Goal: Information Seeking & Learning: Learn about a topic

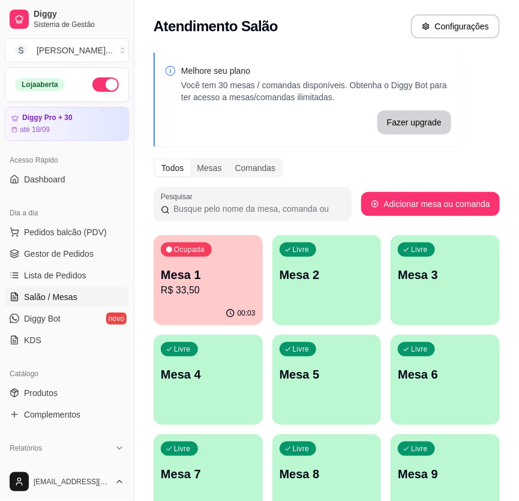
click at [220, 300] on div "Ocupada Mesa 1 R$ 33,50" at bounding box center [208, 268] width 109 height 67
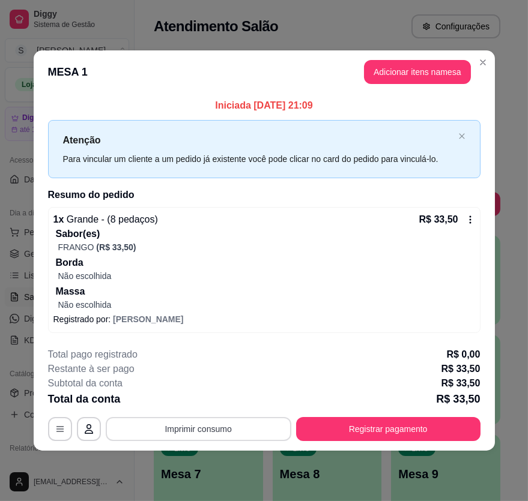
click at [228, 423] on button "Imprimir consumo" at bounding box center [199, 429] width 186 height 24
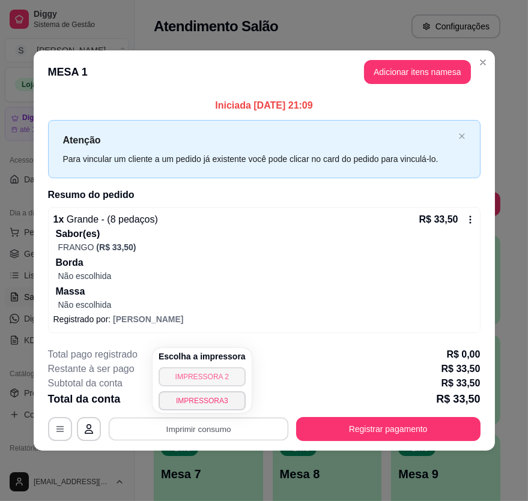
click at [218, 375] on button "IMPRESSORA 2" at bounding box center [202, 376] width 87 height 19
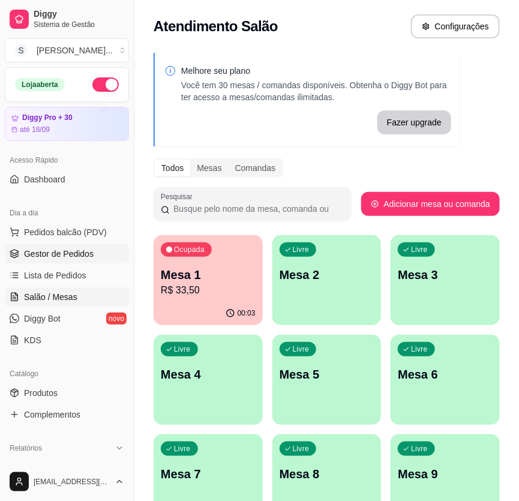
click at [68, 257] on span "Gestor de Pedidos" at bounding box center [59, 254] width 70 height 12
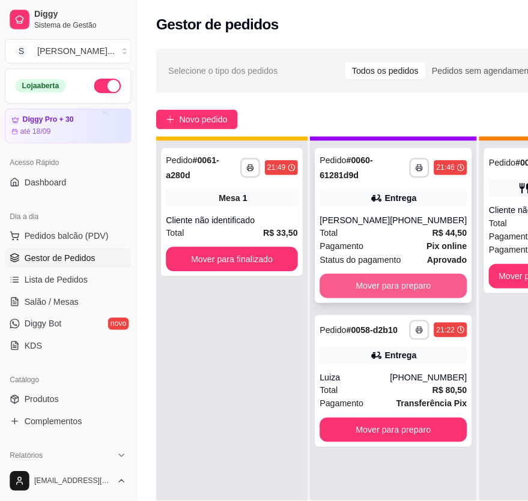
scroll to position [42, 0]
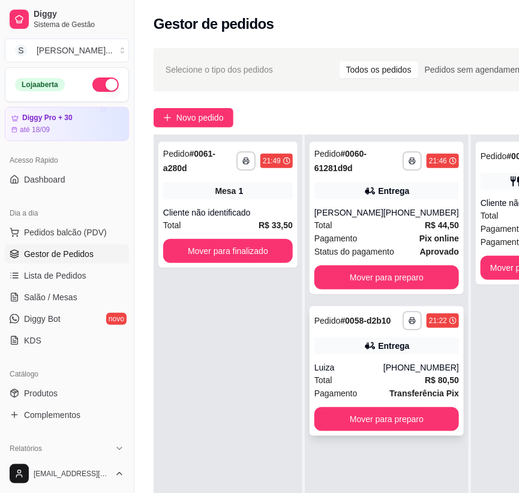
click at [386, 358] on div "**********" at bounding box center [387, 371] width 154 height 130
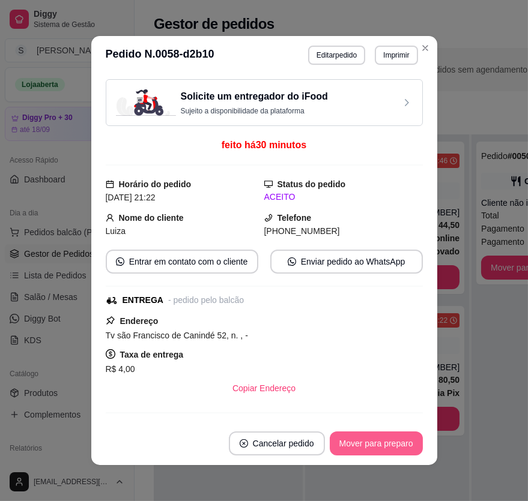
click at [375, 435] on button "Mover para preparo" at bounding box center [376, 444] width 93 height 24
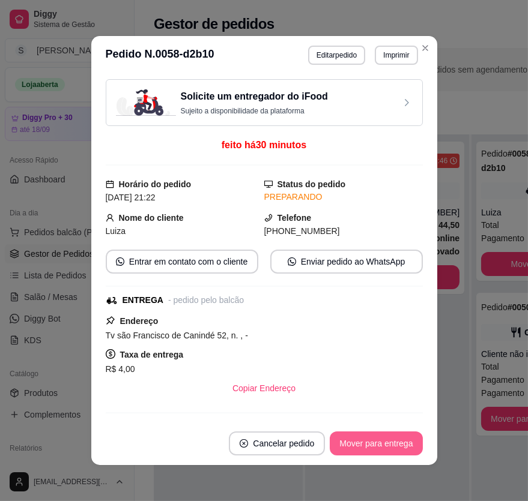
click at [377, 444] on button "Mover para entrega" at bounding box center [376, 444] width 92 height 24
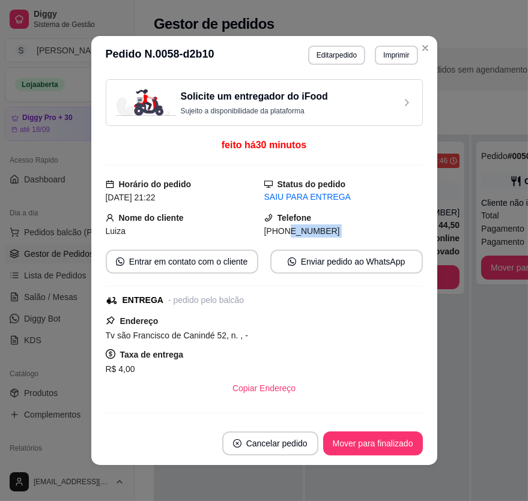
drag, startPoint x: 273, startPoint y: 231, endPoint x: 342, endPoint y: 240, distance: 69.7
click at [342, 240] on div "Solicite um entregador do iFood Sujeito a disponibilidade da plataforma feito h…" at bounding box center [264, 248] width 317 height 338
copy div "9602-0456 Entrar em contato com o cliente Enviar pedido ao WhatsApp"
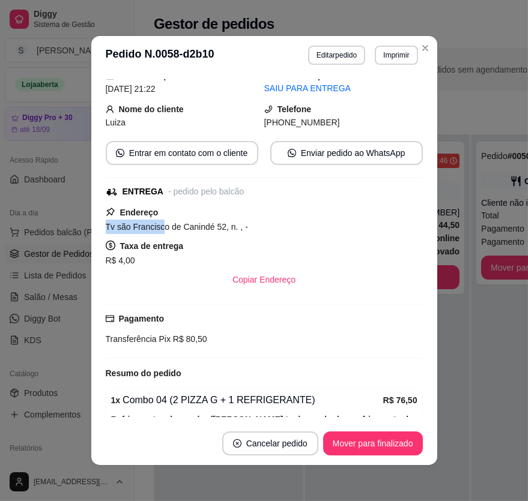
scroll to position [50, 0]
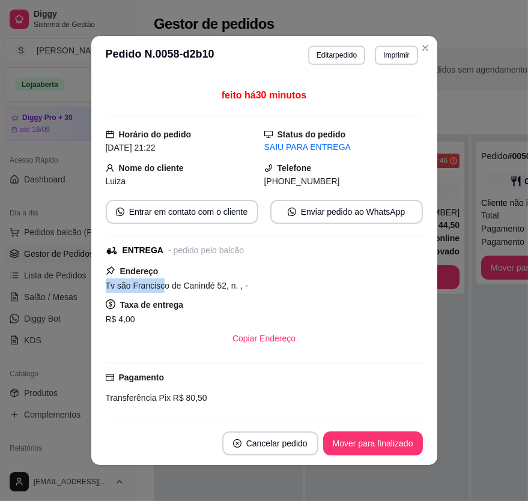
drag, startPoint x: 101, startPoint y: 226, endPoint x: 157, endPoint y: 228, distance: 55.3
click at [157, 228] on div "Solicite um entregador do iFood Sujeito a disponibilidade da plataforma feito h…" at bounding box center [264, 248] width 346 height 348
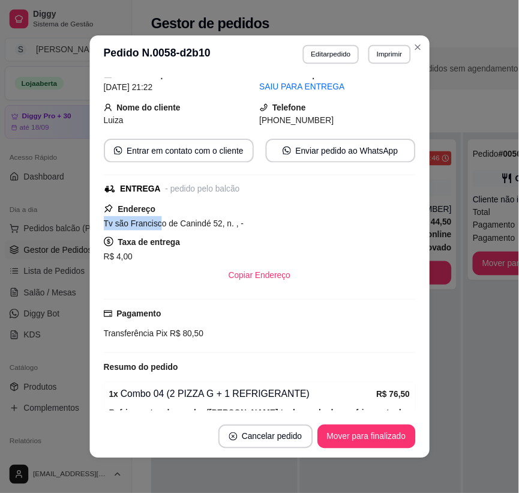
scroll to position [0, 0]
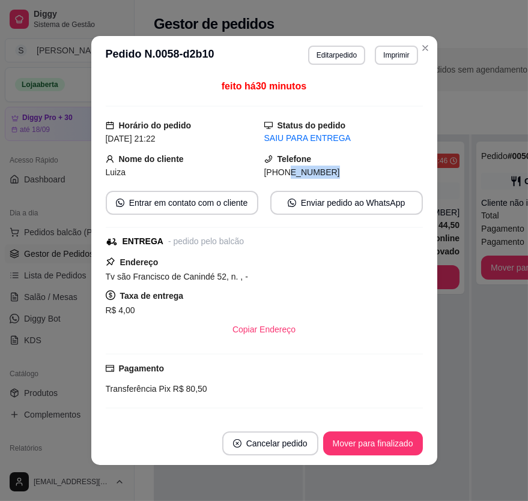
drag, startPoint x: 276, startPoint y: 174, endPoint x: 312, endPoint y: 171, distance: 36.8
click at [312, 171] on div "[PHONE_NUMBER]" at bounding box center [343, 172] width 159 height 13
copy span "9602-0456"
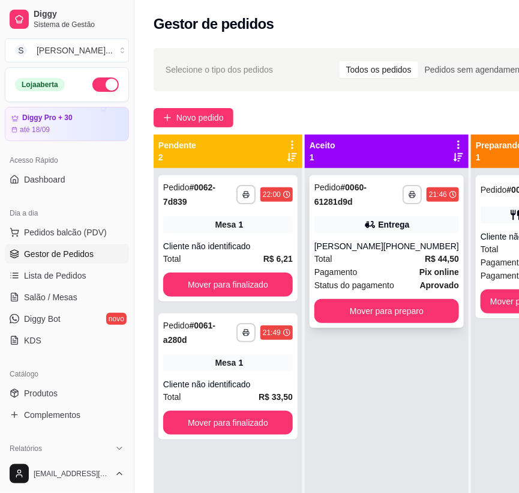
click at [420, 268] on strong "Pix online" at bounding box center [440, 272] width 40 height 10
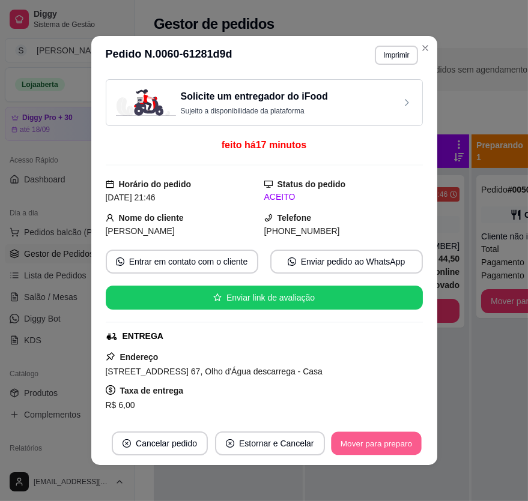
click at [404, 440] on button "Mover para preparo" at bounding box center [376, 443] width 90 height 23
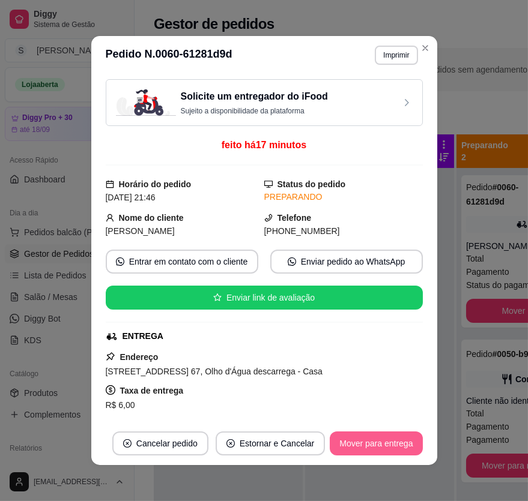
click at [405, 443] on button "Mover para entrega" at bounding box center [376, 444] width 92 height 24
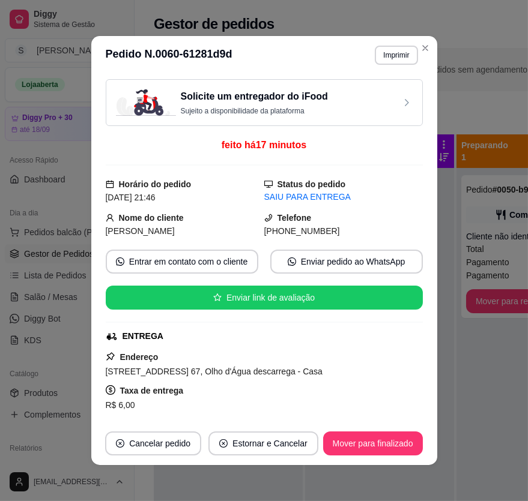
drag, startPoint x: 280, startPoint y: 228, endPoint x: 354, endPoint y: 231, distance: 73.9
click at [354, 231] on div "[PHONE_NUMBER]" at bounding box center [343, 231] width 159 height 13
copy span "9458-5243"
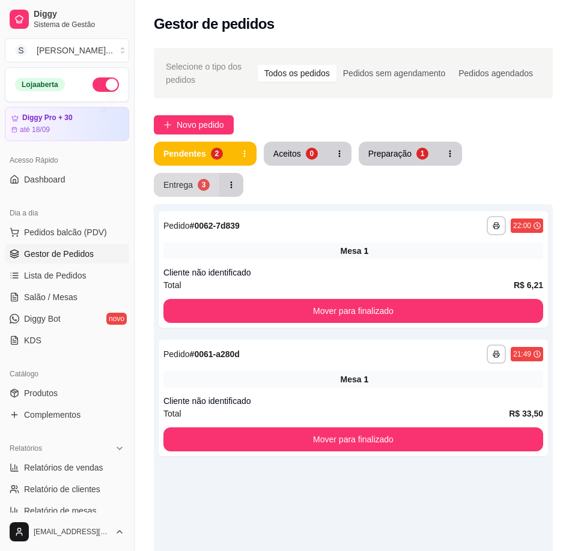
click at [193, 190] on button "Entrega 3" at bounding box center [186, 185] width 65 height 24
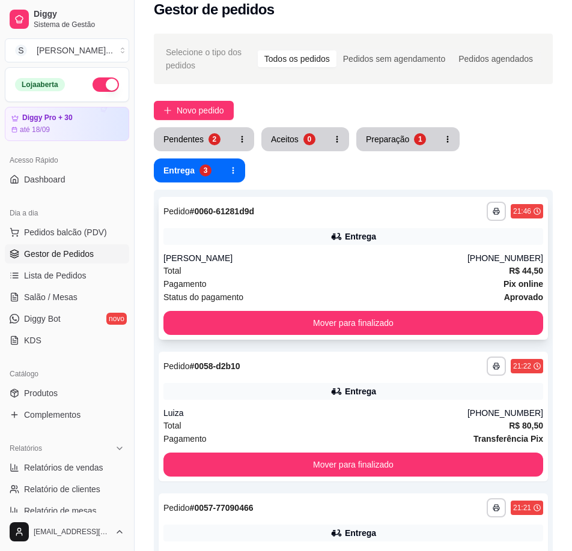
scroll to position [60, 0]
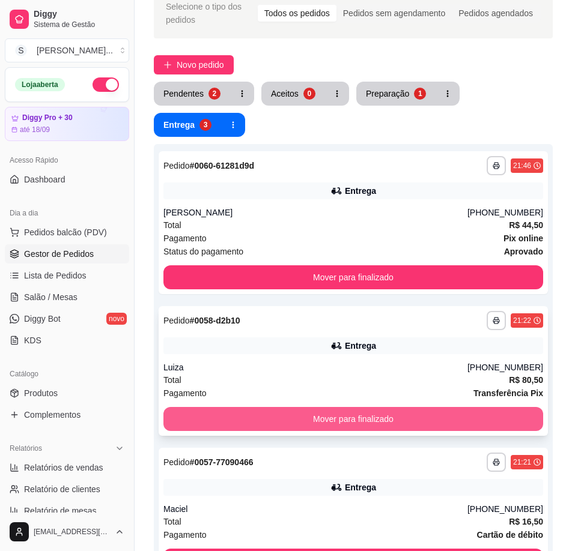
click at [488, 419] on button "Mover para finalizado" at bounding box center [352, 419] width 379 height 24
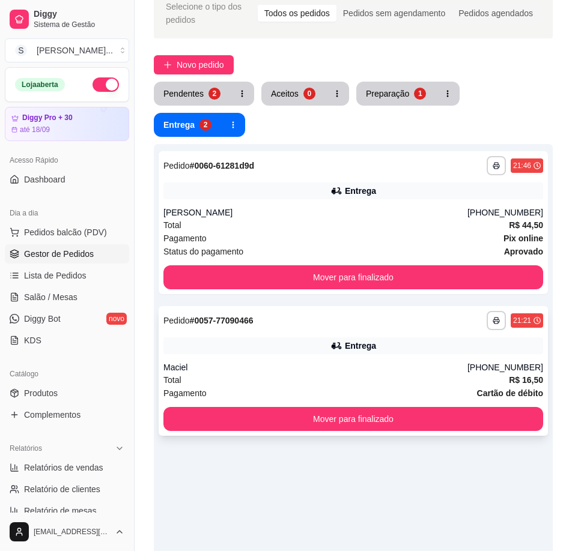
click at [480, 349] on div "Entrega" at bounding box center [352, 345] width 379 height 17
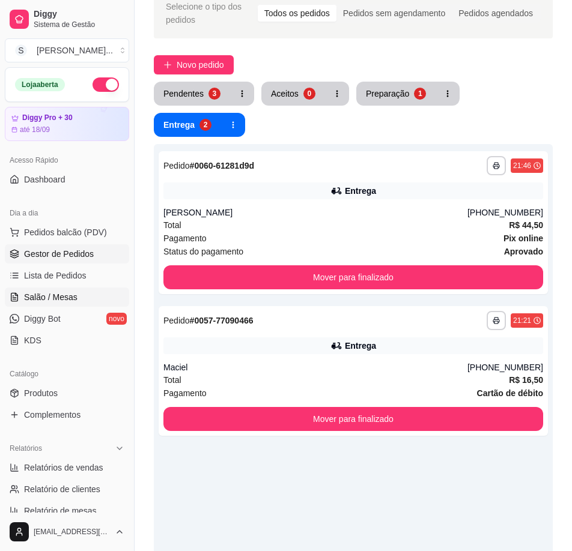
click at [76, 294] on link "Salão / Mesas" at bounding box center [67, 297] width 124 height 19
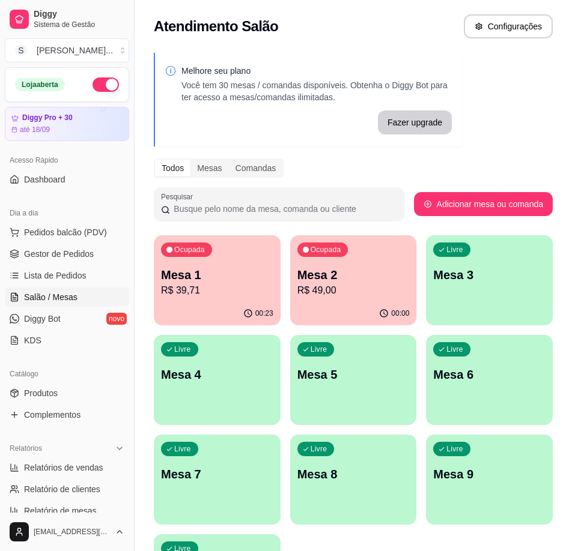
click at [343, 300] on div "Ocupada Mesa 2 R$ 49,00" at bounding box center [353, 268] width 127 height 67
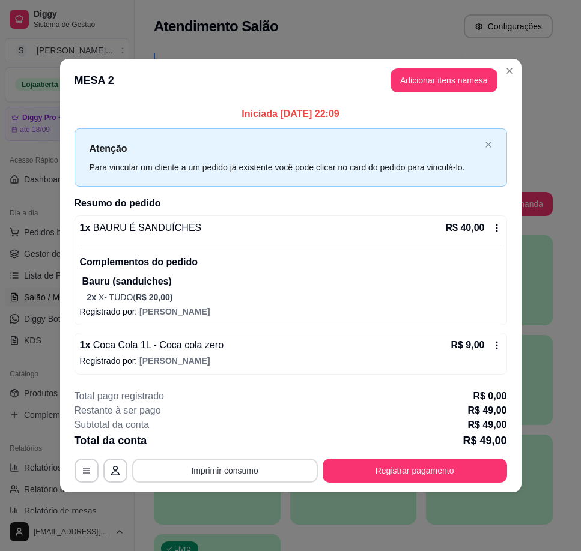
click at [290, 470] on button "Imprimir consumo" at bounding box center [225, 471] width 186 height 24
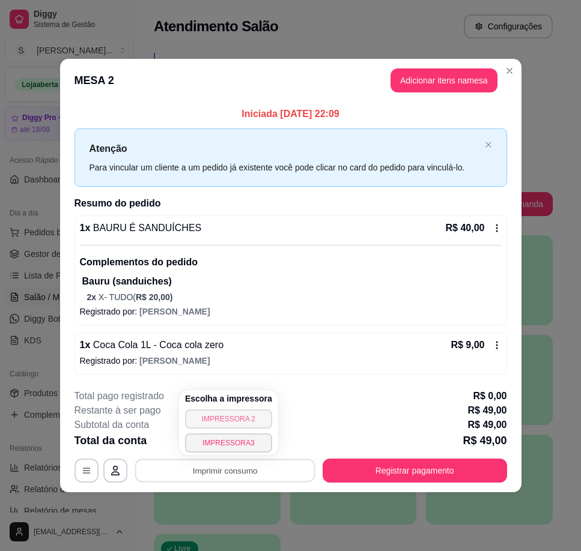
click at [241, 416] on button "IMPRESSORA 2" at bounding box center [228, 419] width 87 height 19
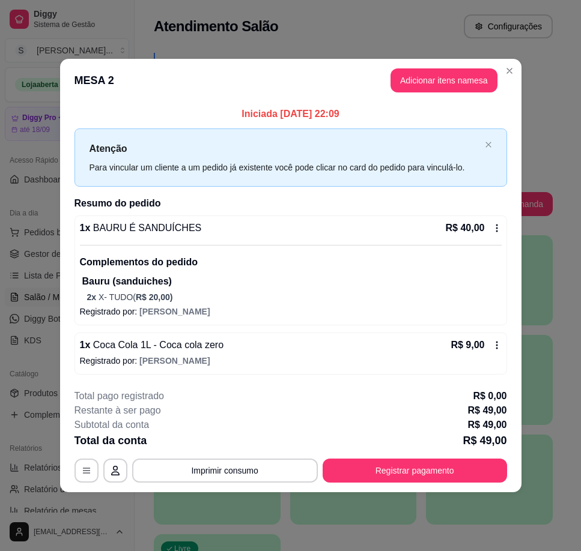
click at [246, 471] on button "Imprimir consumo" at bounding box center [225, 471] width 186 height 24
click at [238, 443] on button "IMPRESSORA3" at bounding box center [228, 446] width 70 height 16
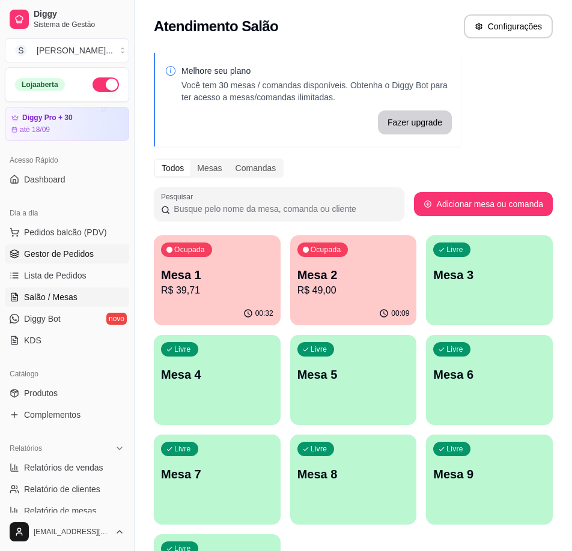
click at [68, 249] on span "Gestor de Pedidos" at bounding box center [59, 254] width 70 height 12
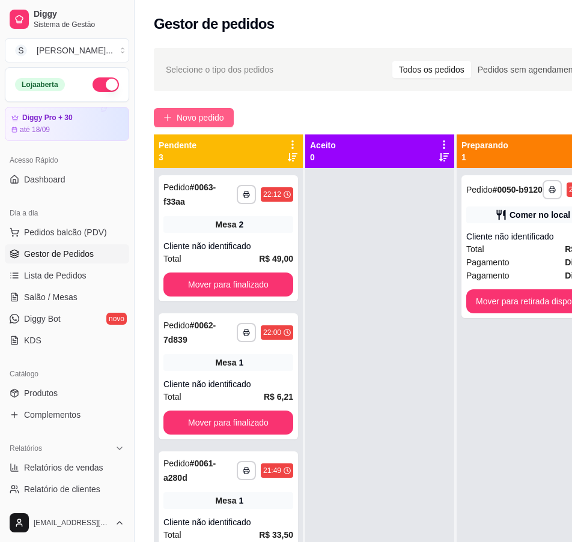
click at [199, 116] on span "Novo pedido" at bounding box center [200, 117] width 47 height 13
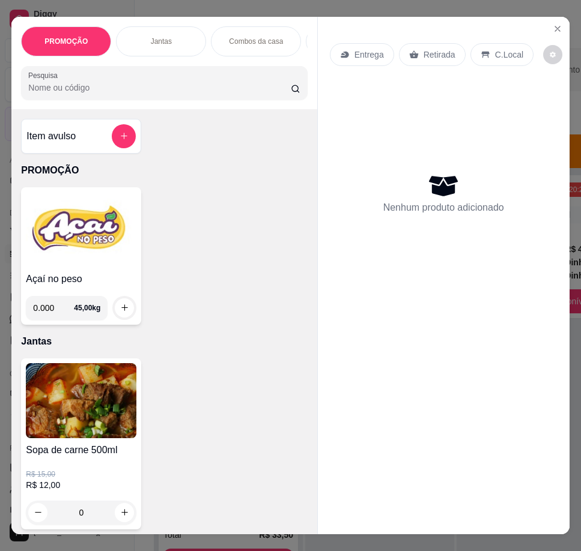
click at [375, 50] on p "Entrega" at bounding box center [368, 55] width 29 height 12
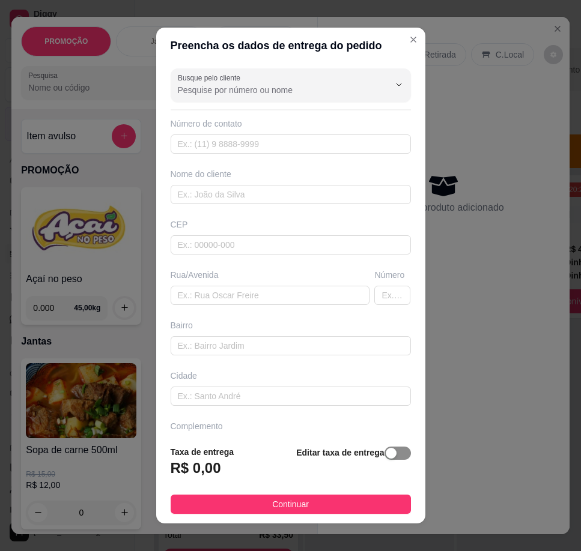
click at [387, 456] on span "button" at bounding box center [397, 453] width 26 height 13
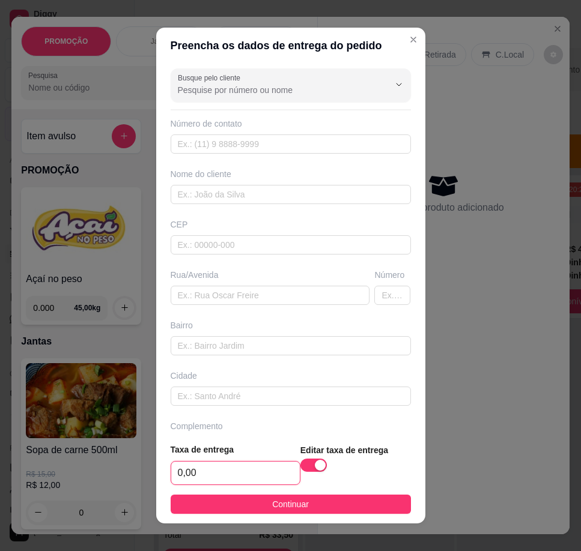
click at [233, 465] on input "0,00" at bounding box center [235, 473] width 128 height 23
type input "8,00"
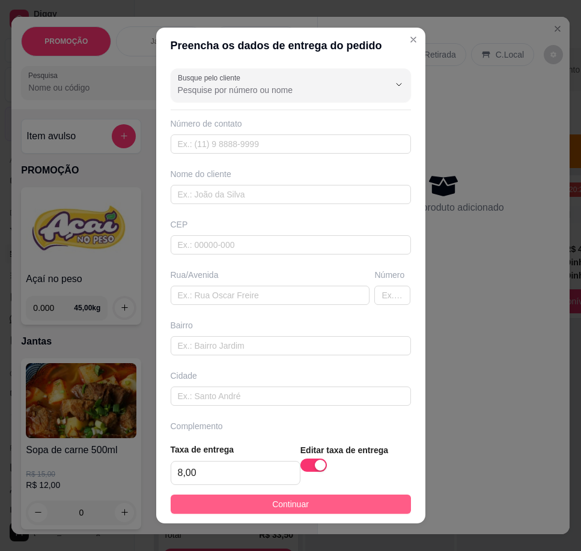
click at [261, 501] on button "Continuar" at bounding box center [291, 504] width 240 height 19
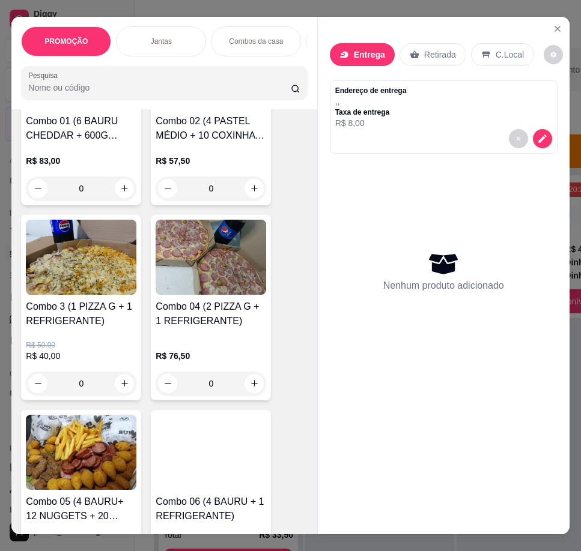
scroll to position [600, 0]
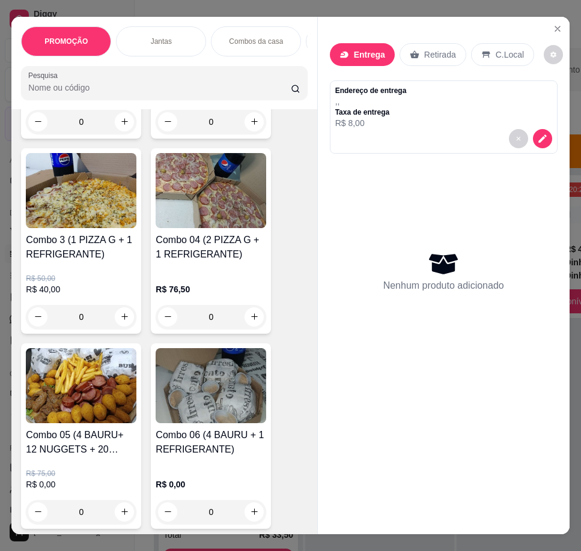
click at [106, 489] on p "R$ 0,00" at bounding box center [81, 485] width 110 height 12
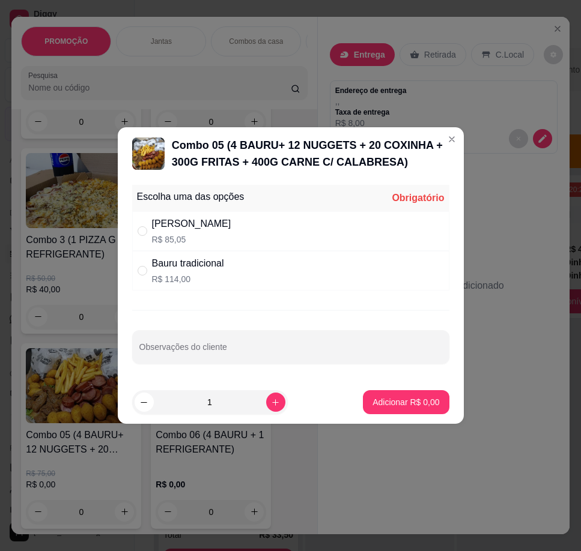
click at [241, 235] on div "Bauru cheddar R$ 85,05" at bounding box center [290, 231] width 317 height 40
radio input "true"
click at [407, 404] on p "Adicionar R$ 85,05" at bounding box center [402, 402] width 71 height 12
type input "1"
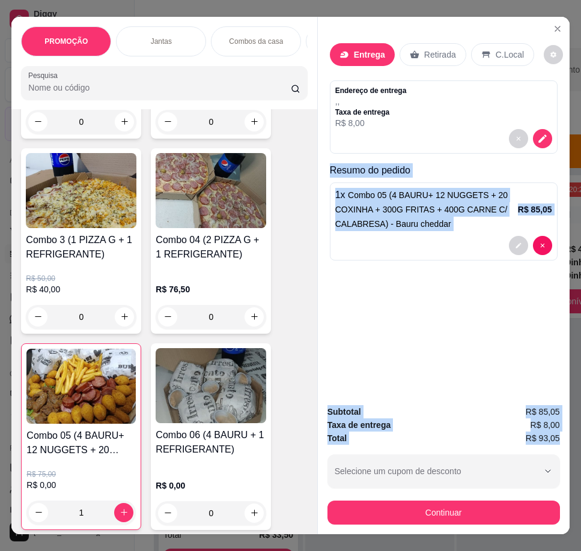
drag, startPoint x: 325, startPoint y: 168, endPoint x: 557, endPoint y: 429, distance: 348.8
click at [519, 429] on div "Entrega Retirada C.Local Endereço de entrega , , Taxa de entrega R$ 8,00 Resumo…" at bounding box center [443, 276] width 252 height 518
copy div "Resumo do pedido 1 x Combo 05 (4 BAURU+ 12 NUGGETS + 20 COXINHA + 300G FRITAS +…"
click at [519, 137] on icon "decrease-product-quantity" at bounding box center [542, 138] width 11 height 11
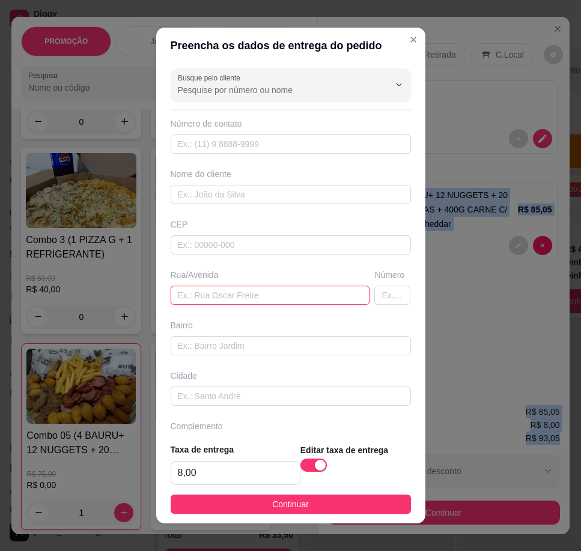
click at [219, 293] on input "text" at bounding box center [270, 295] width 199 height 19
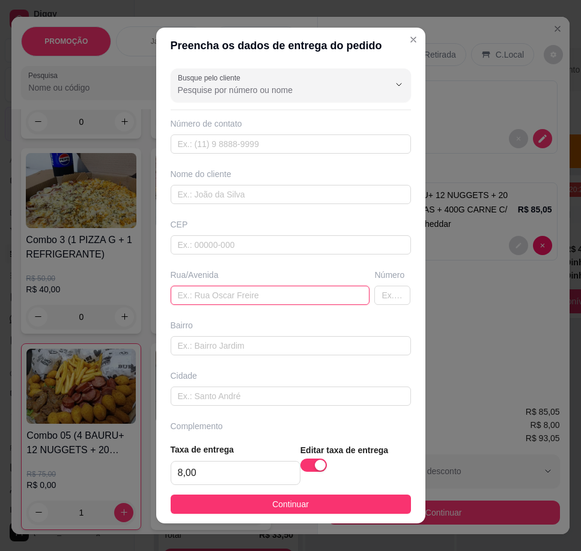
paste input "[STREET_ADDRESS]"
type input "[STREET_ADDRESS]"
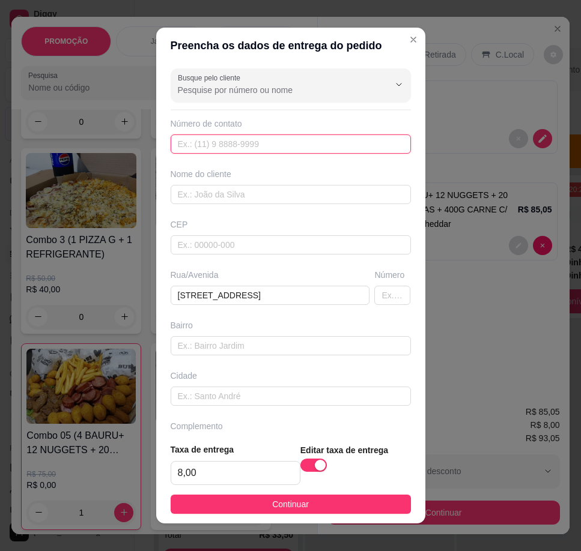
click at [231, 150] on input "text" at bounding box center [291, 144] width 240 height 19
paste input "[PHONE_NUMBER]"
type input "[PHONE_NUMBER]"
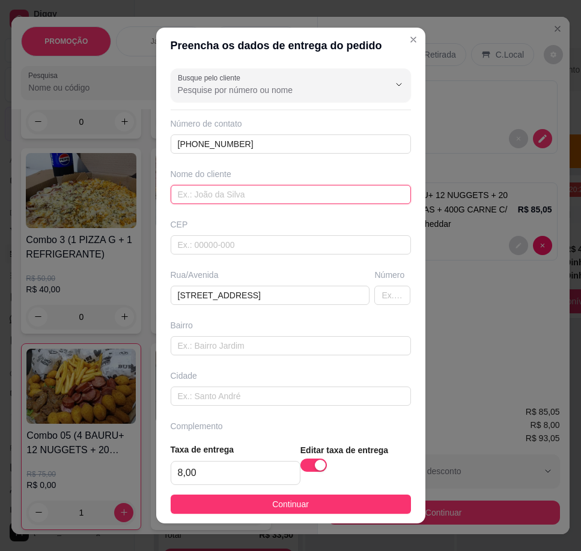
click at [211, 192] on input "text" at bounding box center [291, 194] width 240 height 19
paste input "Flayze"
type input "Flayze"
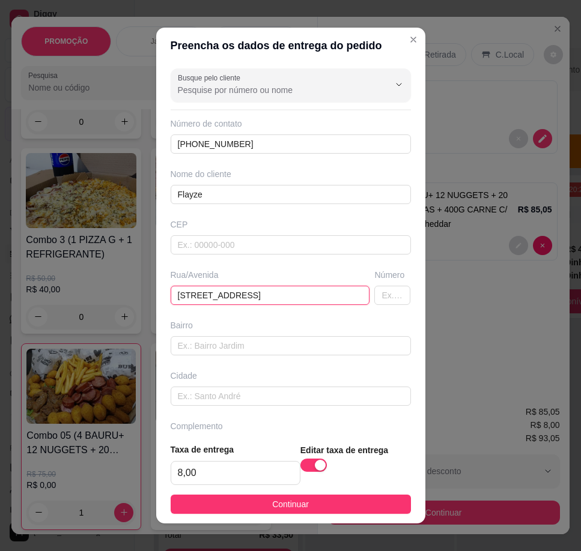
drag, startPoint x: 330, startPoint y: 296, endPoint x: 277, endPoint y: 294, distance: 52.9
click at [271, 300] on input "[STREET_ADDRESS]" at bounding box center [270, 295] width 199 height 19
type input "[STREET_ADDRESS] -"
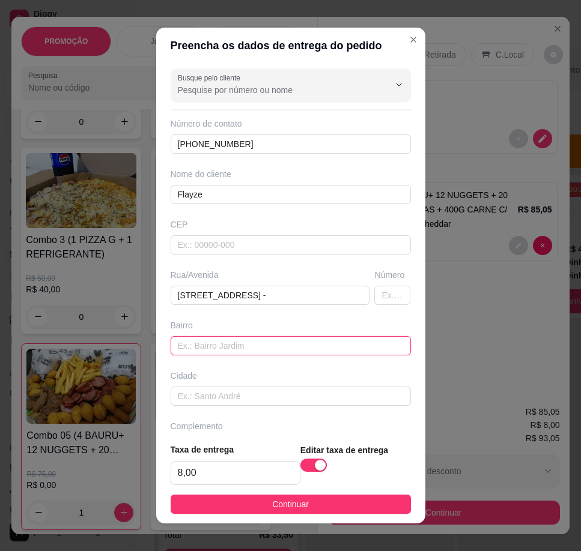
click at [277, 347] on input "text" at bounding box center [291, 345] width 240 height 19
paste input "[GEOGRAPHIC_DATA]"
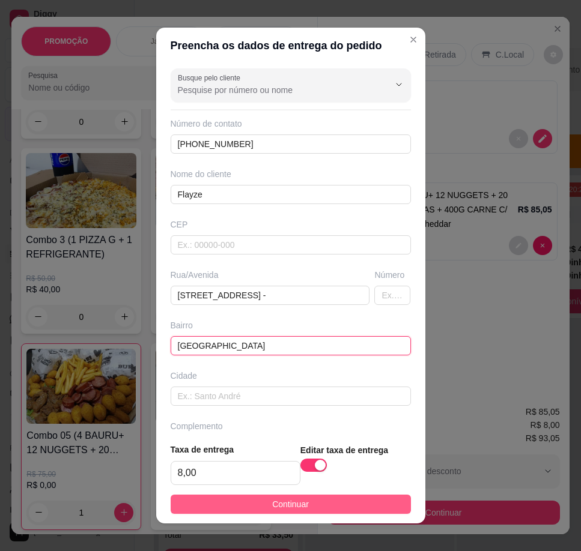
type input "[GEOGRAPHIC_DATA]"
click at [324, 501] on button "Continuar" at bounding box center [291, 504] width 240 height 19
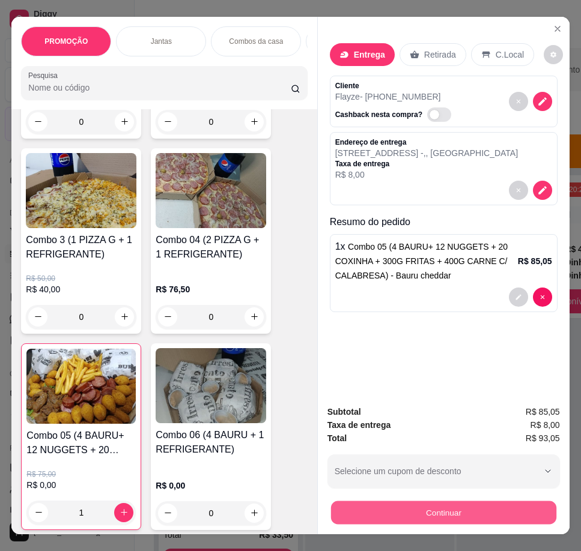
click at [440, 501] on button "Continuar" at bounding box center [442, 512] width 225 height 23
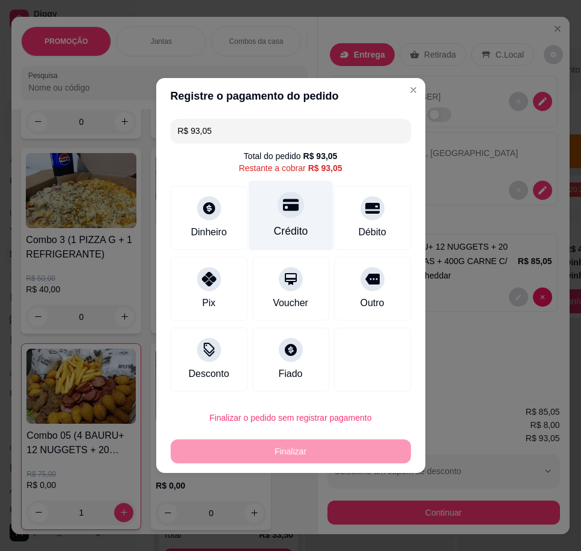
click at [297, 223] on div "Crédito" at bounding box center [290, 216] width 85 height 70
type input "R$ 0,00"
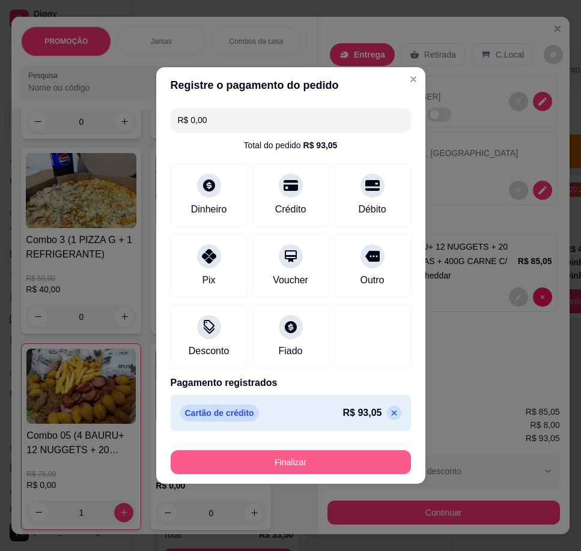
click at [346, 464] on button "Finalizar" at bounding box center [291, 462] width 240 height 24
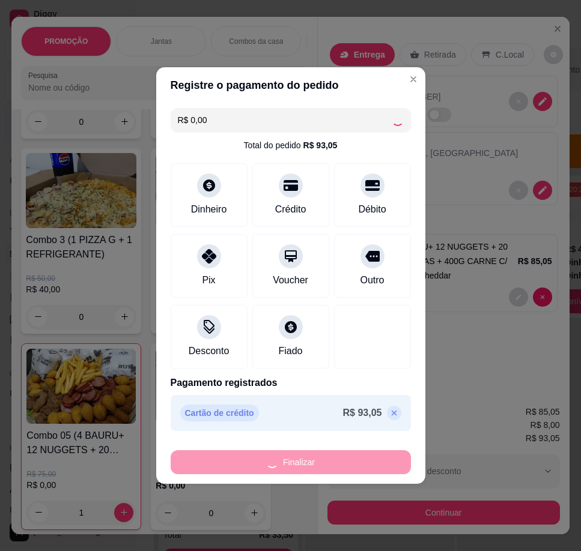
type input "0"
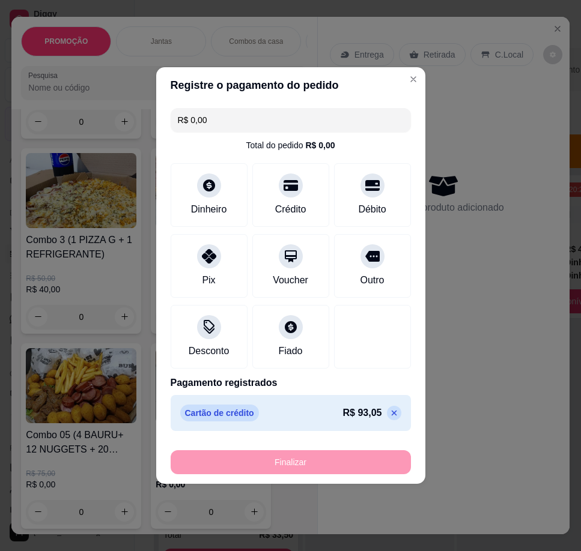
type input "-R$ 93,05"
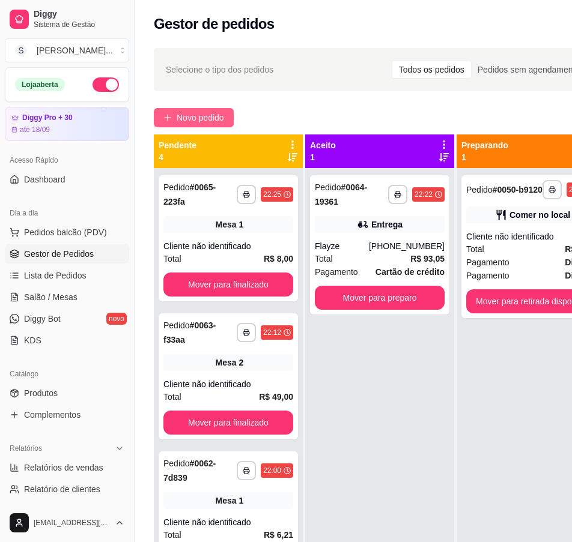
click at [211, 117] on span "Novo pedido" at bounding box center [200, 117] width 47 height 13
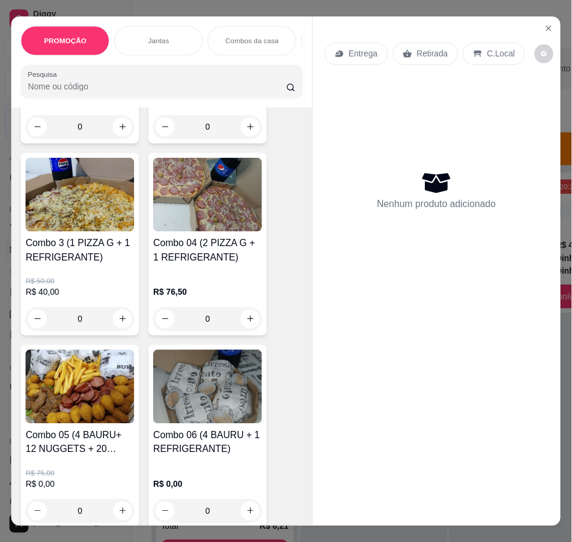
scroll to position [661, 0]
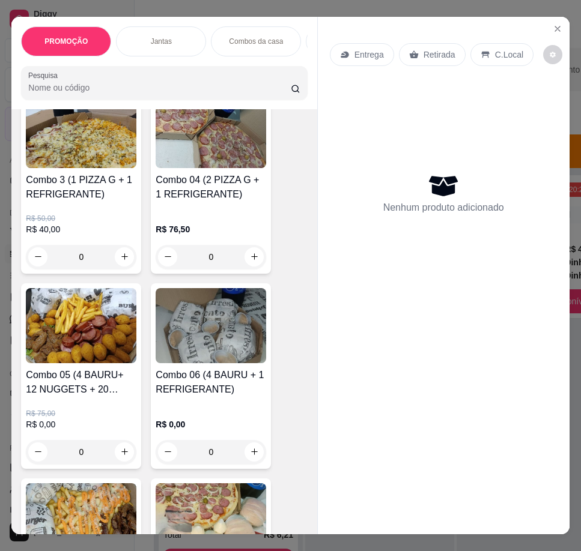
click at [112, 363] on img at bounding box center [81, 325] width 110 height 75
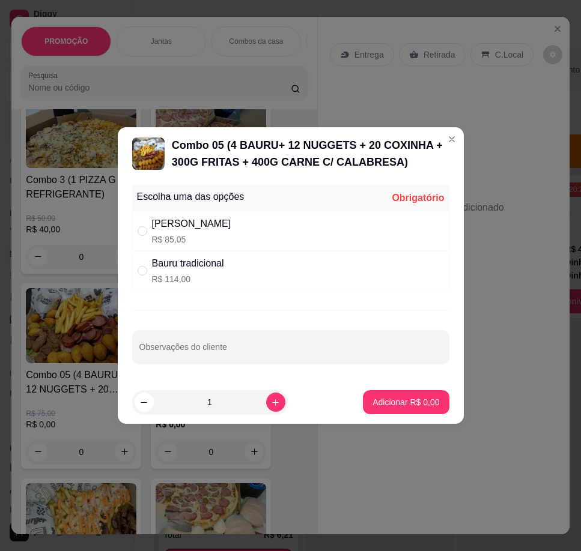
click at [210, 224] on div "[PERSON_NAME]" at bounding box center [191, 224] width 79 height 14
radio input "true"
click at [402, 399] on p "Adicionar R$ 85,05" at bounding box center [402, 402] width 71 height 12
type input "1"
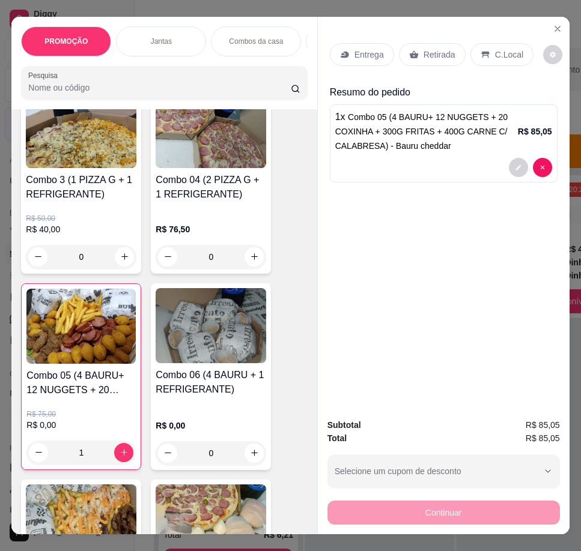
click at [377, 52] on p "Entrega" at bounding box center [368, 55] width 29 height 12
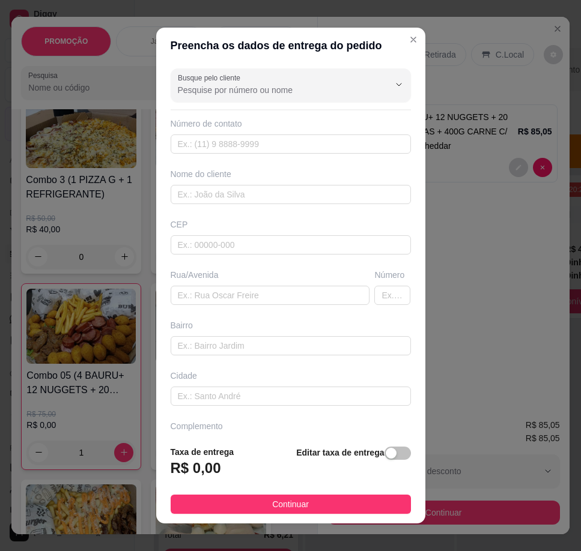
drag, startPoint x: 390, startPoint y: 457, endPoint x: 381, endPoint y: 459, distance: 8.6
click at [389, 458] on span "button" at bounding box center [397, 453] width 26 height 13
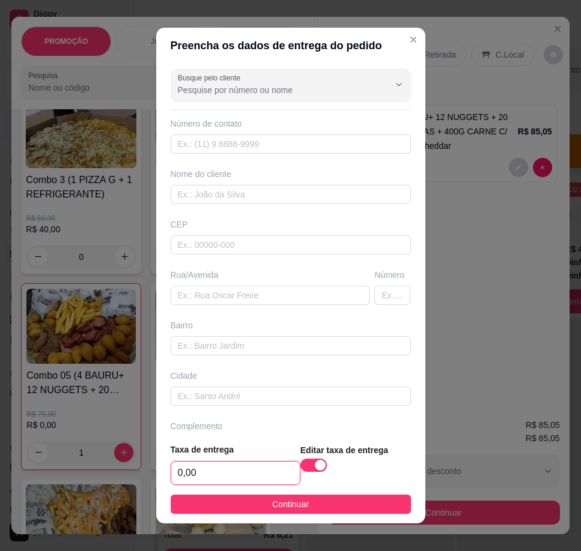
click at [262, 473] on input "0,00" at bounding box center [235, 473] width 128 height 23
type input "5,00"
click at [281, 501] on span "Continuar" at bounding box center [290, 504] width 37 height 13
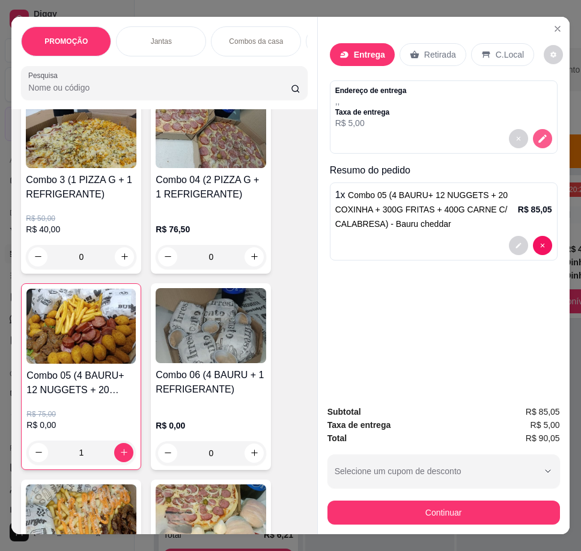
click at [519, 137] on icon "decrease-product-quantity" at bounding box center [542, 138] width 11 height 11
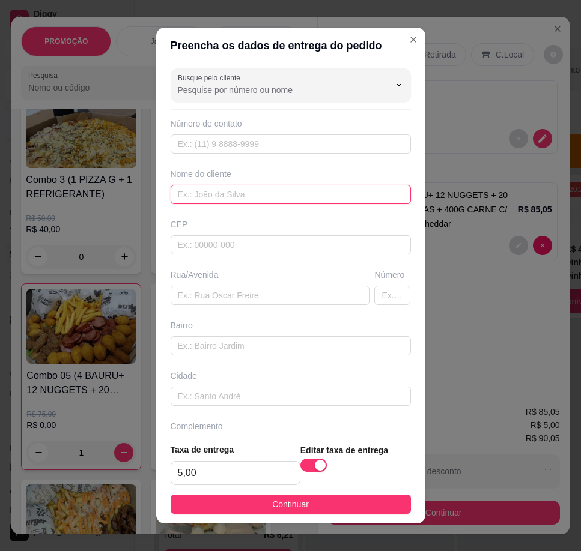
click at [235, 192] on input "text" at bounding box center [291, 194] width 240 height 19
paste input "Deise"
type input "Deise"
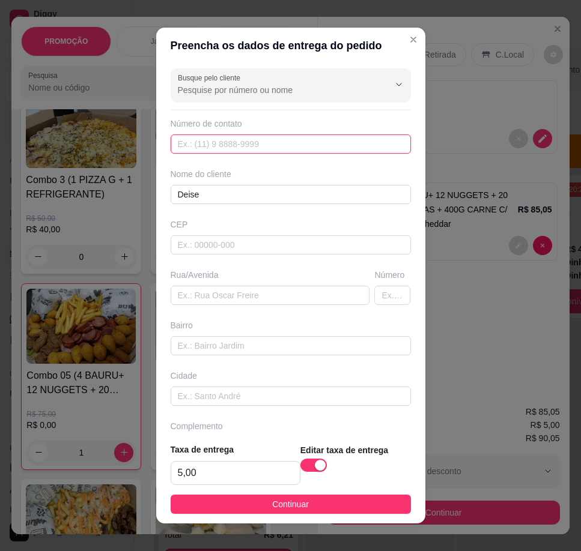
click at [251, 151] on input "text" at bounding box center [291, 144] width 240 height 19
paste input "[PHONE_NUMBER]"
type input "[PHONE_NUMBER]"
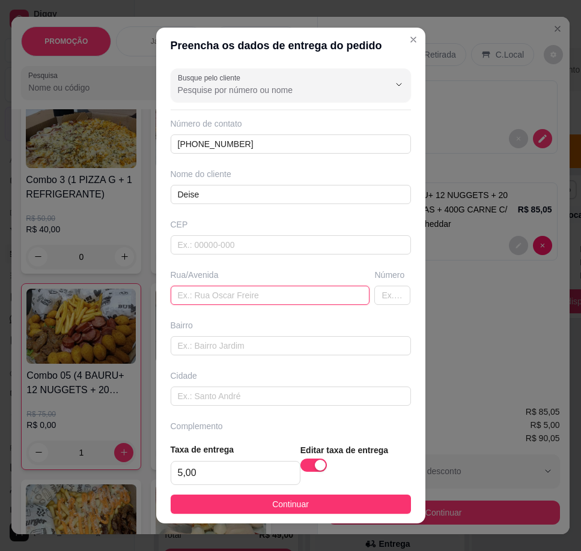
click at [242, 292] on input "text" at bounding box center [270, 295] width 199 height 19
paste input "[STREET_ADDRESS]"
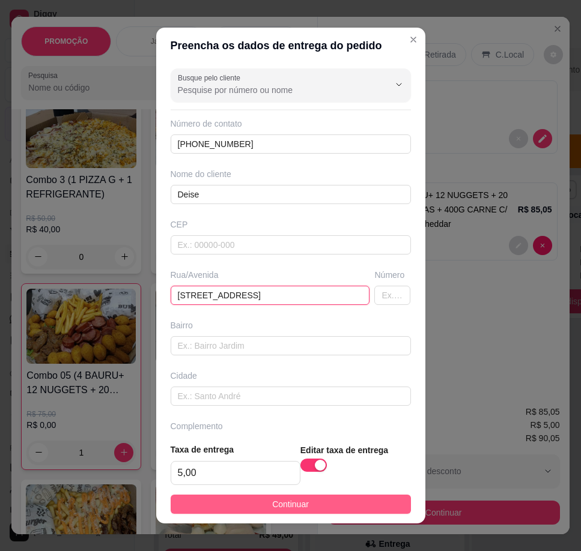
type input "[STREET_ADDRESS]"
click at [308, 500] on button "Continuar" at bounding box center [291, 504] width 240 height 19
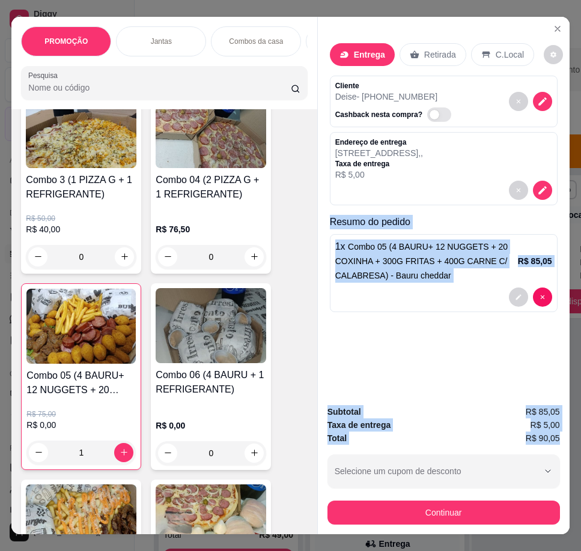
drag, startPoint x: 322, startPoint y: 217, endPoint x: 558, endPoint y: 434, distance: 320.4
click at [519, 434] on div "Entrega Retirada C.Local Cliente Deise - [PHONE_NUMBER] Cashback nesta compra? …" at bounding box center [443, 276] width 252 height 518
copy div "Resumo do pedido 1 x Combo 05 (4 BAURU+ 12 NUGGETS + 20 COXINHA + 300G FRITAS +…"
click at [519, 96] on icon "decrease-product-quantity" at bounding box center [542, 101] width 11 height 11
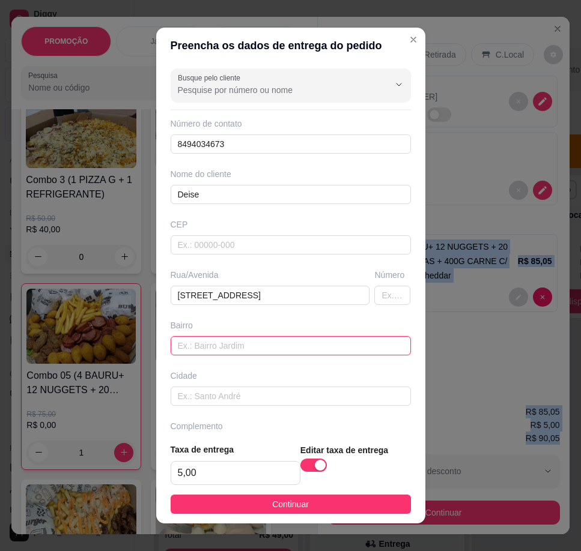
click at [242, 350] on input "text" at bounding box center [291, 345] width 240 height 19
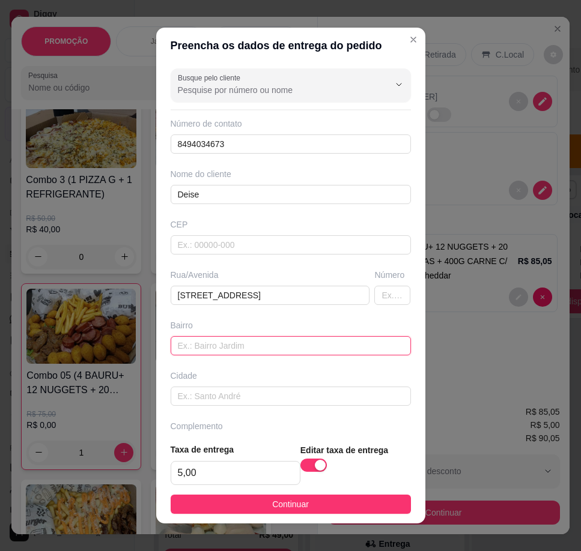
paste input "Nossa senhora da apresentação"
type input "Nossa senhora da apresentação"
click at [301, 501] on button "Continuar" at bounding box center [291, 504] width 240 height 19
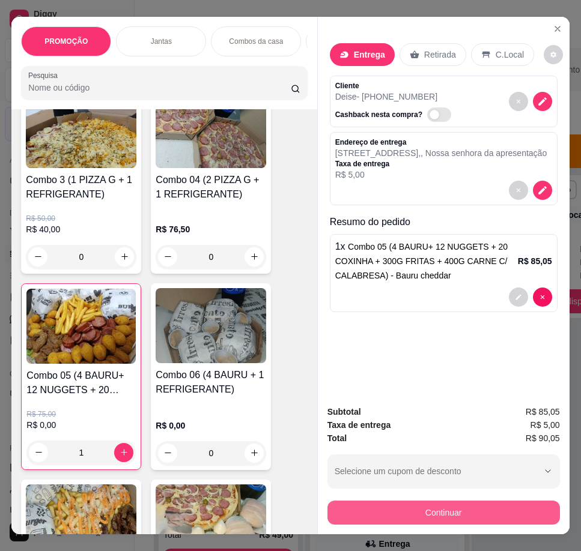
click at [432, 501] on button "Continuar" at bounding box center [443, 513] width 232 height 24
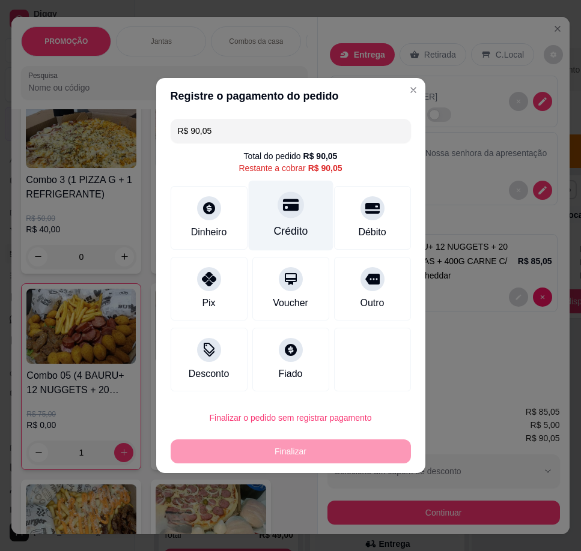
click at [277, 226] on div "Crédito" at bounding box center [290, 231] width 34 height 16
type input "R$ 0,00"
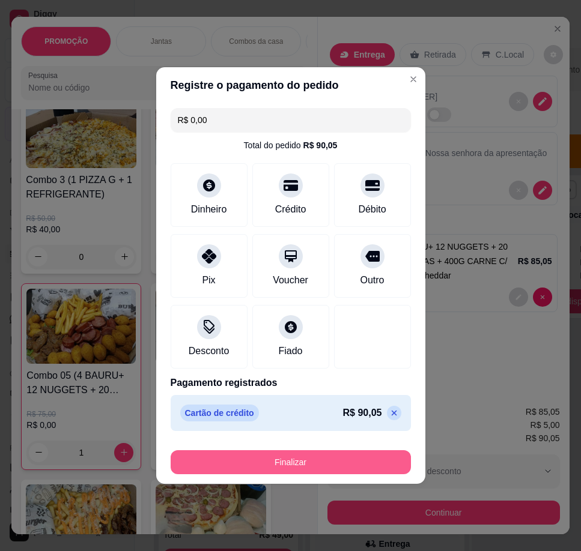
click at [315, 459] on button "Finalizar" at bounding box center [291, 462] width 240 height 24
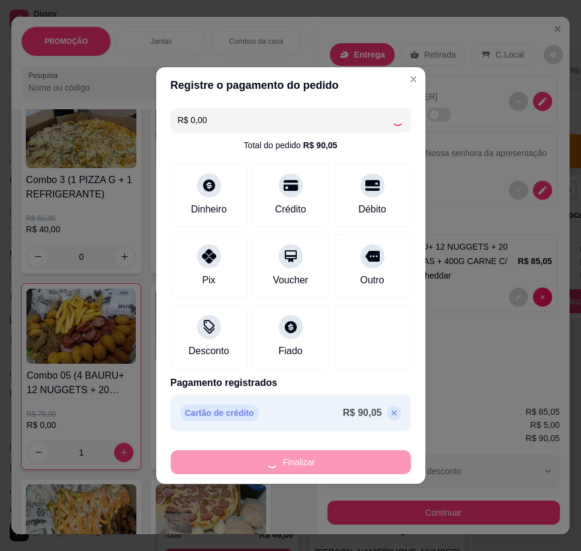
type input "0"
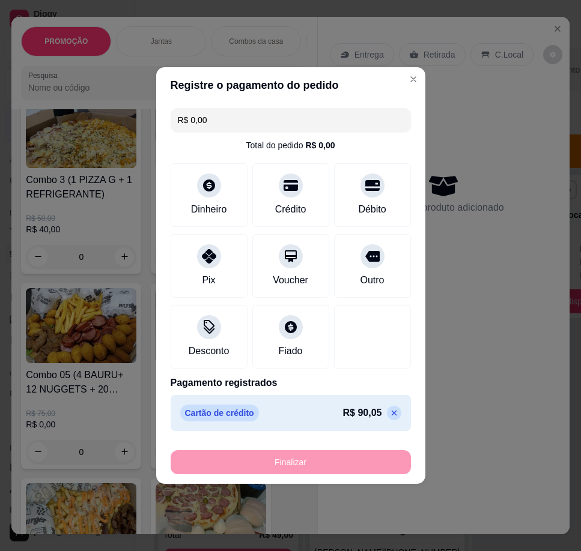
type input "-R$ 90,05"
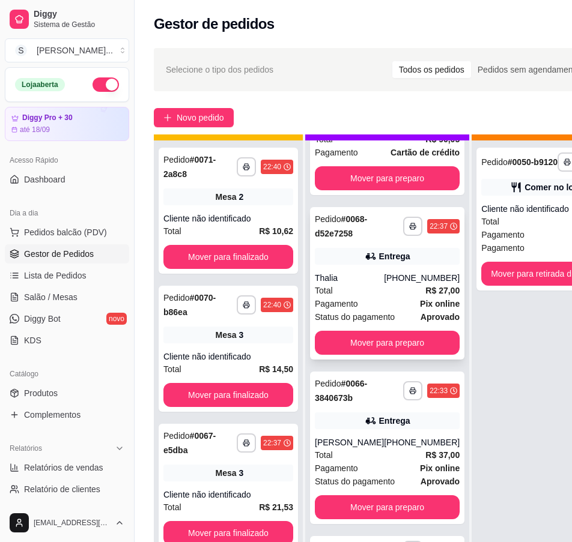
scroll to position [43, 0]
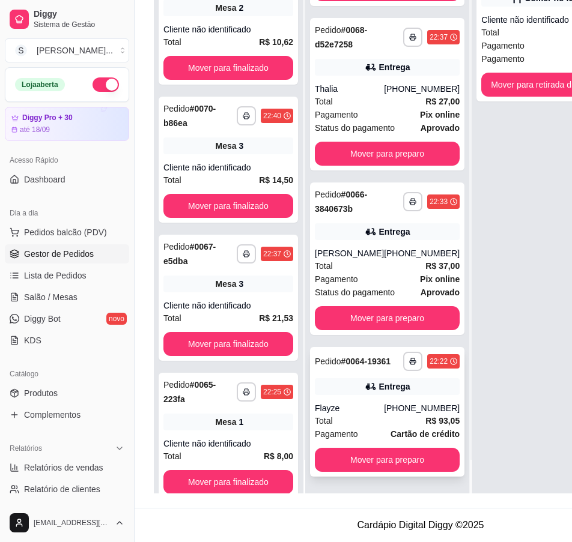
click at [404, 388] on div "**********" at bounding box center [387, 412] width 154 height 130
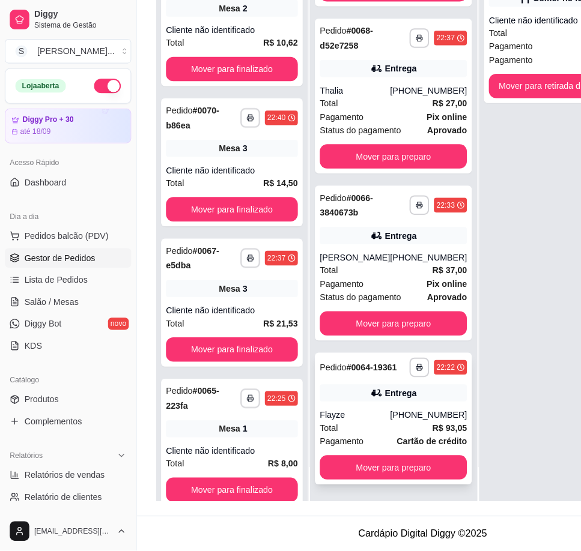
scroll to position [183, 0]
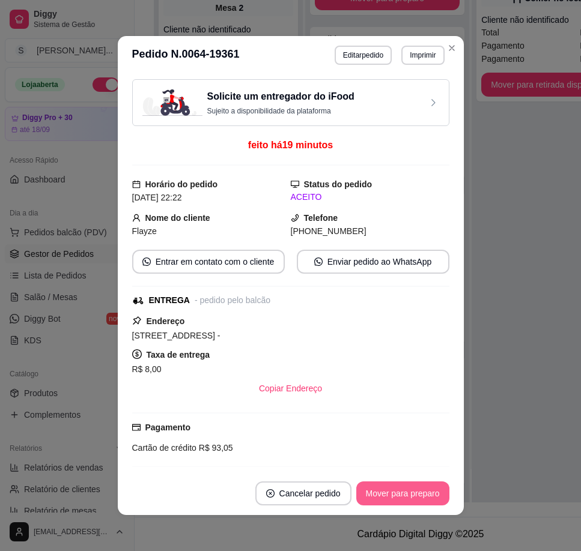
click at [437, 496] on button "Mover para preparo" at bounding box center [402, 494] width 93 height 24
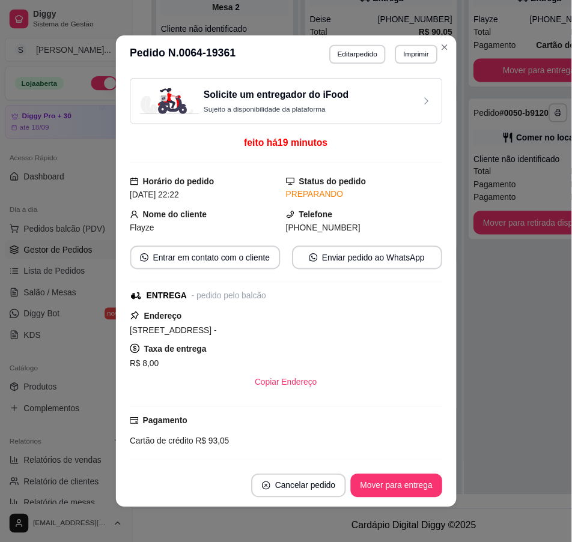
scroll to position [0, 0]
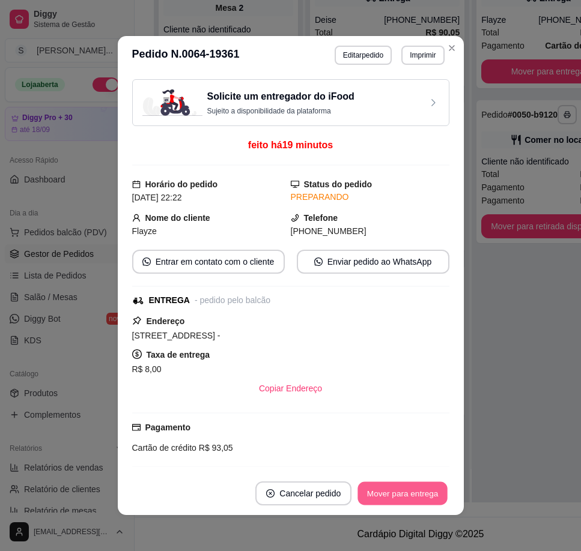
click at [417, 494] on button "Mover para entrega" at bounding box center [403, 493] width 90 height 23
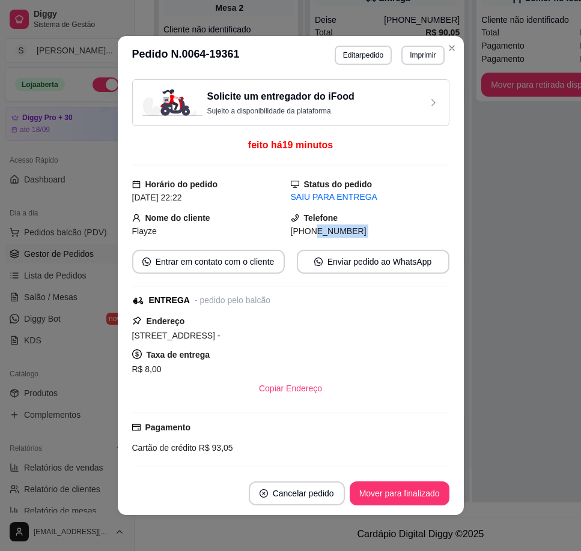
drag, startPoint x: 298, startPoint y: 230, endPoint x: 357, endPoint y: 237, distance: 59.2
click at [355, 238] on div "Solicite um entregador do iFood Sujeito a disponibilidade da plataforma feito h…" at bounding box center [290, 273] width 317 height 388
copy div "8621-3359 Entrar em contato com o cliente Enviar pedido ao WhatsApp"
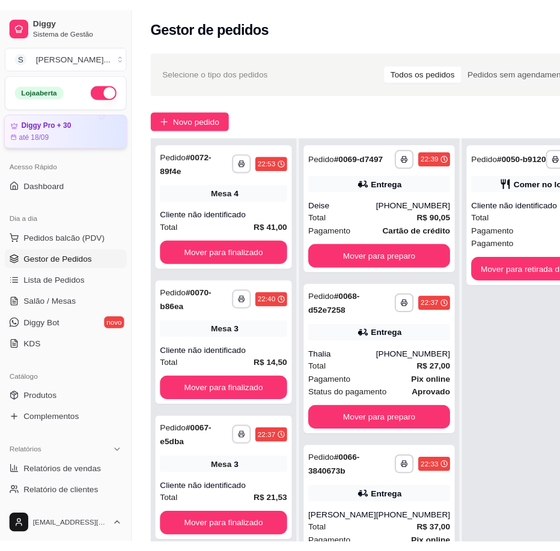
scroll to position [3, 0]
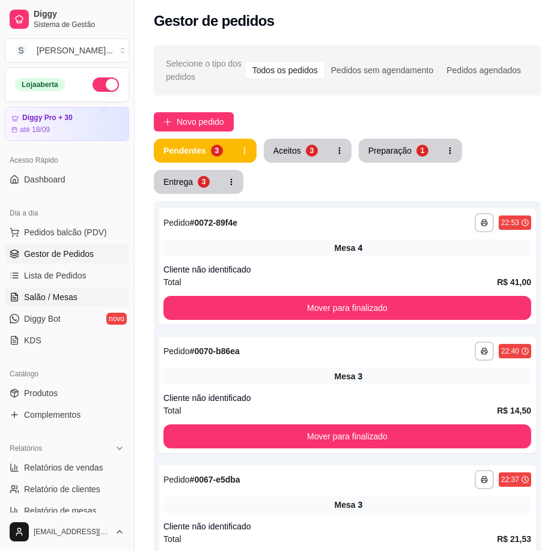
click at [86, 295] on link "Salão / Mesas" at bounding box center [67, 297] width 124 height 19
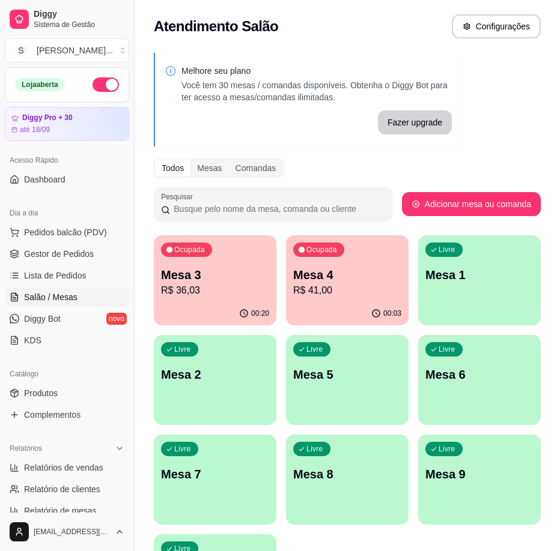
click at [383, 273] on p "Mesa 4" at bounding box center [347, 275] width 108 height 17
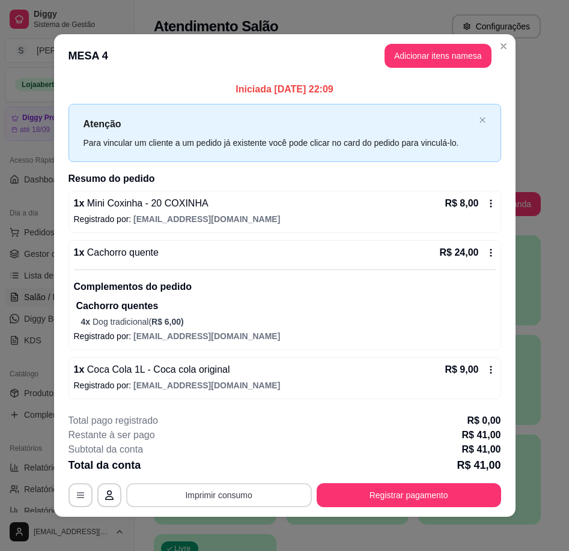
click at [253, 499] on button "Imprimir consumo" at bounding box center [219, 495] width 186 height 24
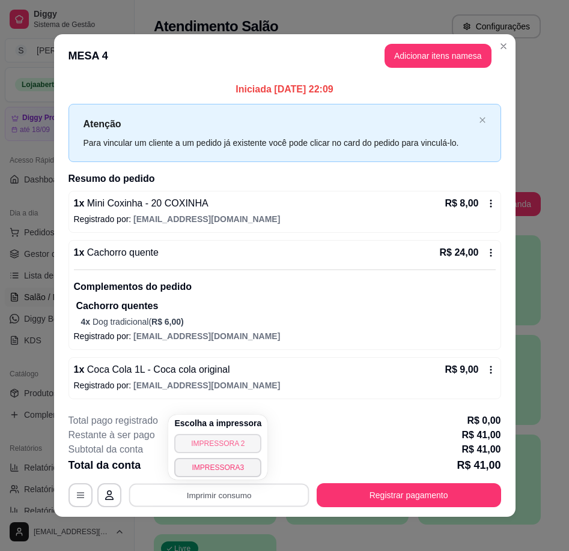
click at [240, 444] on button "IMPRESSORA 2" at bounding box center [217, 443] width 87 height 19
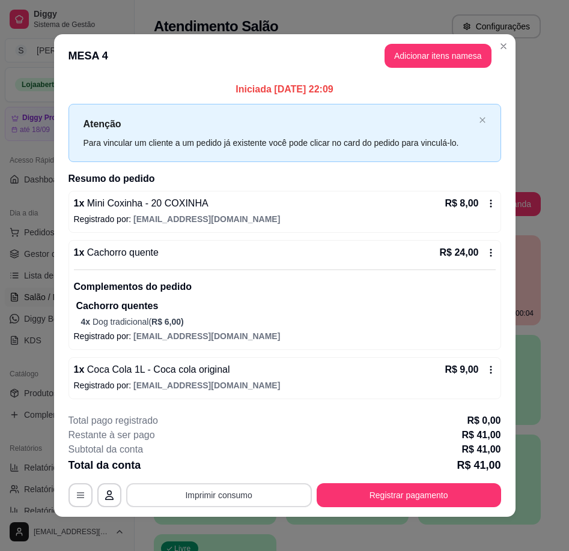
click at [239, 499] on button "Imprimir consumo" at bounding box center [219, 495] width 186 height 24
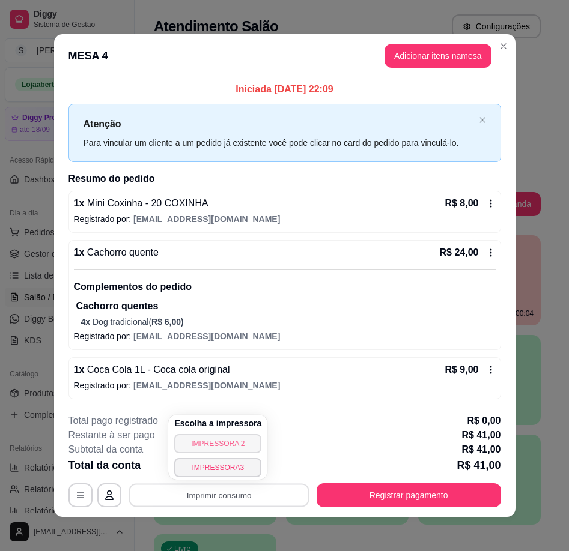
click at [235, 441] on button "IMPRESSORA 2" at bounding box center [217, 443] width 87 height 19
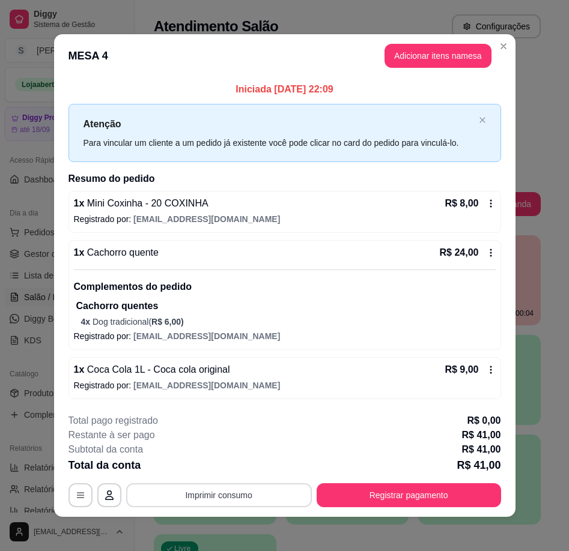
click at [275, 498] on button "Imprimir consumo" at bounding box center [219, 495] width 186 height 24
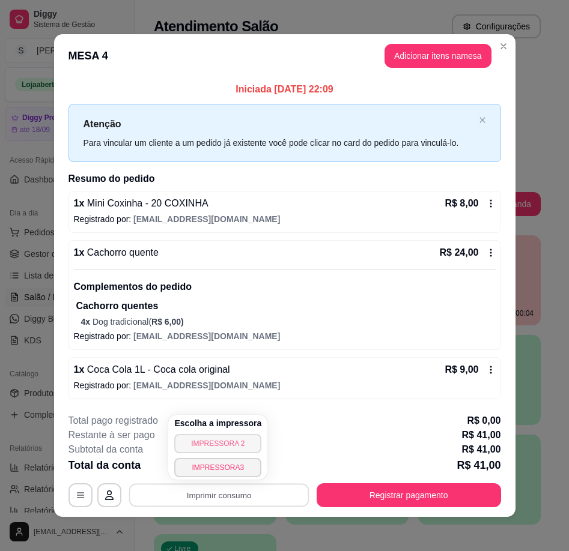
click at [237, 442] on button "IMPRESSORA 2" at bounding box center [217, 443] width 87 height 19
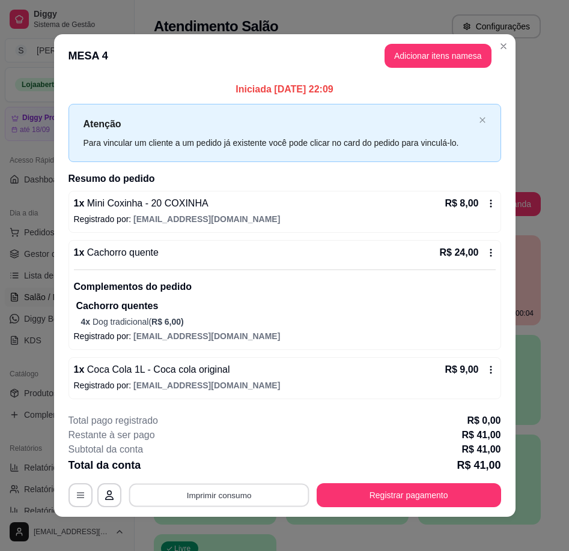
click at [243, 496] on button "Imprimir consumo" at bounding box center [218, 495] width 180 height 23
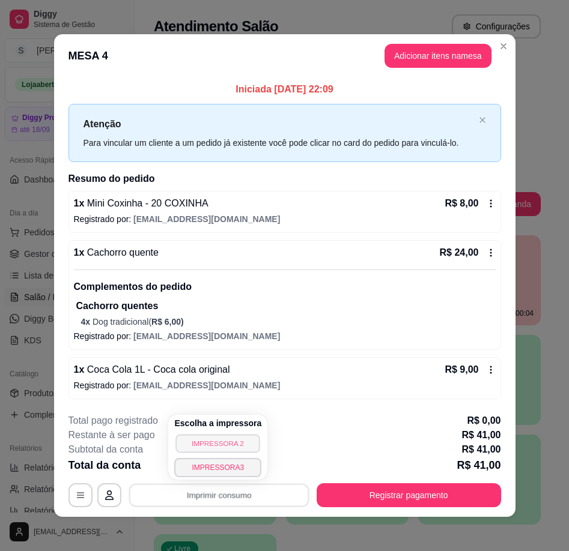
click at [228, 441] on button "IMPRESSORA 2" at bounding box center [218, 443] width 84 height 19
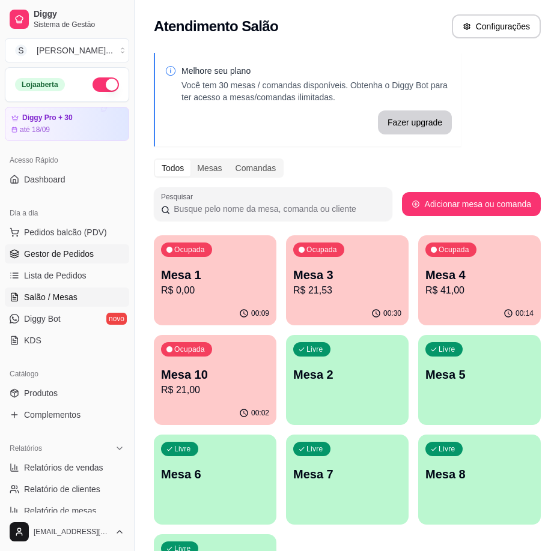
click at [67, 247] on link "Gestor de Pedidos" at bounding box center [67, 253] width 124 height 19
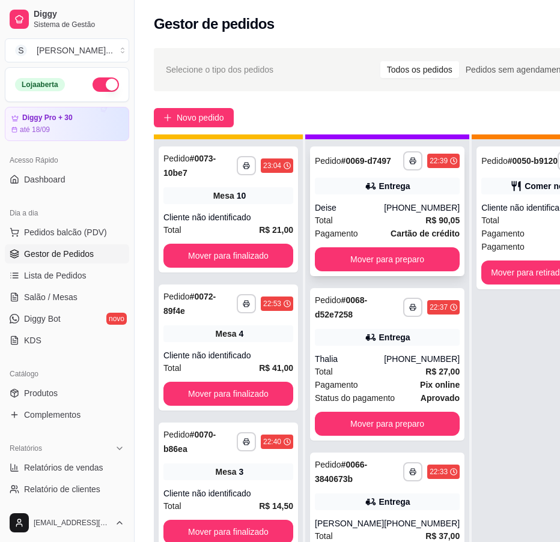
scroll to position [43, 0]
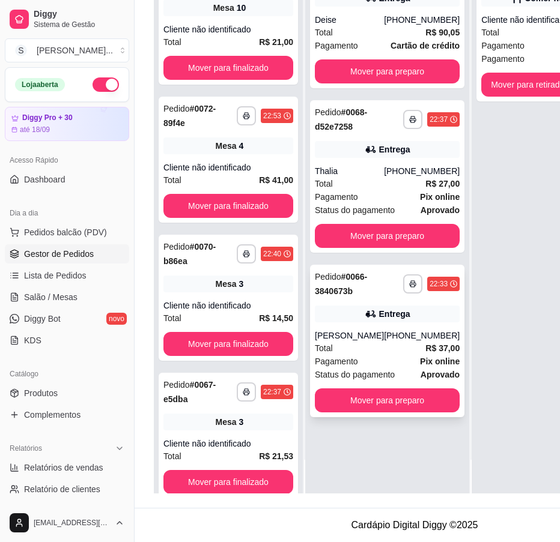
click at [373, 342] on div "[PERSON_NAME]" at bounding box center [349, 336] width 69 height 12
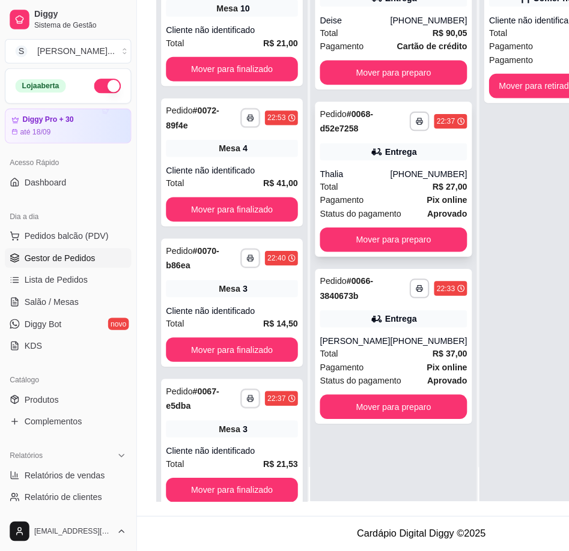
scroll to position [0, 0]
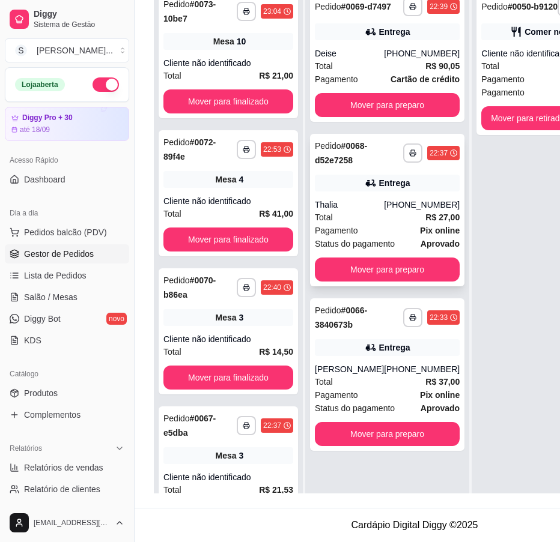
click at [402, 224] on div "Total R$ 27,00" at bounding box center [387, 217] width 145 height 13
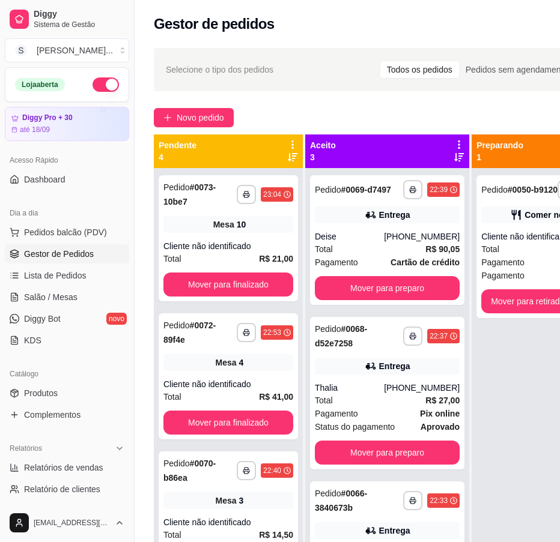
click at [519, 387] on div "**********" at bounding box center [547, 439] width 152 height 542
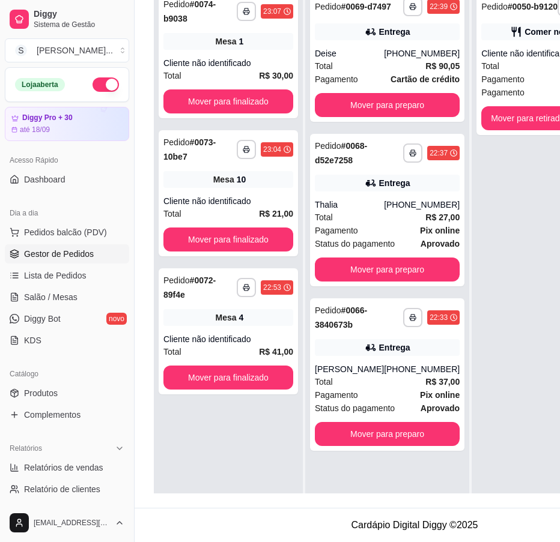
scroll to position [132, 0]
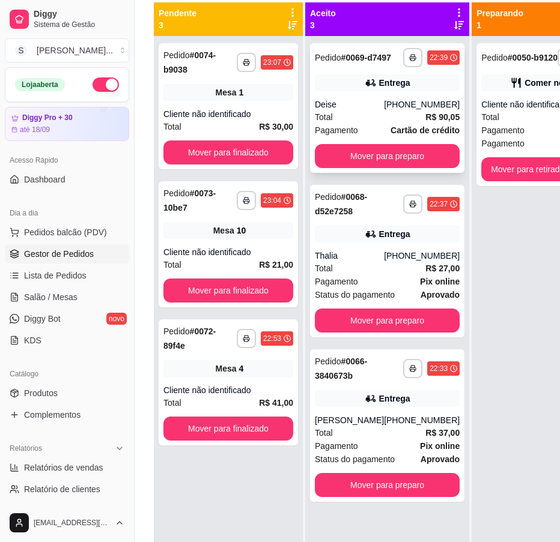
click at [410, 110] on div "[PHONE_NUMBER]" at bounding box center [422, 104] width 76 height 12
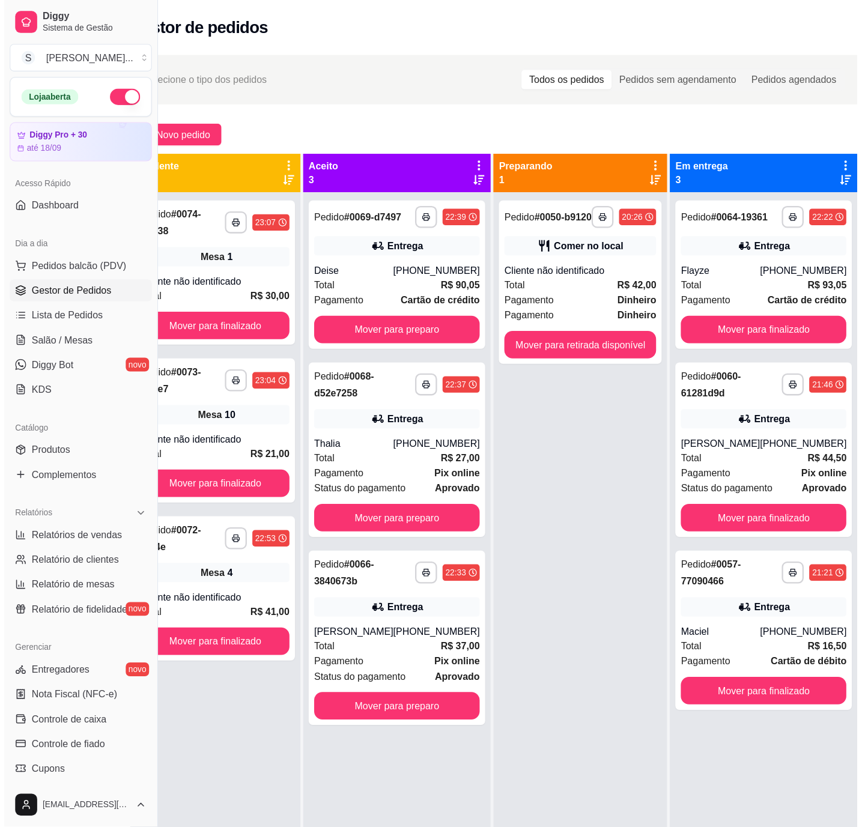
scroll to position [0, 0]
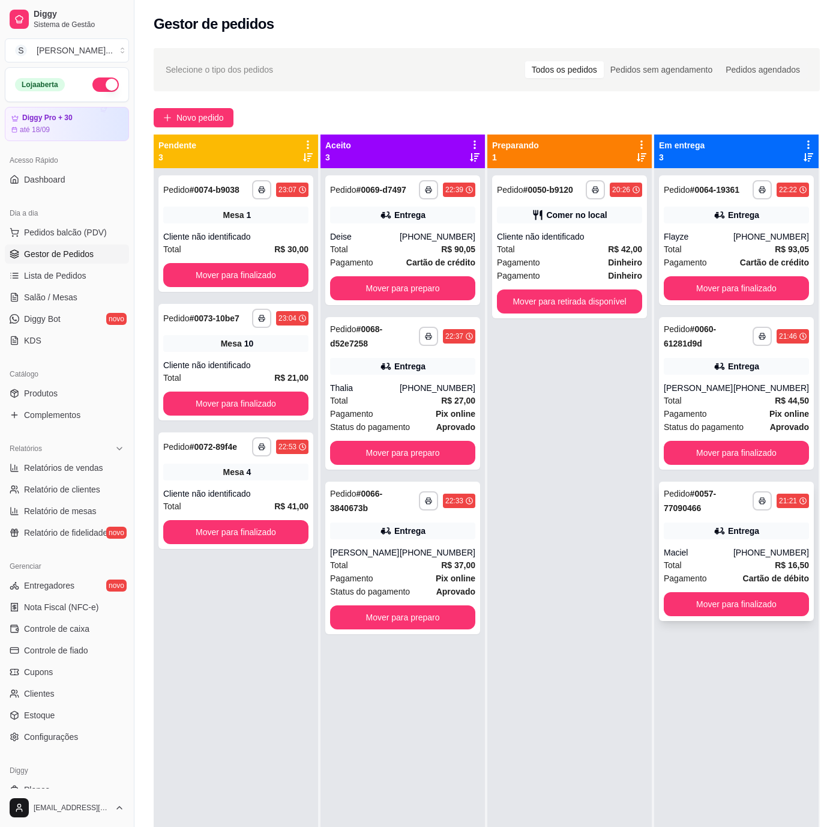
click at [519, 501] on div "Maciel" at bounding box center [699, 552] width 70 height 12
click at [519, 392] on div "[PERSON_NAME]" at bounding box center [699, 388] width 70 height 12
click at [519, 214] on icon at bounding box center [720, 215] width 12 height 12
click at [76, 296] on link "Salão / Mesas" at bounding box center [67, 297] width 124 height 19
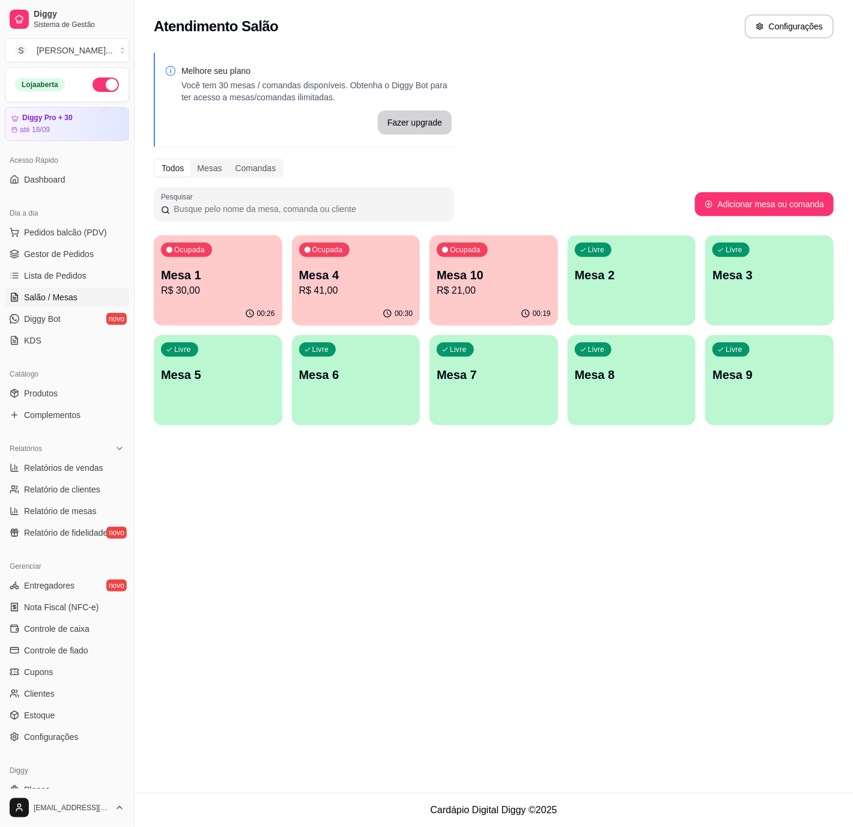
click at [349, 295] on p "R$ 41,00" at bounding box center [356, 290] width 114 height 14
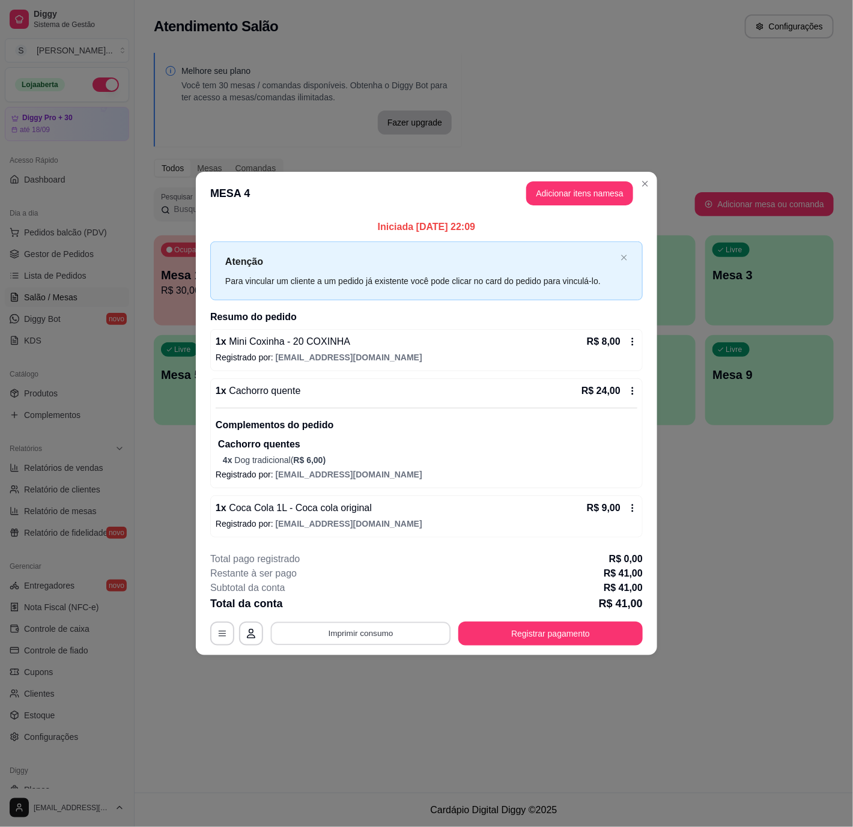
click at [335, 501] on button "Imprimir consumo" at bounding box center [361, 632] width 180 height 23
click at [377, 501] on button "IMPRESSORA 2" at bounding box center [364, 582] width 87 height 19
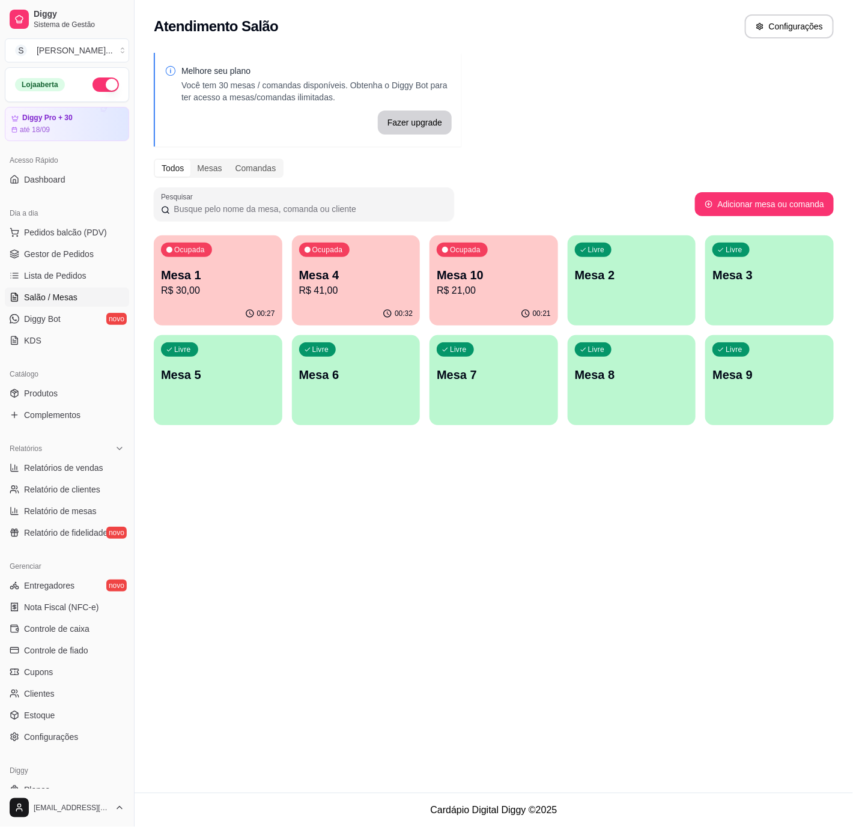
click at [354, 291] on p "R$ 41,00" at bounding box center [356, 290] width 114 height 14
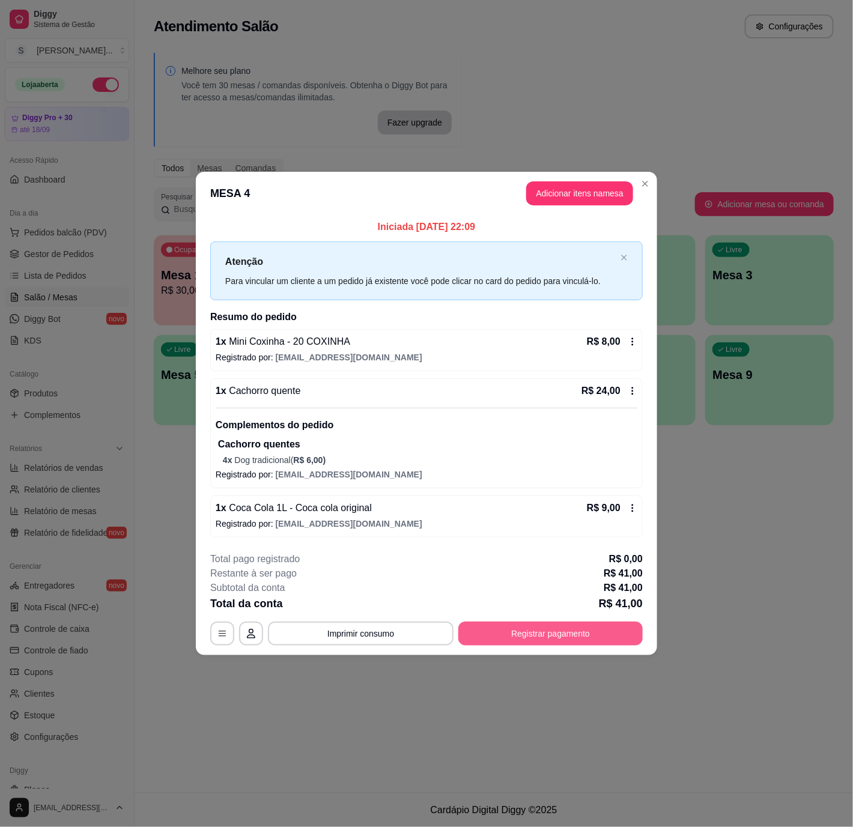
click at [519, 501] on button "Registrar pagamento" at bounding box center [550, 633] width 184 height 24
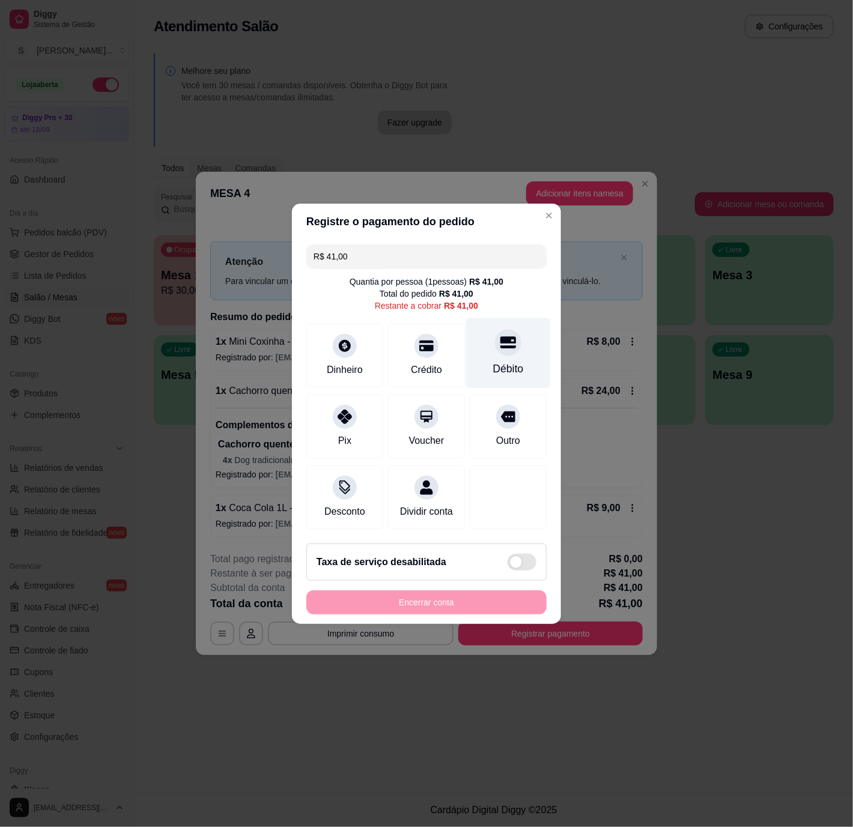
click at [503, 361] on div "Débito" at bounding box center [508, 369] width 31 height 16
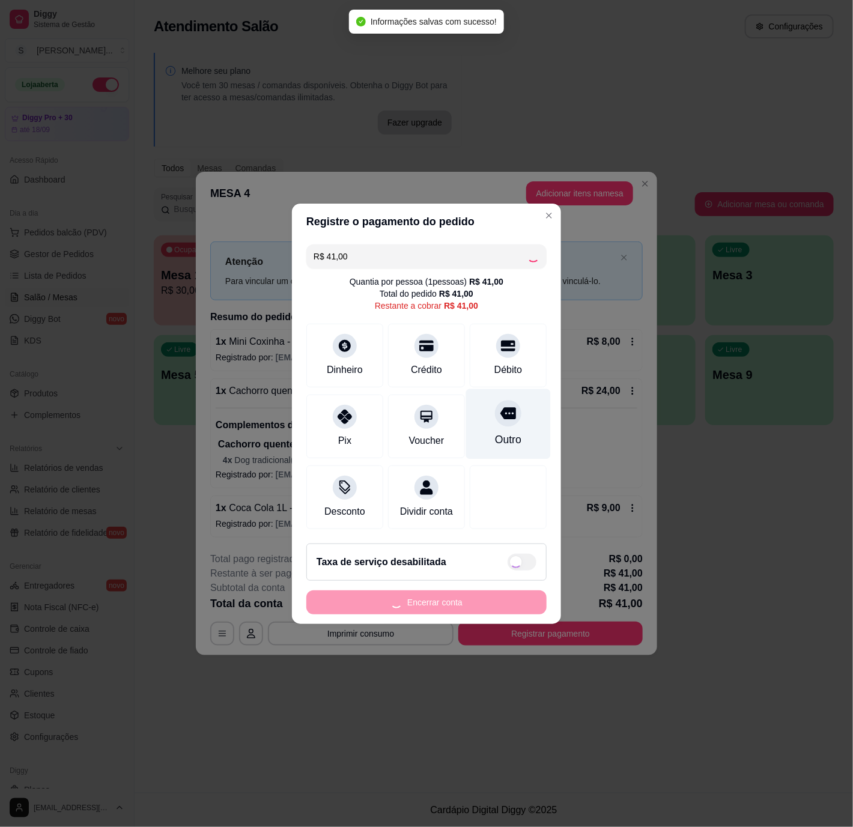
type input "R$ 0,00"
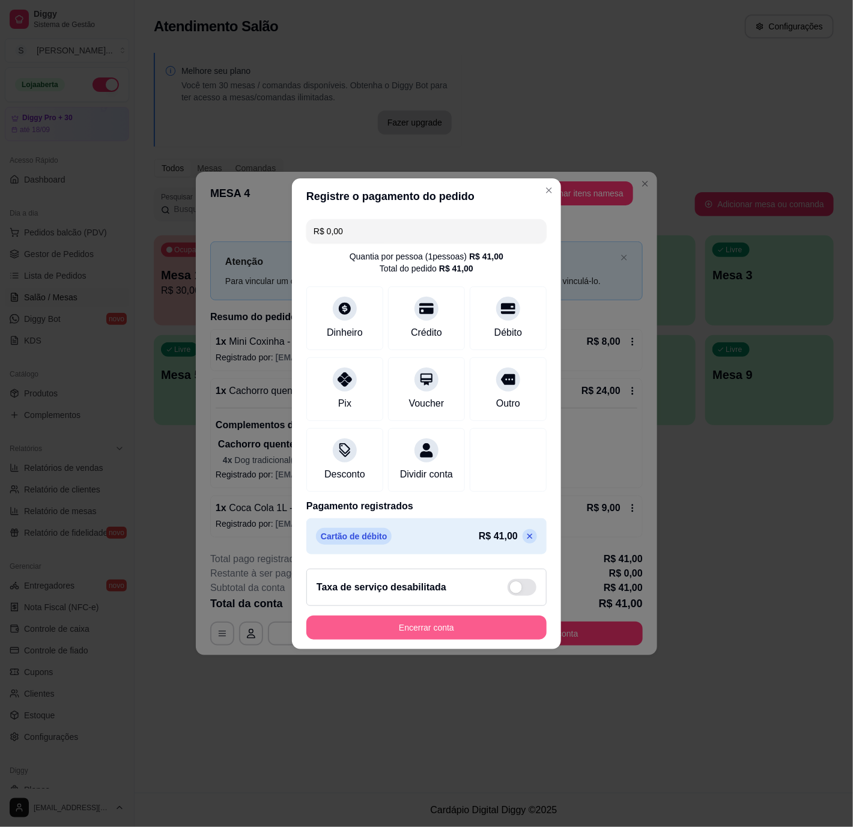
click at [494, 501] on button "Encerrar conta" at bounding box center [426, 627] width 240 height 24
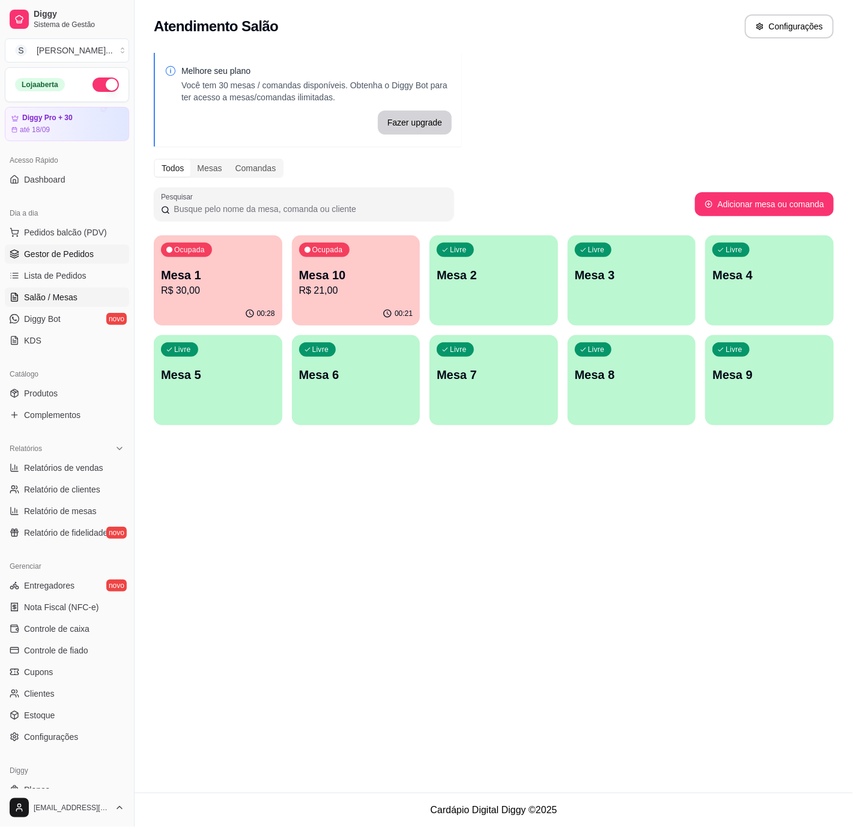
click at [65, 254] on span "Gestor de Pedidos" at bounding box center [59, 254] width 70 height 12
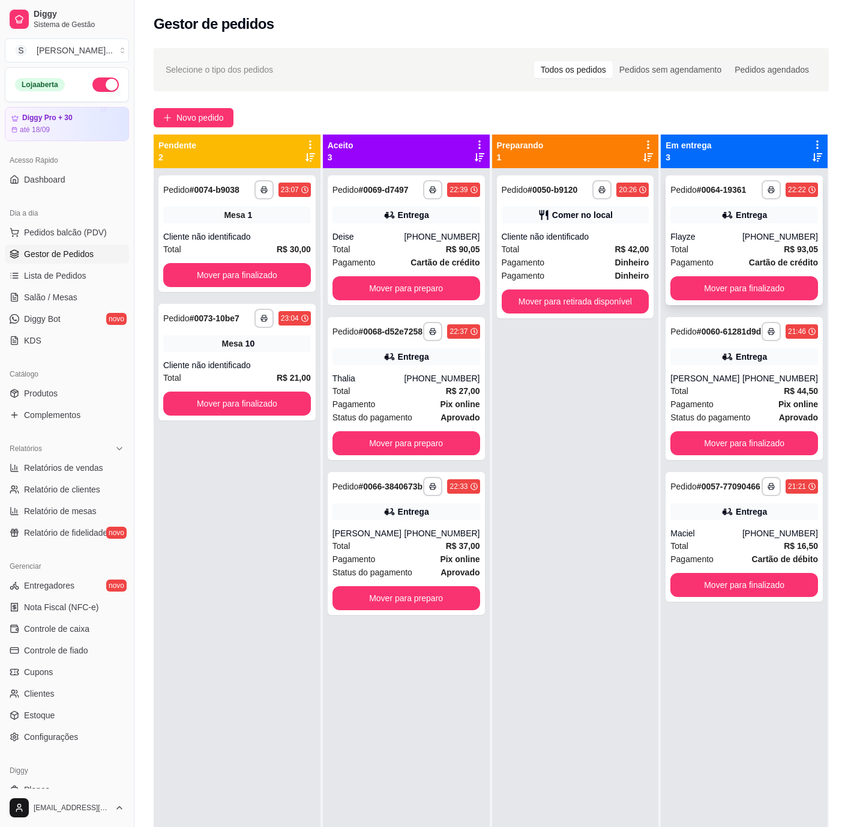
click at [519, 222] on div "Entrega" at bounding box center [745, 215] width 148 height 17
click at [519, 362] on icon at bounding box center [728, 357] width 12 height 12
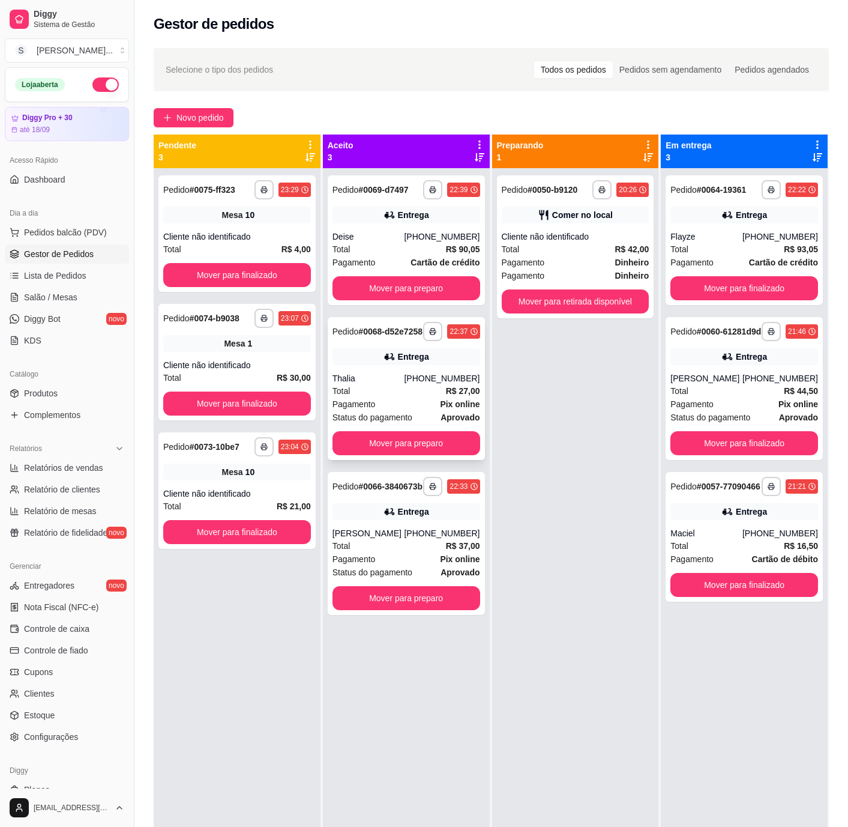
click at [456, 409] on strong "Pix online" at bounding box center [460, 404] width 40 height 10
click at [408, 207] on div "Entrega" at bounding box center [407, 215] width 148 height 17
click at [427, 364] on div "Entrega" at bounding box center [407, 356] width 148 height 17
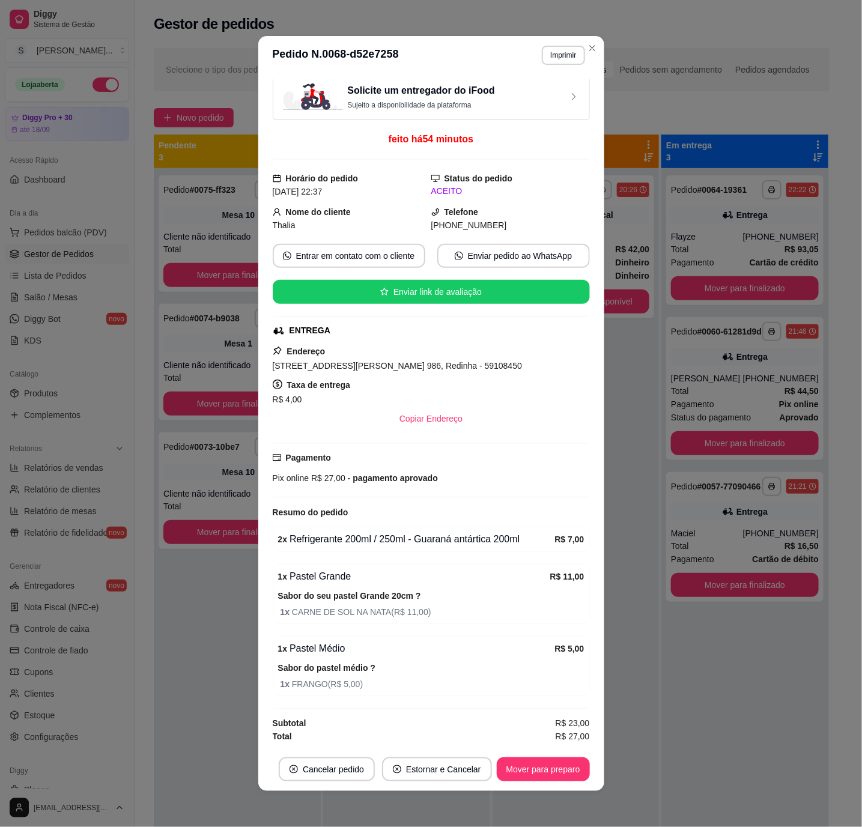
scroll to position [13, 0]
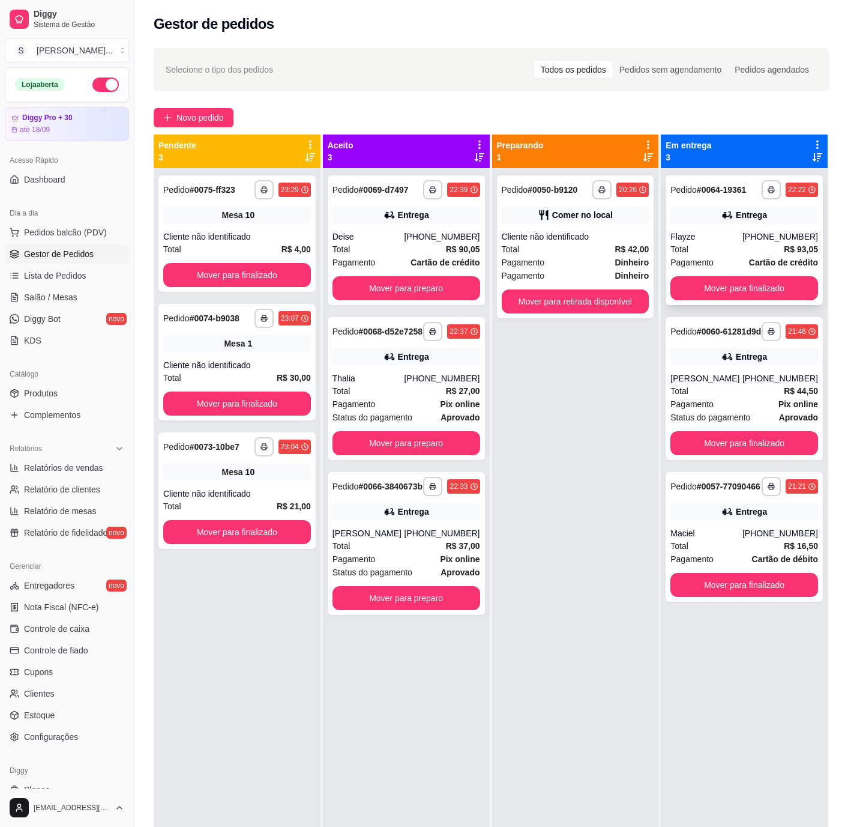
click at [519, 246] on strong "R$ 93,05" at bounding box center [801, 249] width 34 height 10
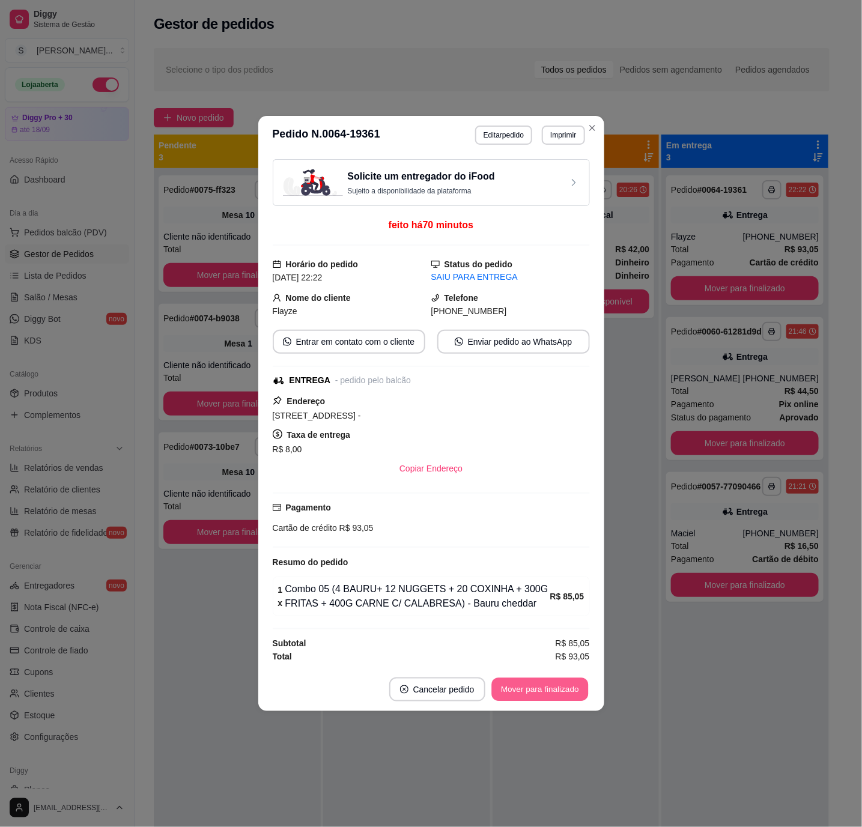
click at [519, 501] on button "Mover para finalizado" at bounding box center [539, 689] width 97 height 23
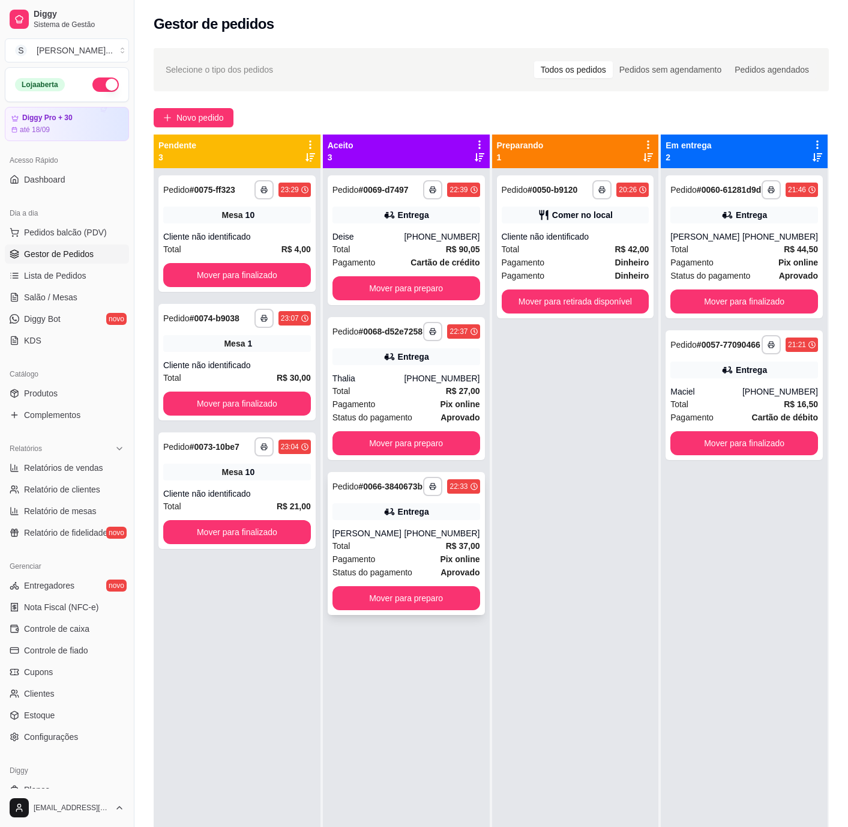
click at [440, 501] on div "[PHONE_NUMBER]" at bounding box center [442, 533] width 76 height 12
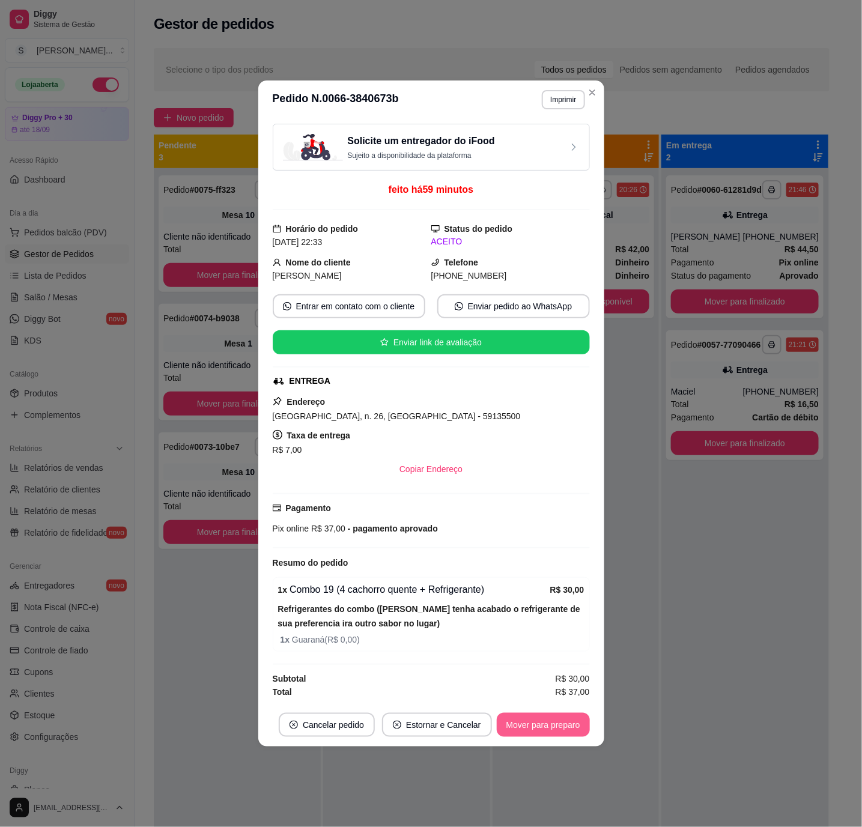
click at [519, 501] on button "Mover para preparo" at bounding box center [543, 725] width 93 height 24
click at [519, 501] on button "Mover para entrega" at bounding box center [543, 725] width 92 height 24
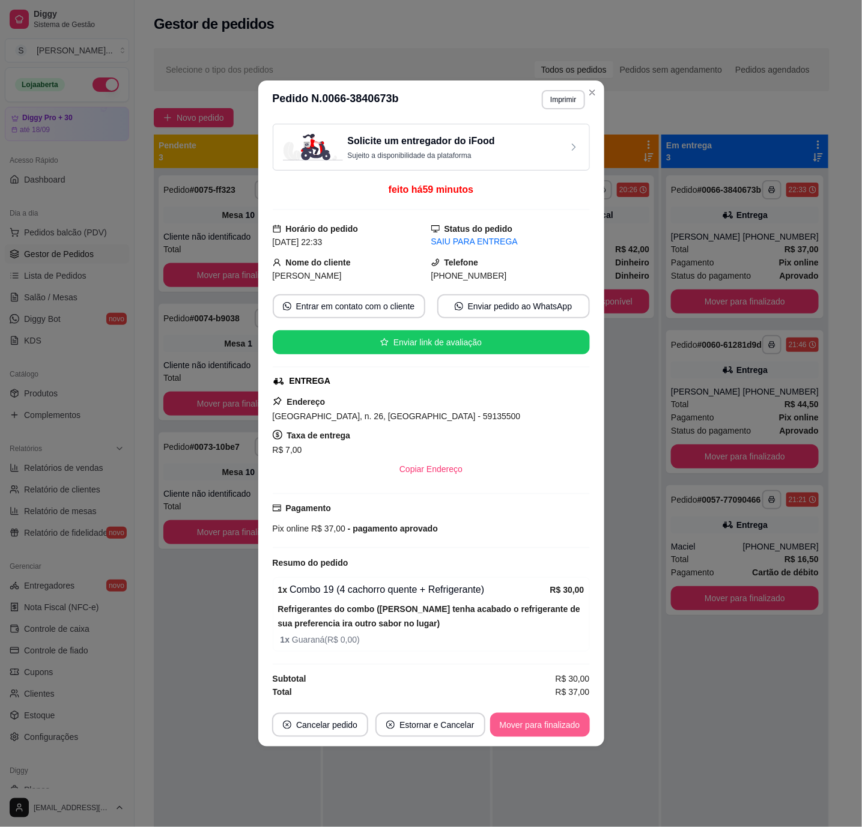
click at [519, 501] on button "Mover para finalizado" at bounding box center [540, 725] width 100 height 24
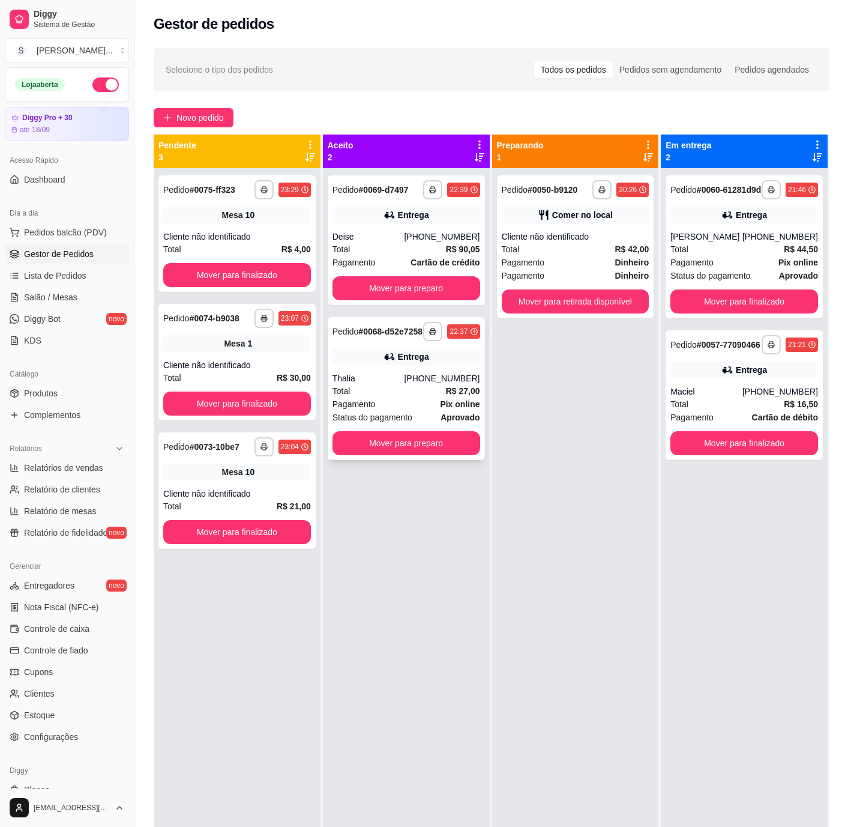
click at [451, 365] on div "Entrega" at bounding box center [407, 356] width 148 height 17
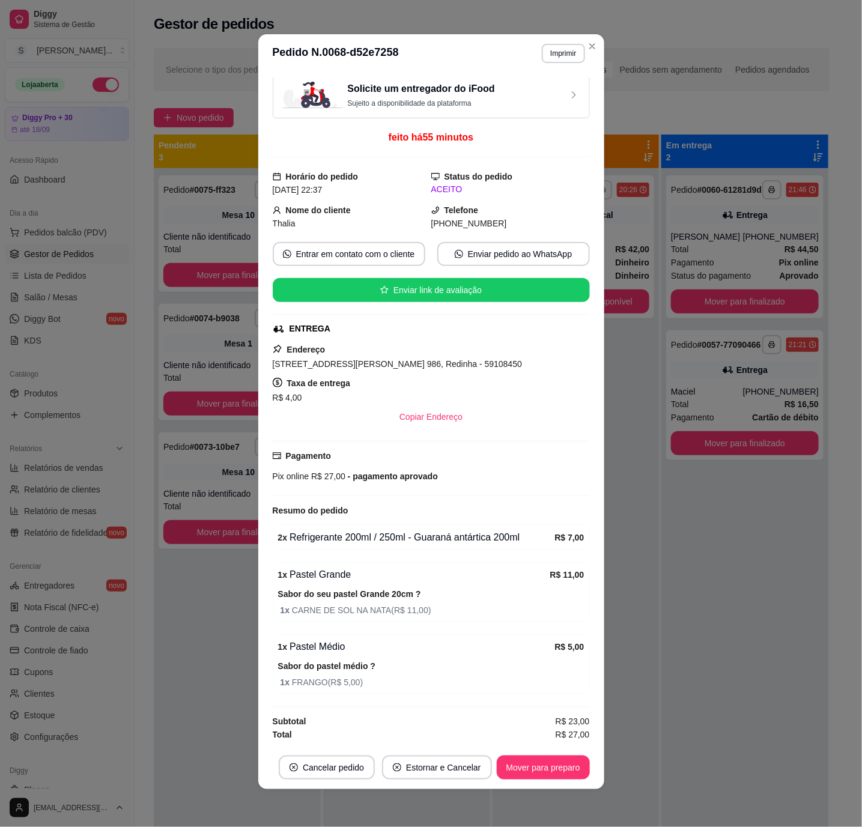
scroll to position [2, 0]
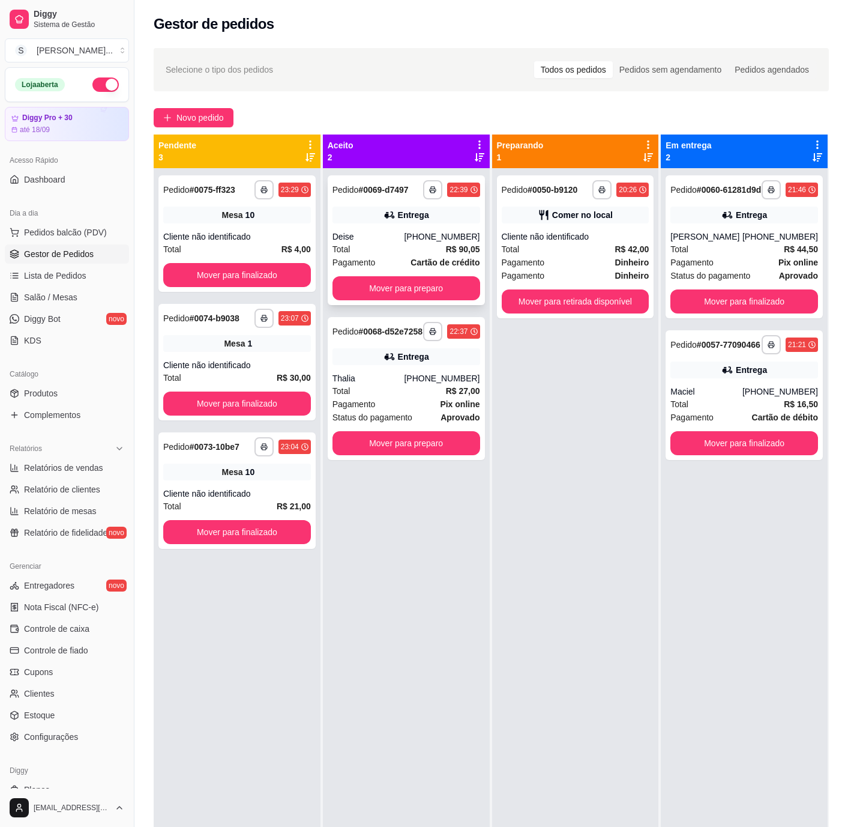
click at [405, 222] on div "Entrega" at bounding box center [407, 215] width 148 height 17
click at [361, 380] on div "**********" at bounding box center [406, 388] width 157 height 143
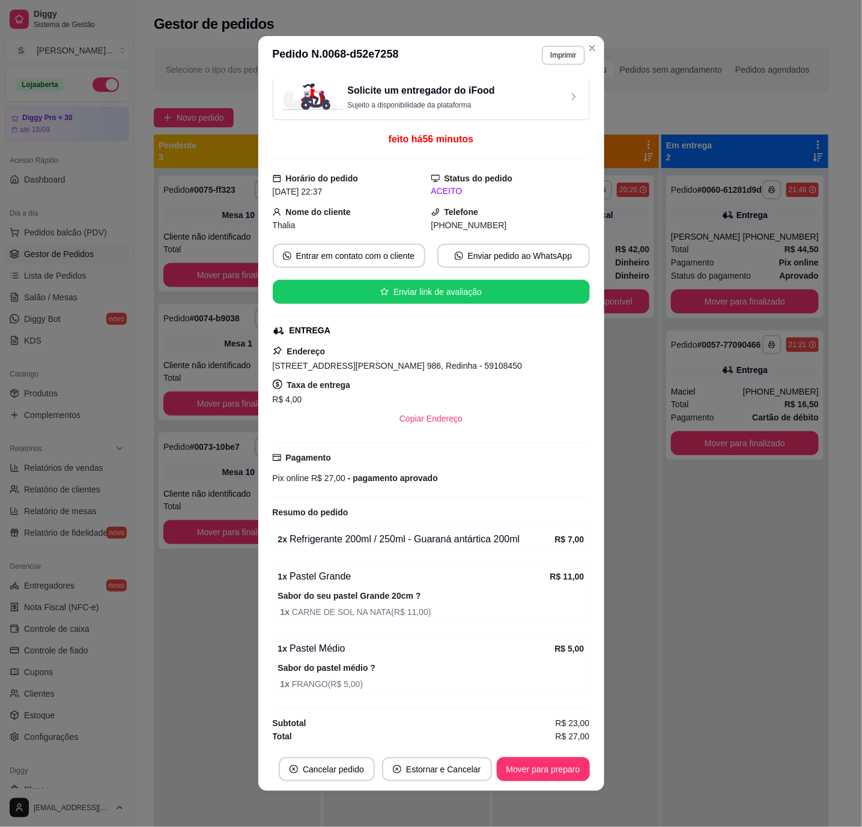
scroll to position [13, 0]
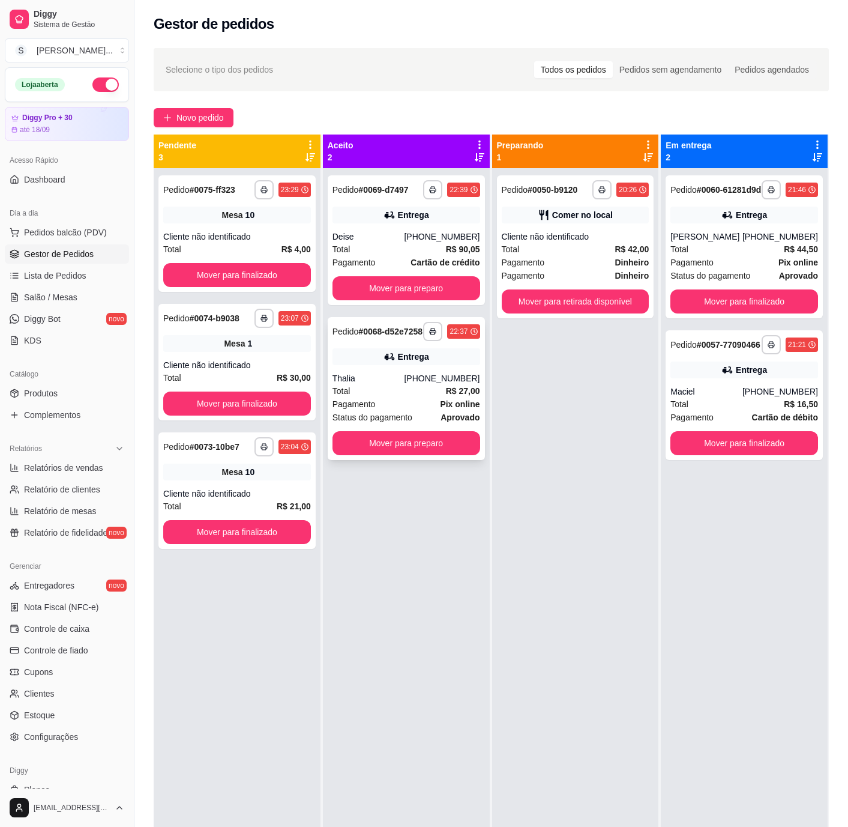
click at [422, 379] on div "**********" at bounding box center [406, 388] width 157 height 143
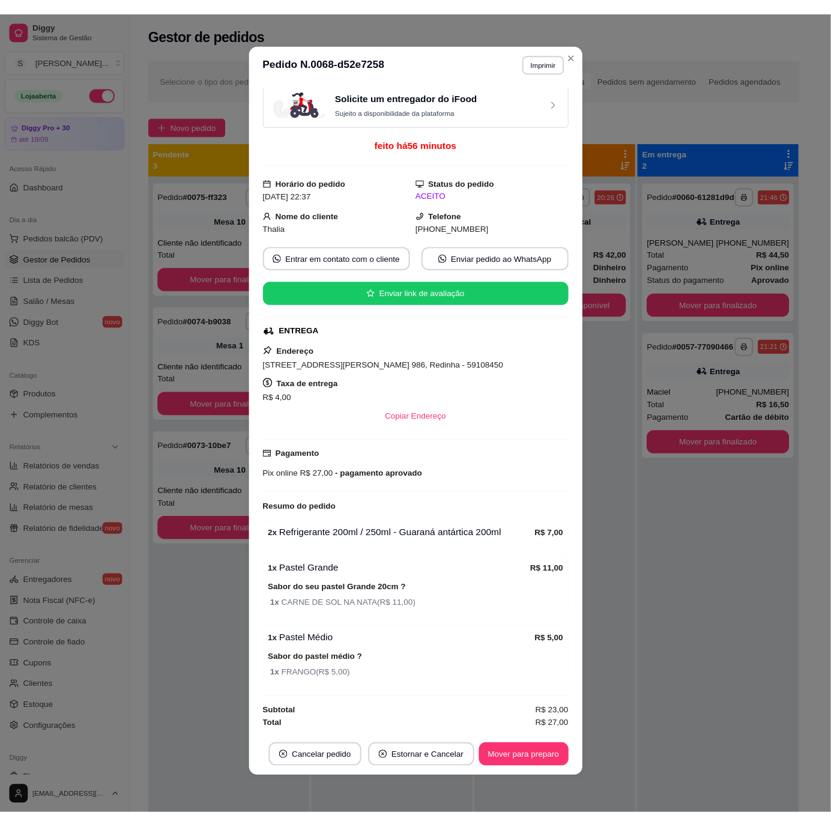
scroll to position [0, 0]
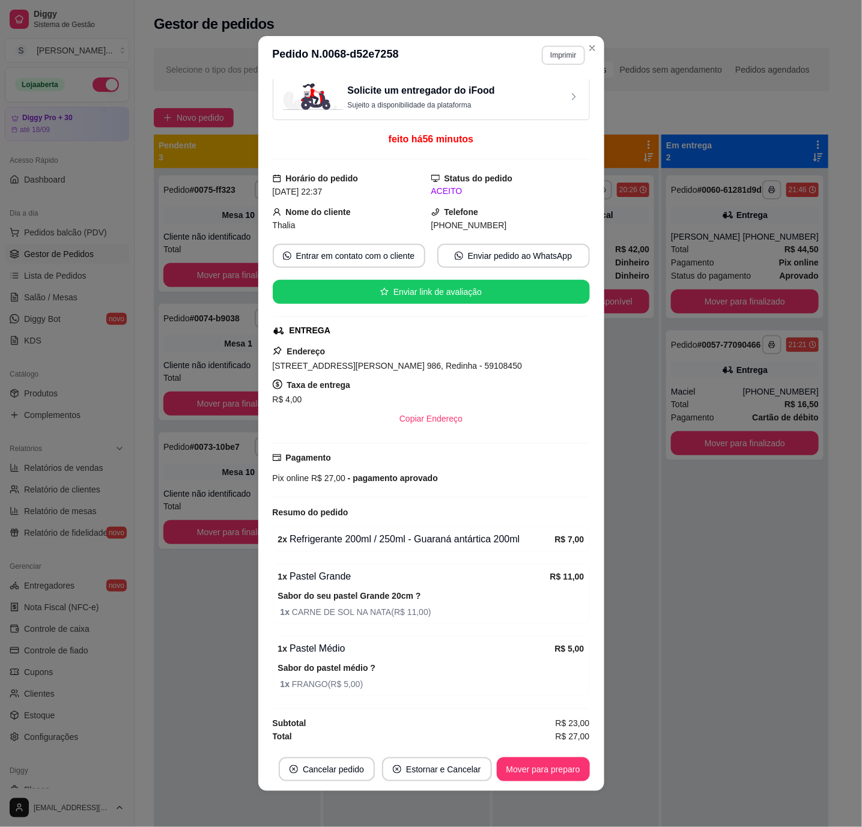
click at [519, 56] on button "Imprimir" at bounding box center [563, 55] width 43 height 19
click at [519, 97] on button "IMPRESSORA 2" at bounding box center [535, 97] width 87 height 19
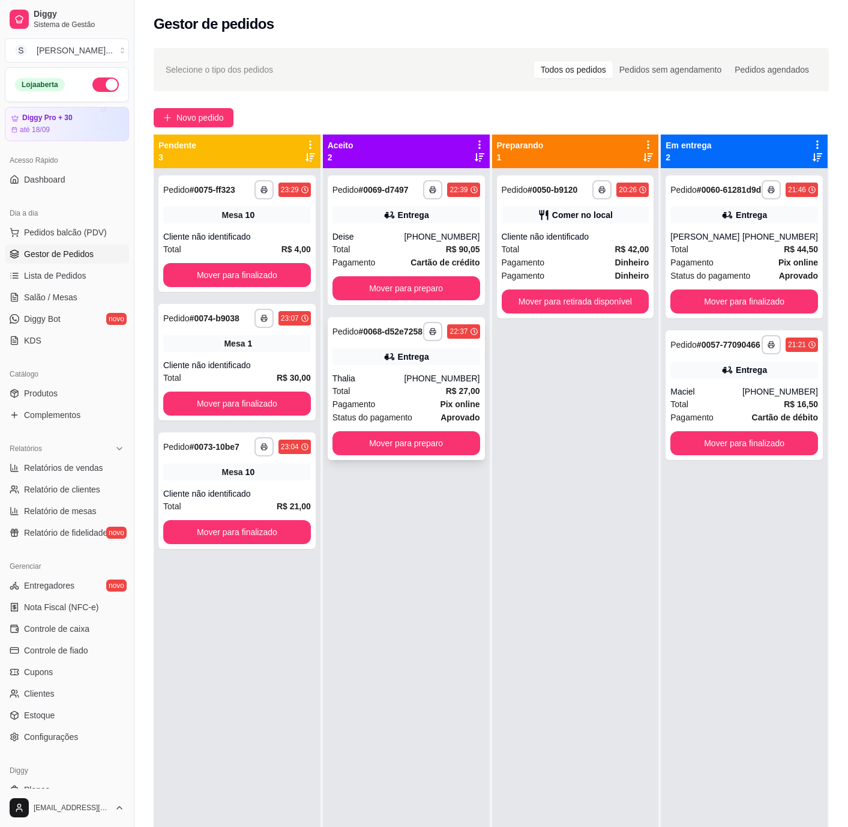
click at [418, 381] on div "[PHONE_NUMBER]" at bounding box center [442, 378] width 76 height 12
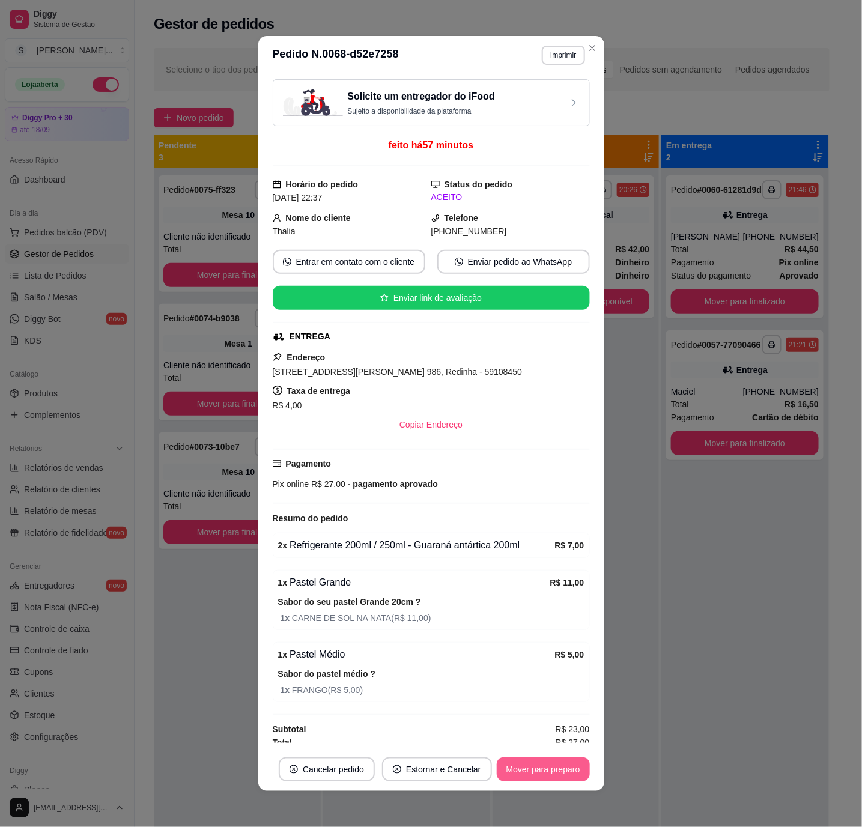
click at [519, 501] on button "Mover para preparo" at bounding box center [543, 769] width 93 height 24
click at [519, 501] on button "Mover para entrega" at bounding box center [543, 769] width 90 height 23
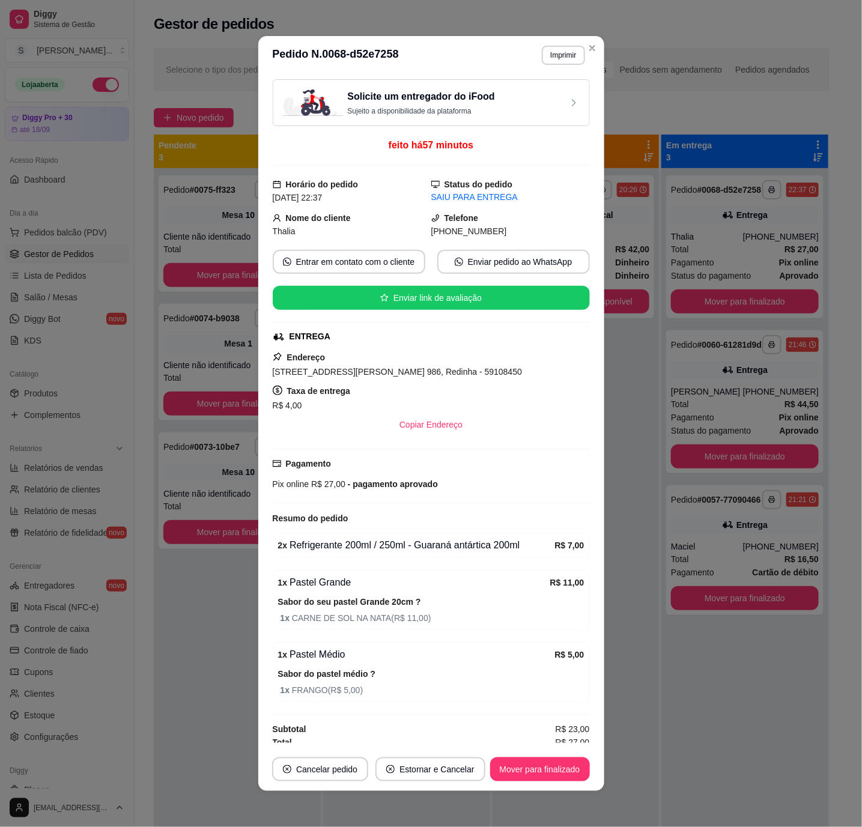
drag, startPoint x: 436, startPoint y: 233, endPoint x: 509, endPoint y: 238, distance: 72.9
click at [509, 238] on div "[PHONE_NUMBER]" at bounding box center [510, 231] width 159 height 13
copy span "[PHONE_NUMBER]"
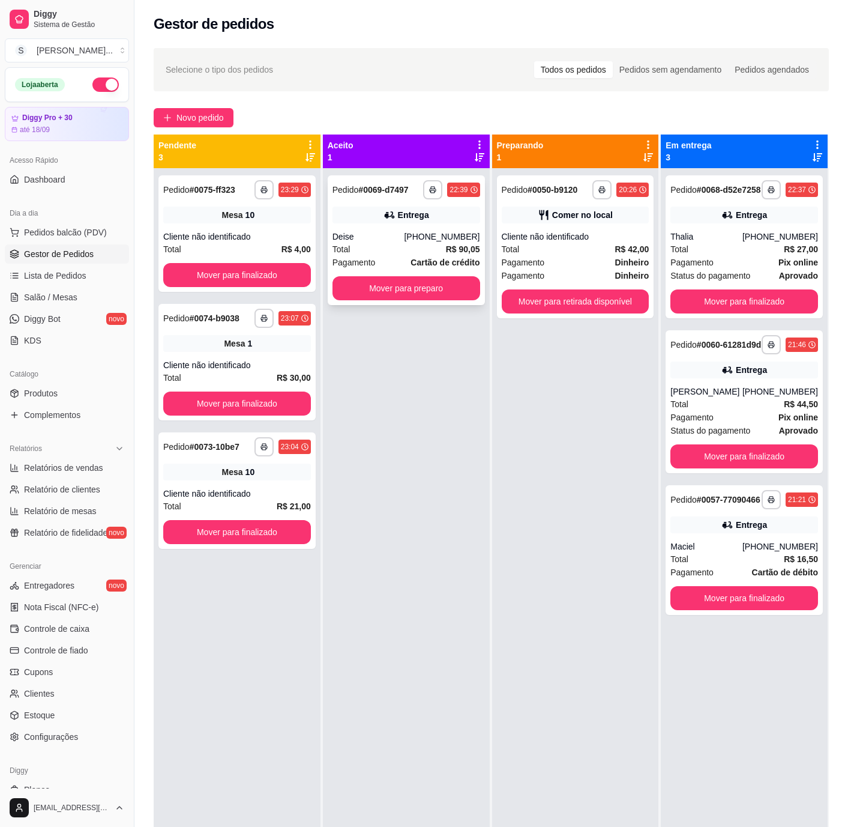
click at [402, 231] on div "Deise" at bounding box center [369, 237] width 72 height 12
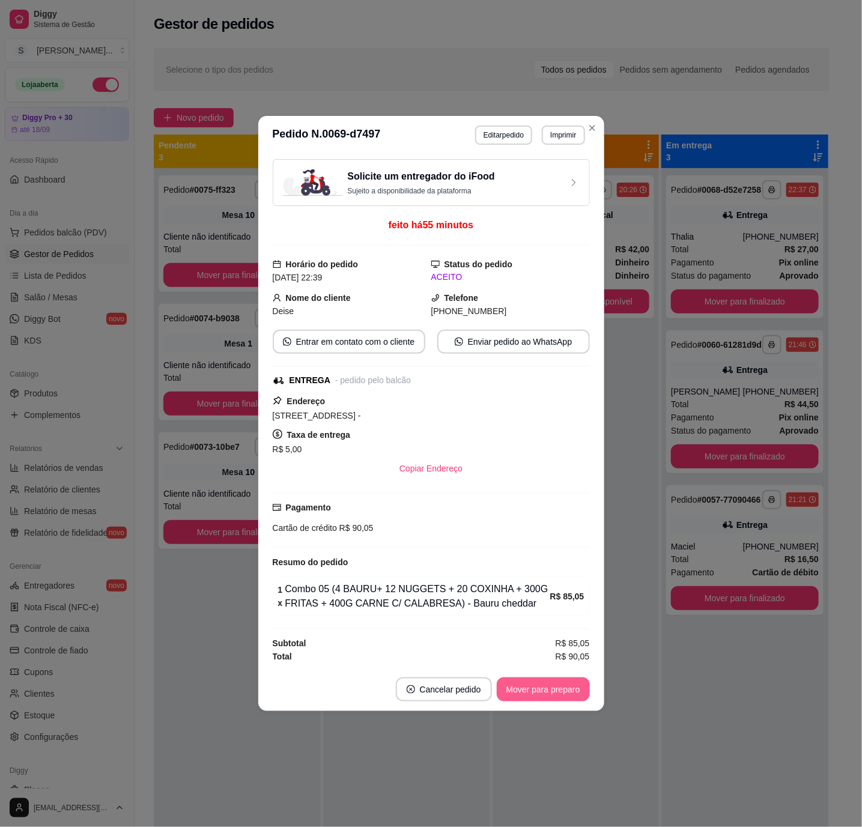
click at [519, 501] on button "Mover para preparo" at bounding box center [543, 689] width 93 height 24
click at [519, 501] on button "Mover para entrega" at bounding box center [543, 689] width 92 height 24
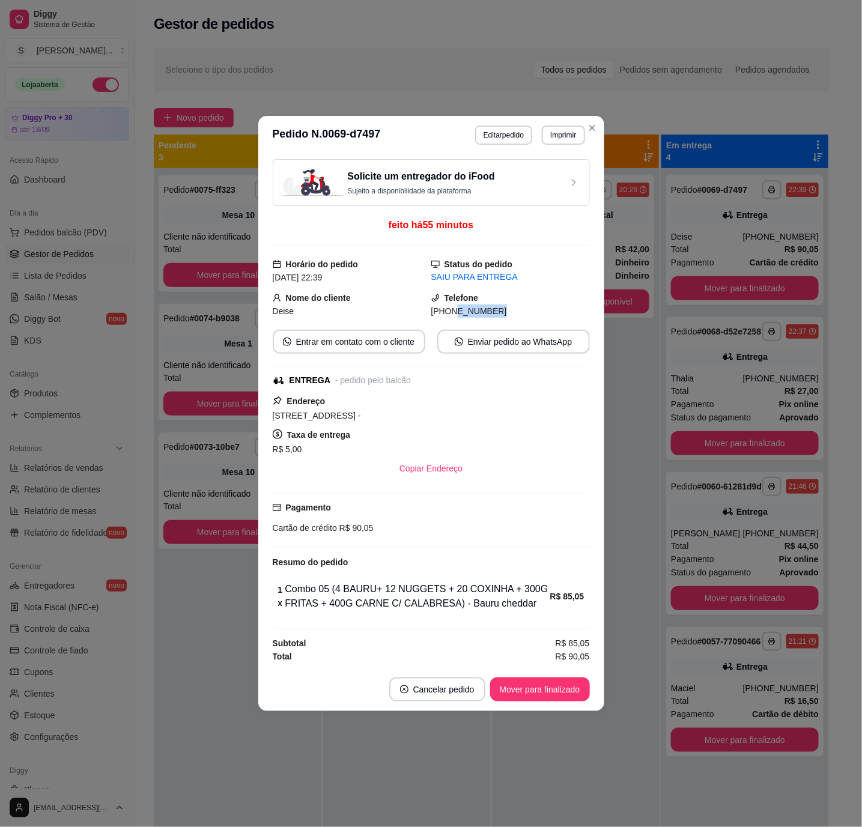
drag, startPoint x: 447, startPoint y: 310, endPoint x: 487, endPoint y: 313, distance: 39.8
click at [487, 313] on div "[PHONE_NUMBER]" at bounding box center [510, 310] width 159 height 13
copy span "9403-4673"
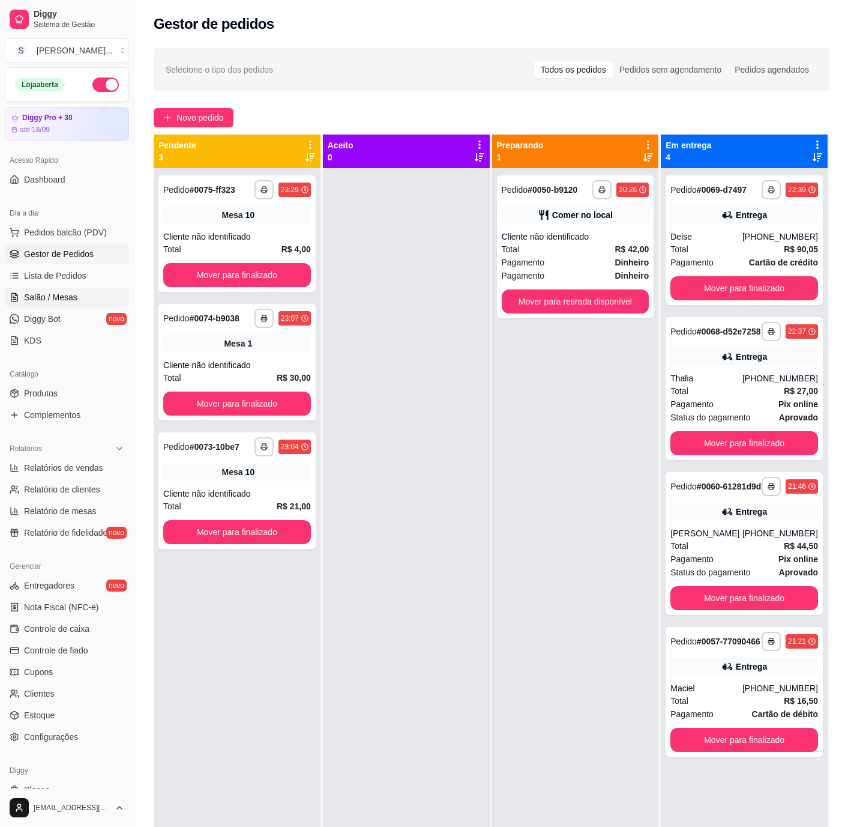
click at [64, 296] on span "Salão / Mesas" at bounding box center [50, 297] width 53 height 12
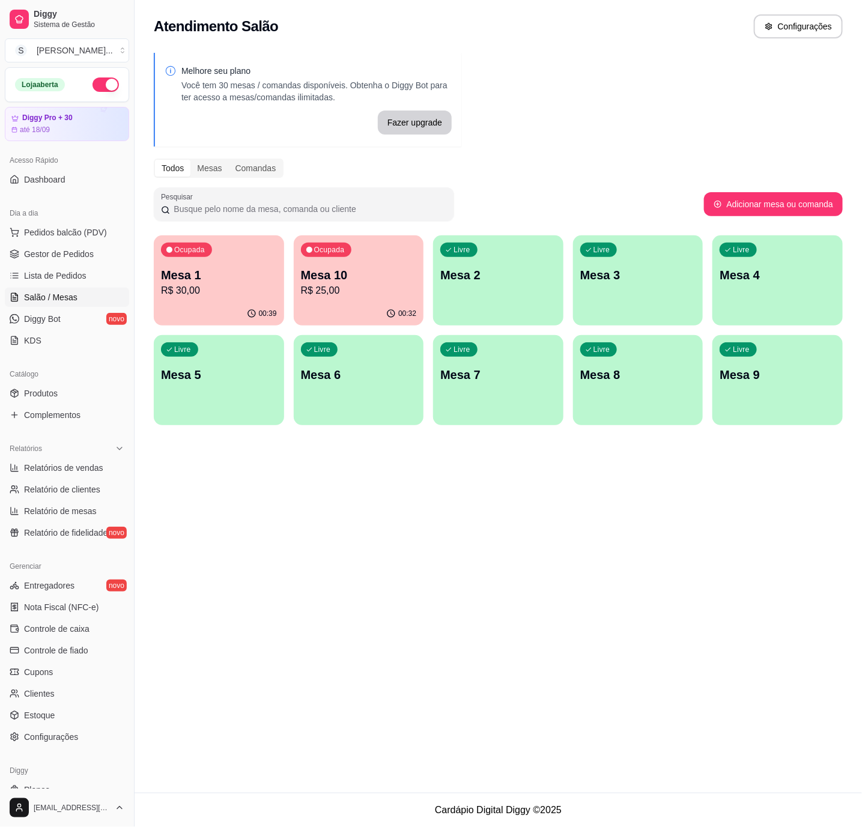
click at [235, 292] on p "R$ 30,00" at bounding box center [219, 290] width 116 height 14
click at [213, 289] on p "R$ 30,00" at bounding box center [219, 290] width 116 height 14
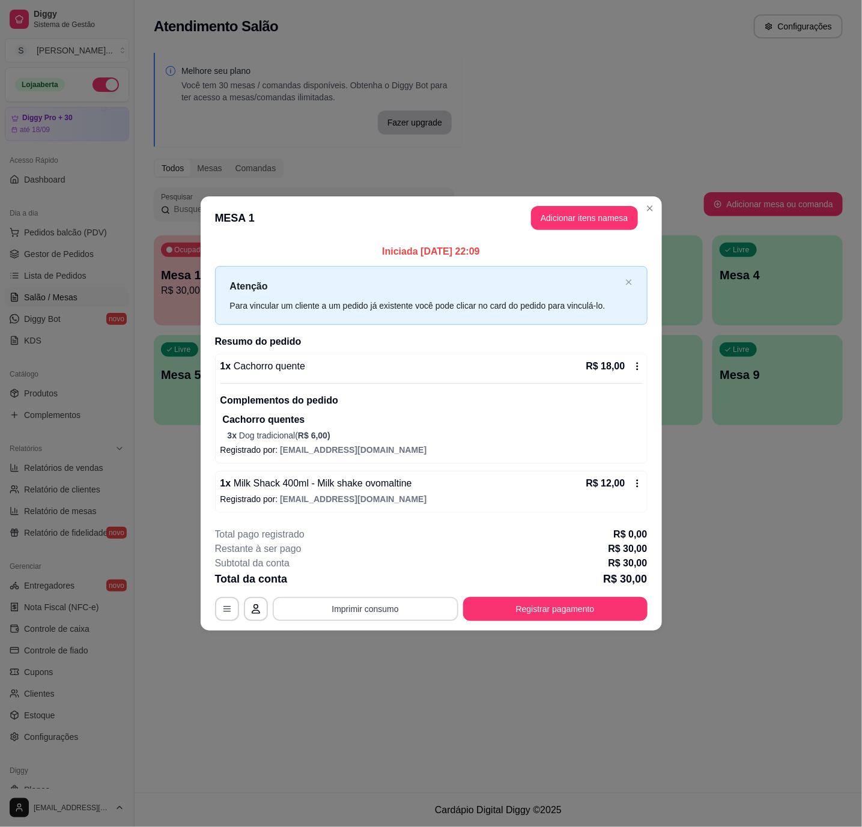
click at [364, 501] on button "Imprimir consumo" at bounding box center [366, 609] width 186 height 24
click at [392, 501] on button "IMPRESSORA 2" at bounding box center [369, 557] width 84 height 19
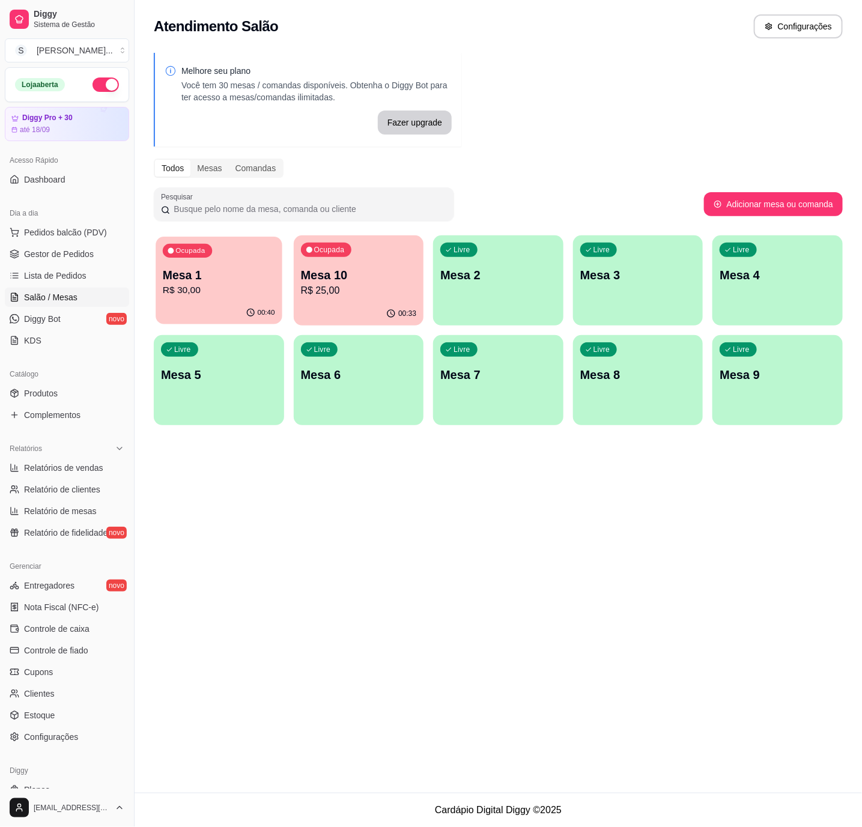
click at [196, 297] on div "Ocupada Mesa 1 R$ 30,00" at bounding box center [219, 269] width 126 height 65
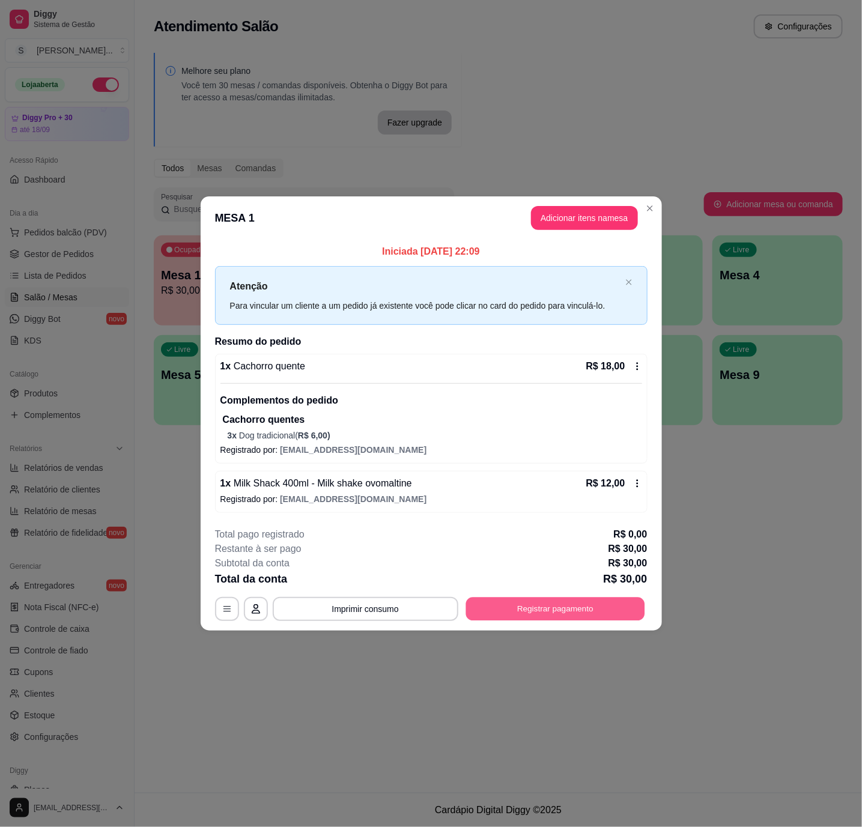
click at [519, 501] on button "Registrar pagamento" at bounding box center [554, 608] width 179 height 23
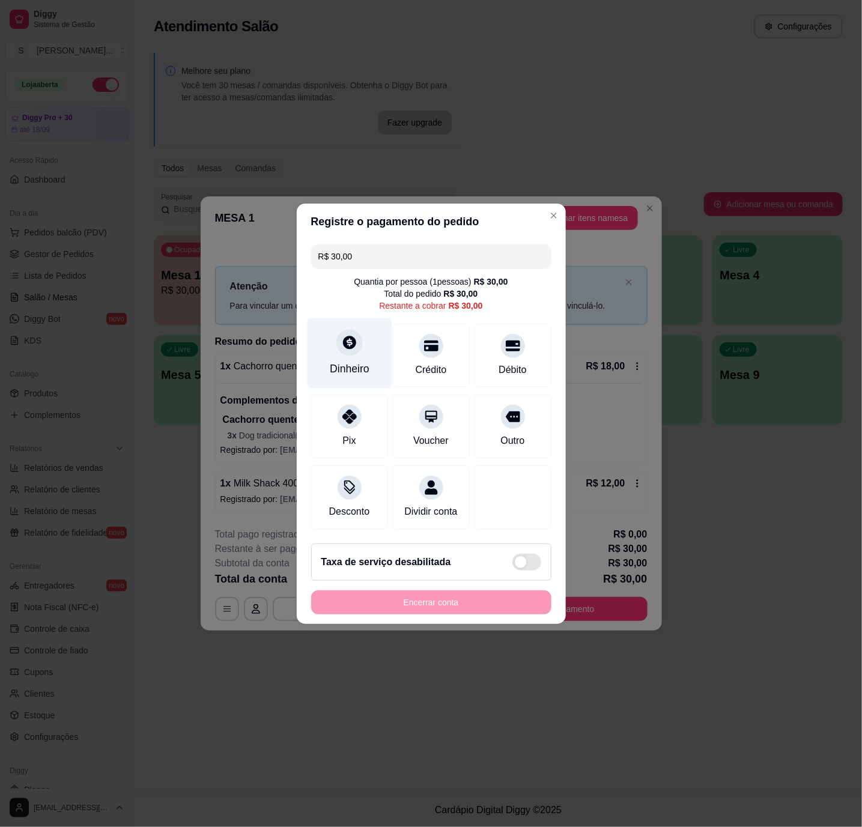
click at [361, 361] on div "Dinheiro" at bounding box center [350, 369] width 40 height 16
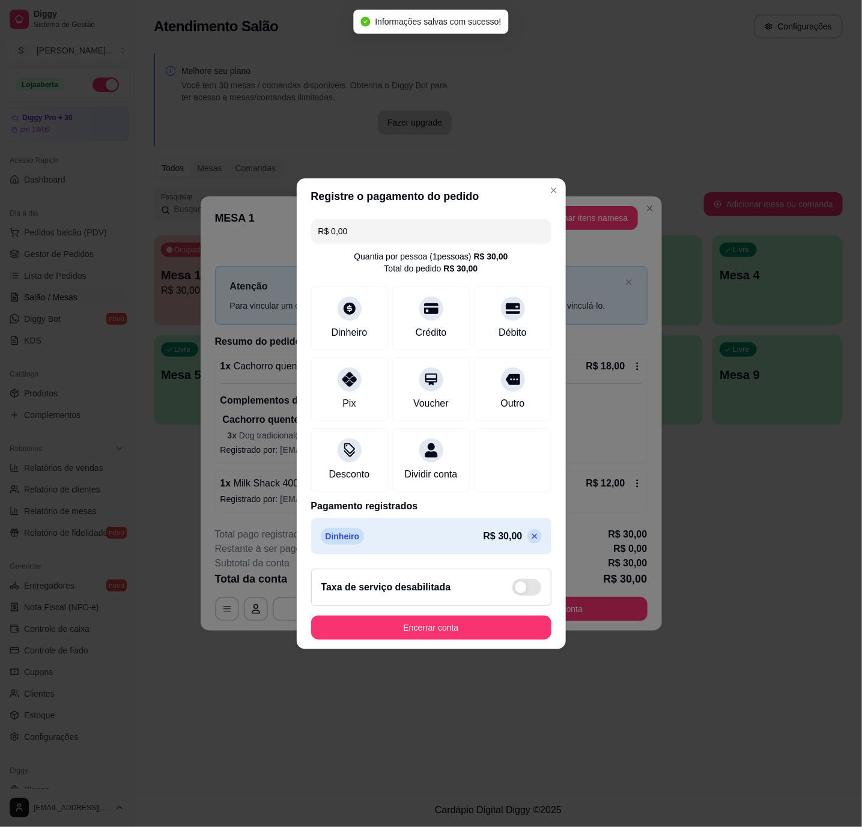
type input "R$ 0,00"
click at [473, 501] on button "Encerrar conta" at bounding box center [431, 627] width 240 height 24
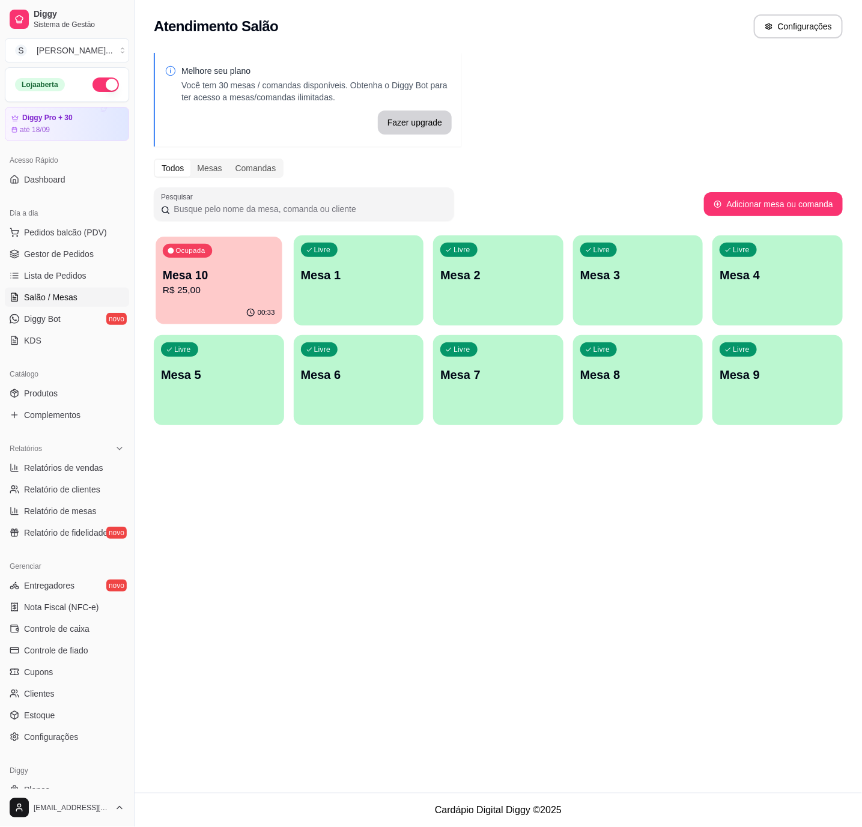
click at [217, 286] on p "R$ 25,00" at bounding box center [219, 290] width 112 height 14
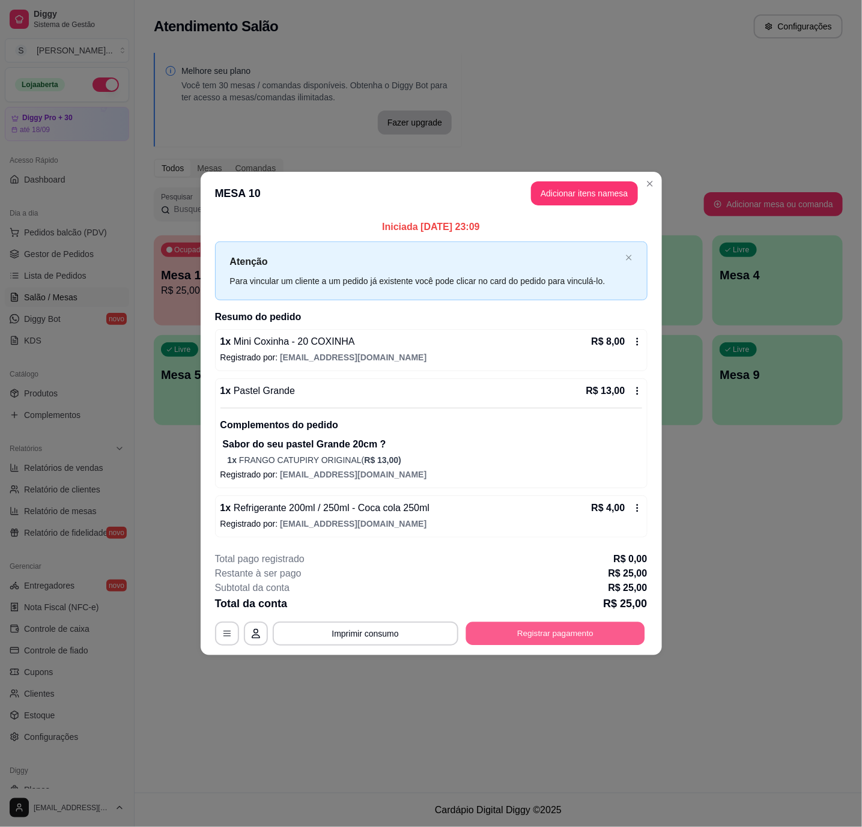
click at [519, 501] on button "Registrar pagamento" at bounding box center [554, 632] width 179 height 23
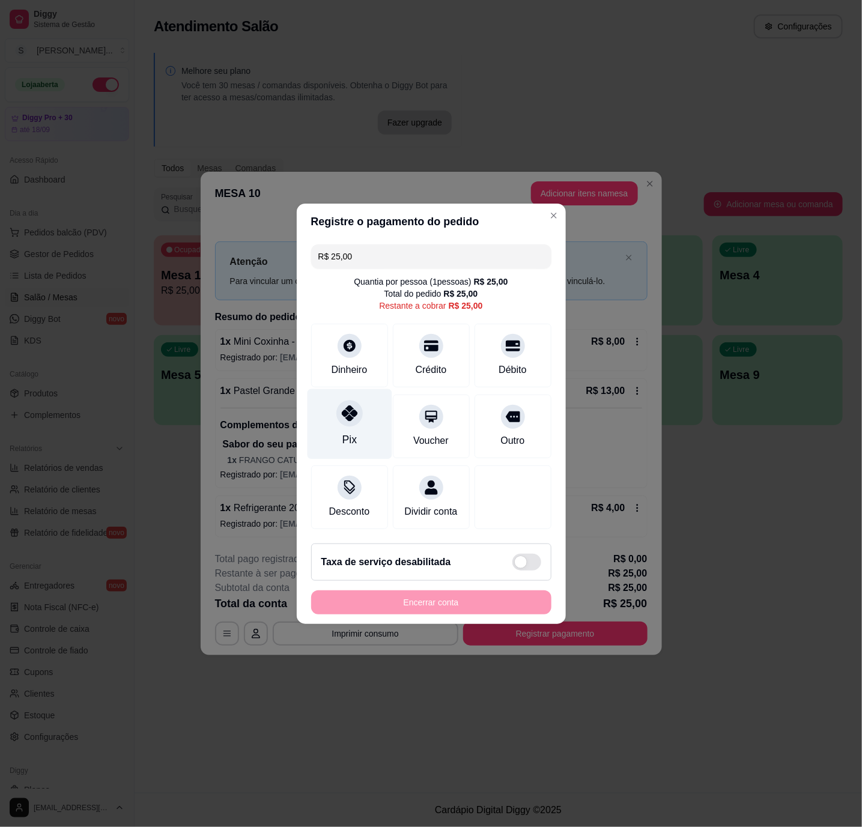
click at [319, 438] on div "Pix" at bounding box center [349, 423] width 85 height 70
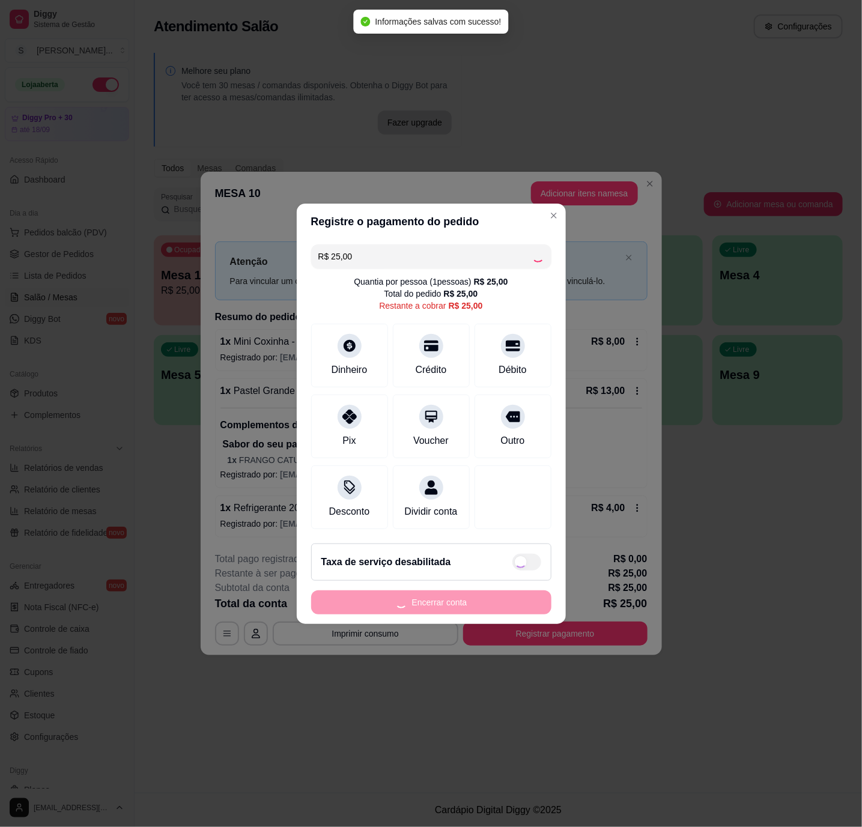
type input "R$ 0,00"
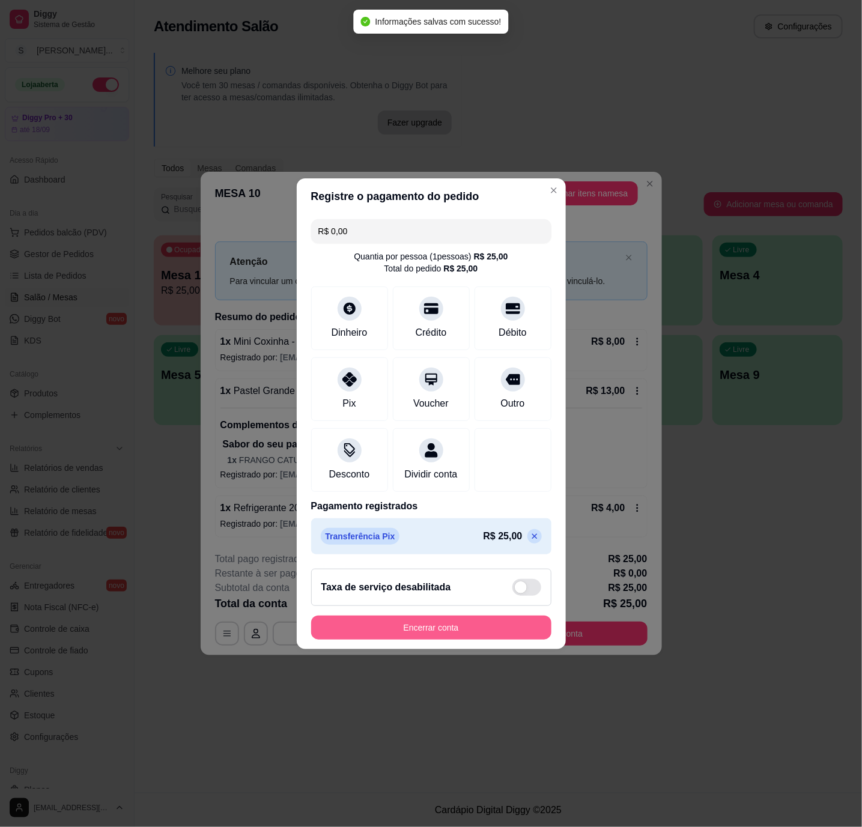
click at [456, 501] on button "Encerrar conta" at bounding box center [431, 627] width 240 height 24
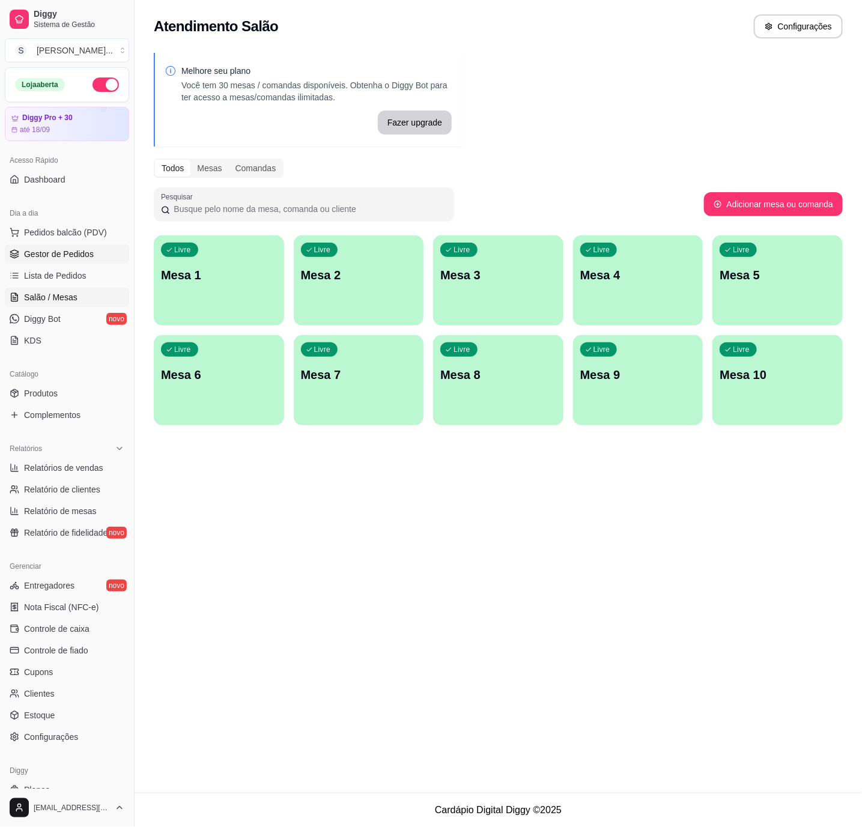
click at [56, 260] on span "Gestor de Pedidos" at bounding box center [59, 254] width 70 height 12
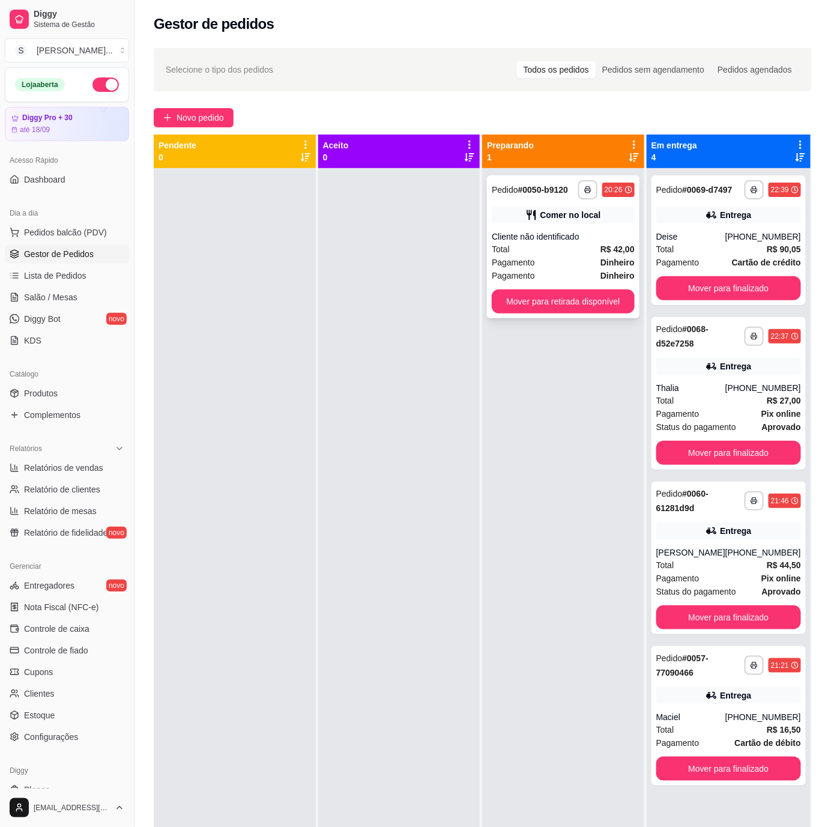
click at [519, 249] on strong "R$ 42,00" at bounding box center [617, 249] width 34 height 10
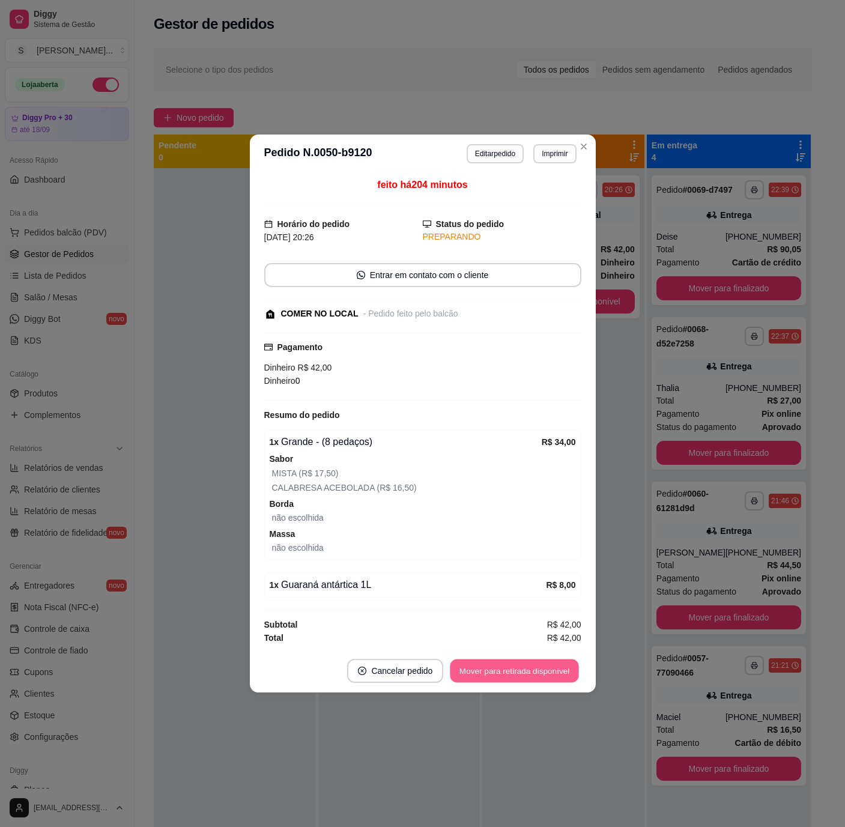
click at [501, 501] on button "Mover para retirada disponível" at bounding box center [514, 670] width 128 height 23
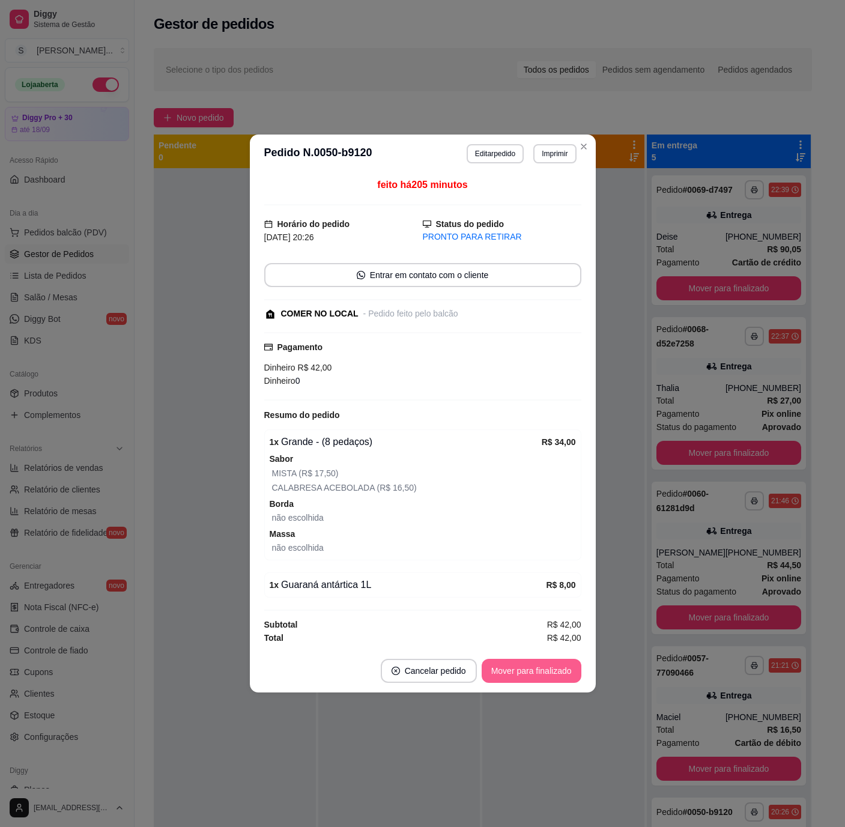
click at [504, 501] on button "Mover para finalizado" at bounding box center [532, 671] width 100 height 24
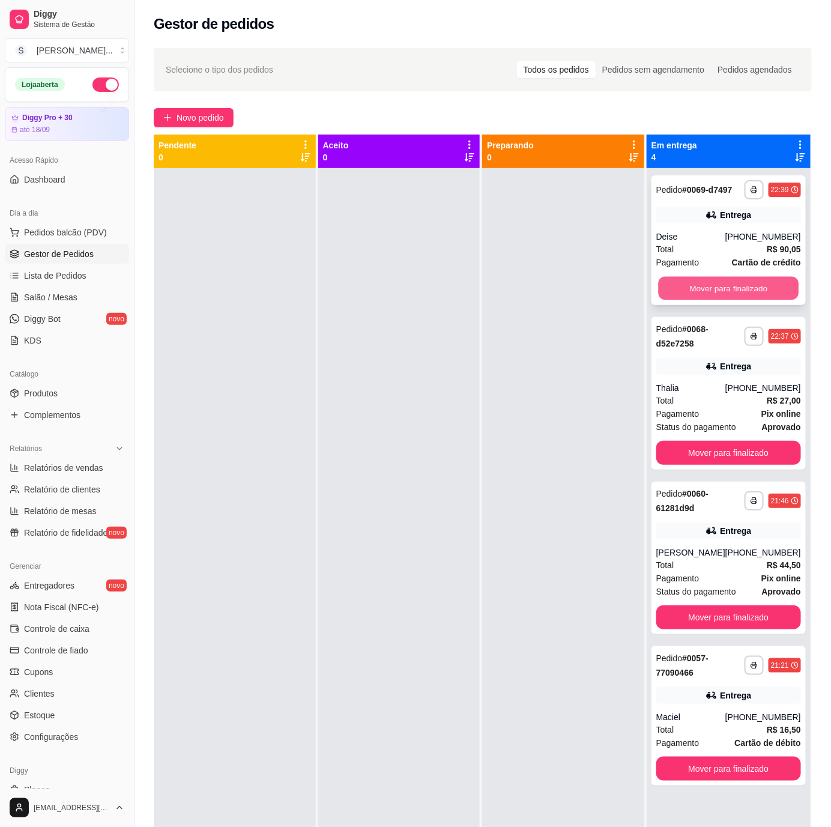
click at [519, 283] on button "Mover para finalizado" at bounding box center [728, 288] width 141 height 23
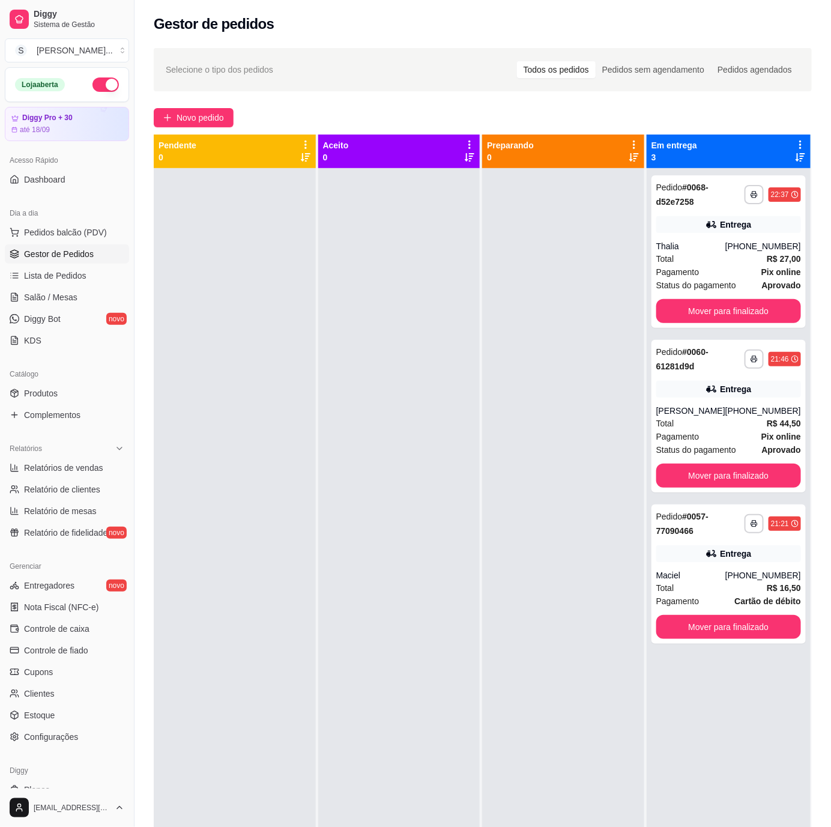
click at [519, 283] on div "Status do pagamento aprovado" at bounding box center [728, 285] width 145 height 13
click at [519, 317] on button "Mover para finalizado" at bounding box center [728, 311] width 141 height 23
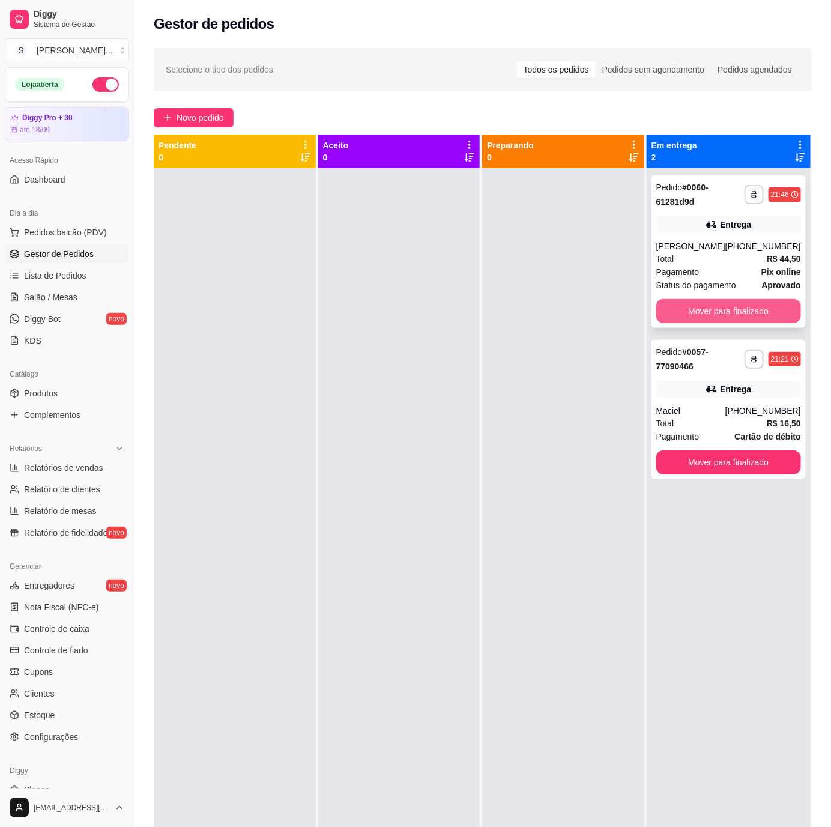
click at [519, 310] on button "Mover para finalizado" at bounding box center [728, 311] width 145 height 24
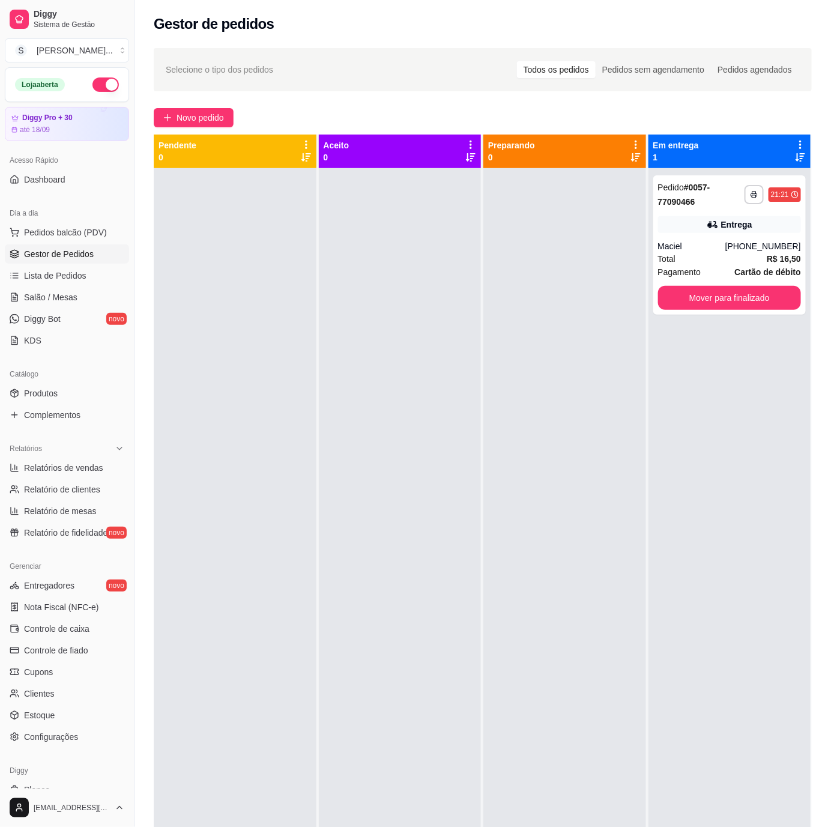
click at [519, 310] on div "**********" at bounding box center [729, 244] width 153 height 139
click at [519, 294] on button "Mover para finalizado" at bounding box center [729, 297] width 139 height 23
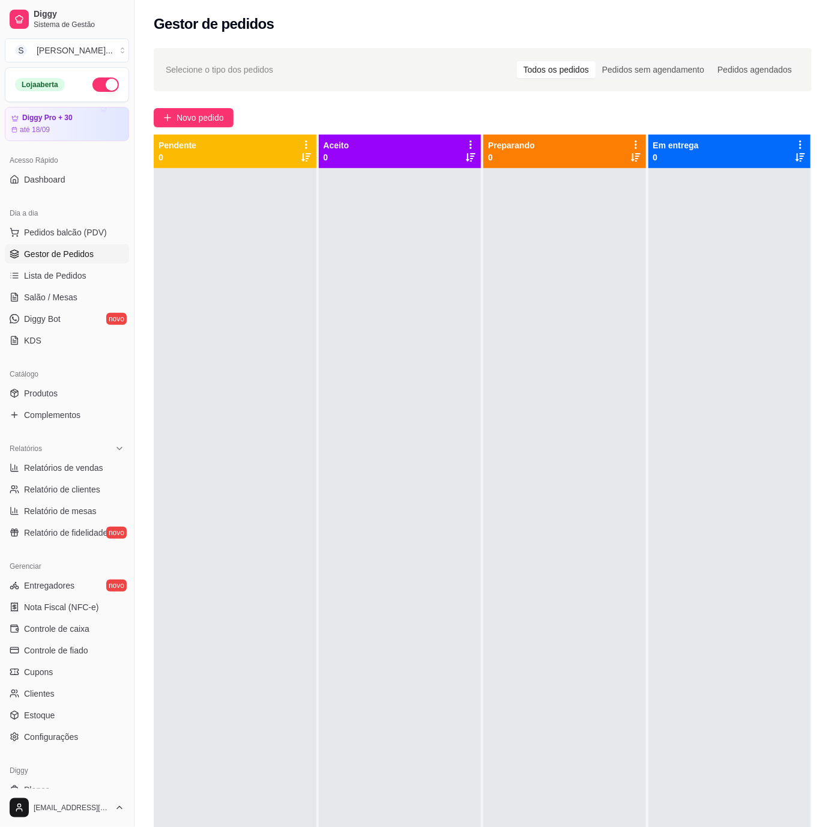
click at [519, 489] on div at bounding box center [729, 581] width 163 height 827
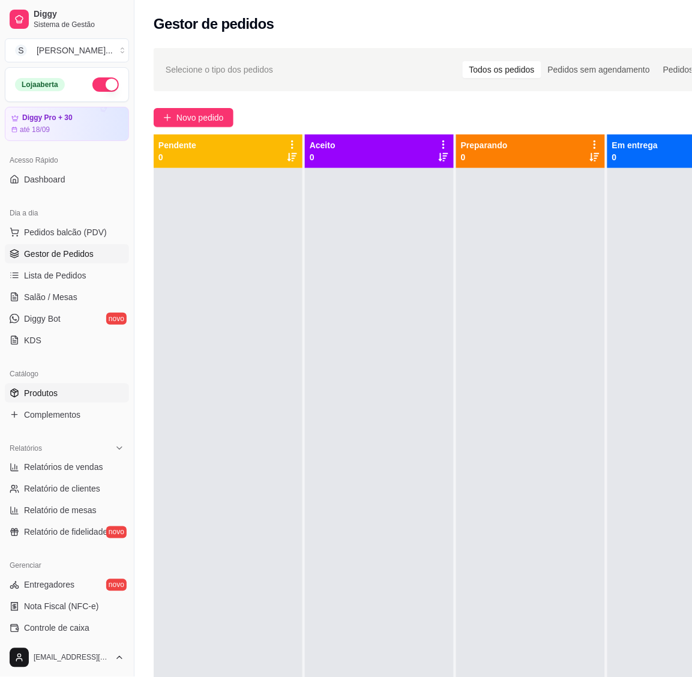
click at [61, 391] on link "Produtos" at bounding box center [67, 393] width 124 height 19
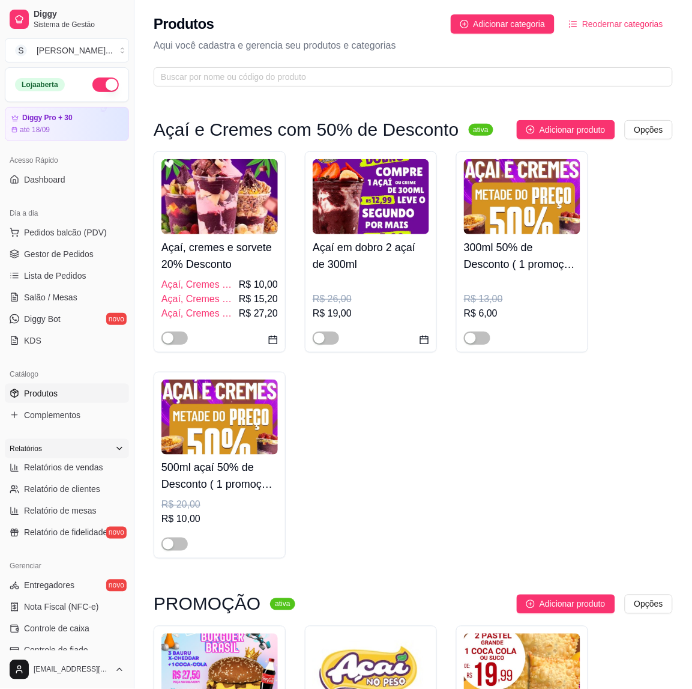
click at [73, 456] on div "Relatórios" at bounding box center [67, 448] width 124 height 19
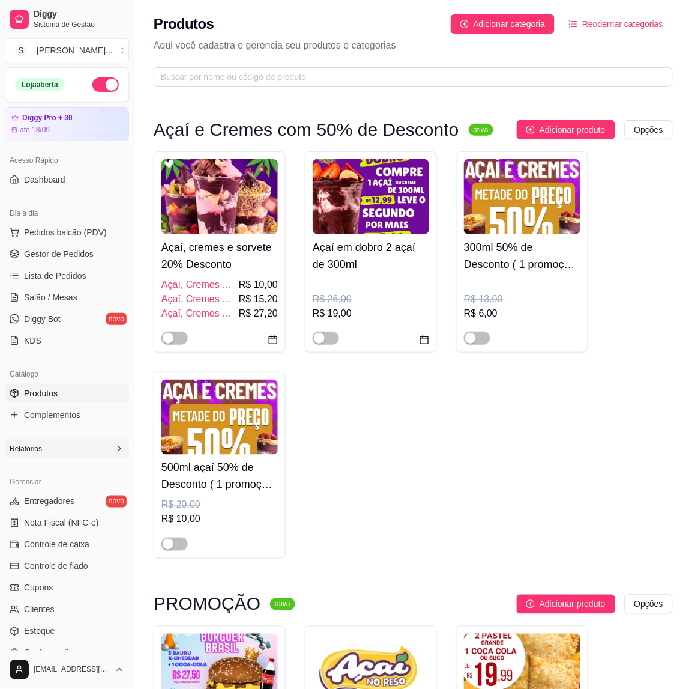
click at [82, 447] on div "Relatórios" at bounding box center [67, 448] width 124 height 19
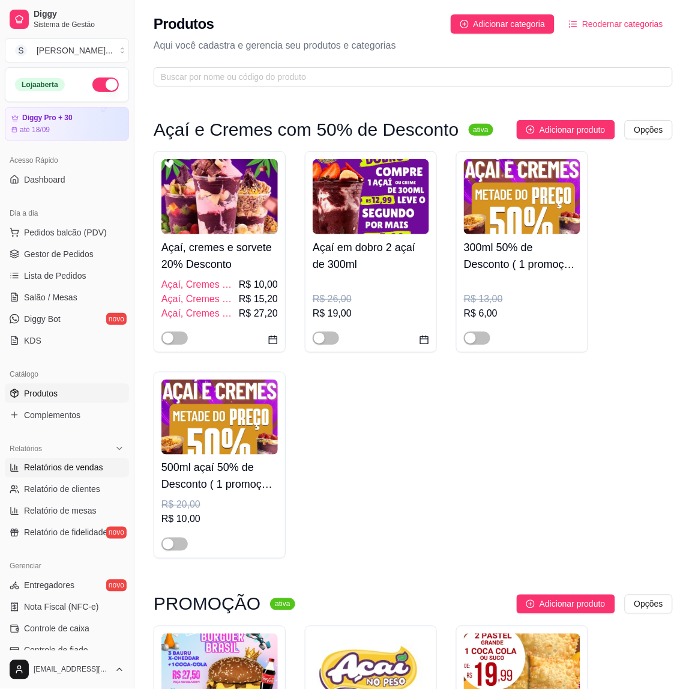
click at [48, 464] on span "Relatórios de vendas" at bounding box center [63, 468] width 79 height 12
select select "ALL"
select select "0"
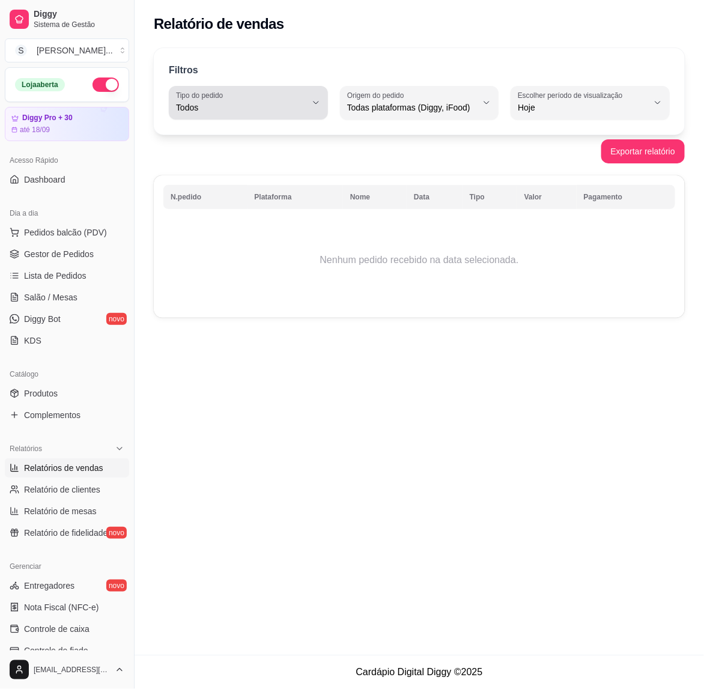
click at [289, 100] on div "Todos" at bounding box center [241, 103] width 130 height 24
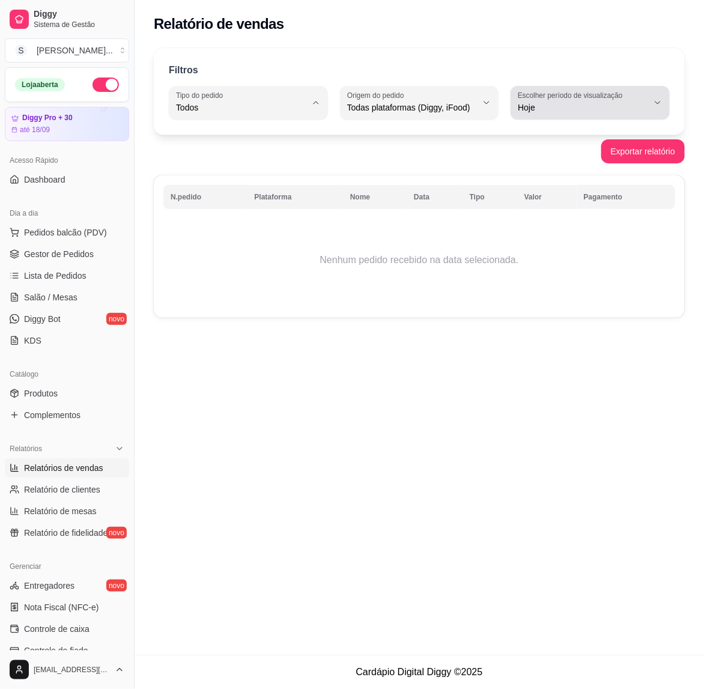
click at [519, 106] on span "Hoje" at bounding box center [583, 107] width 130 height 12
click at [519, 259] on span "Customizado" at bounding box center [584, 253] width 122 height 11
type input "-1"
select select "-1"
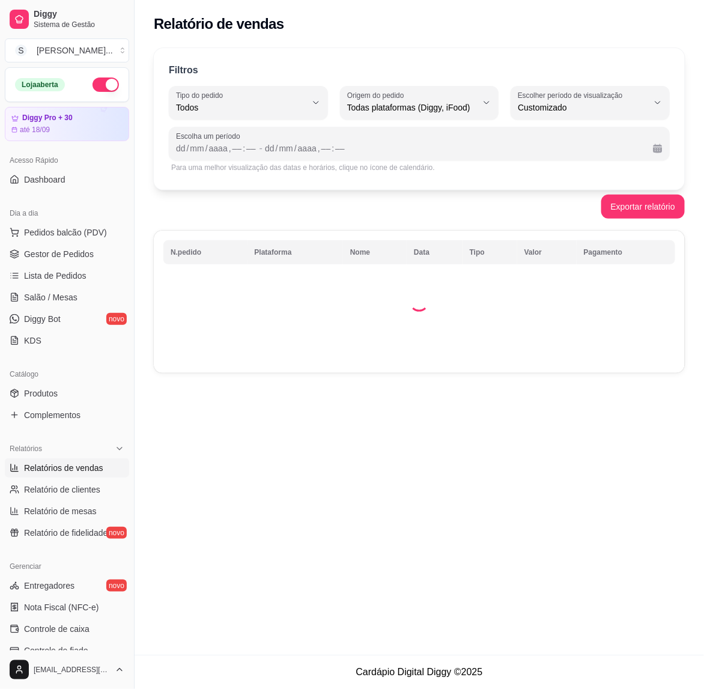
scroll to position [11, 0]
click at [180, 149] on div "dd" at bounding box center [181, 148] width 12 height 12
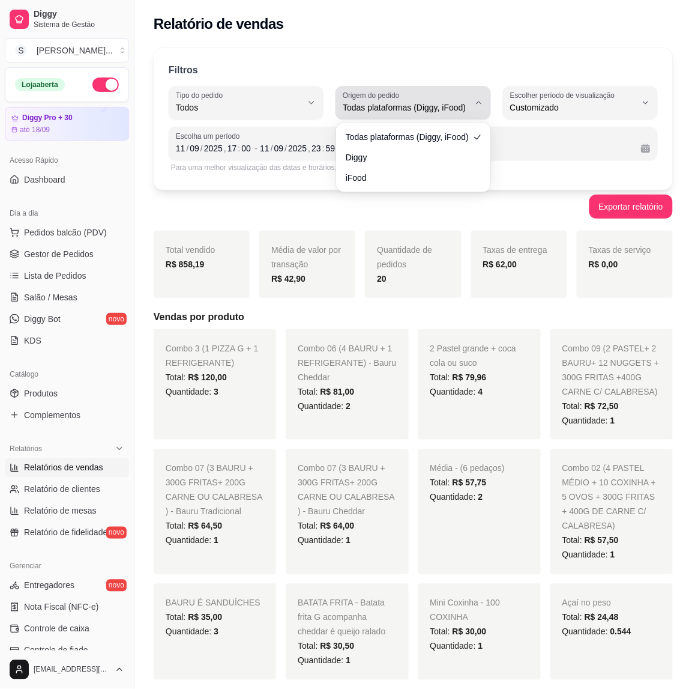
click at [455, 109] on span "Todas plataformas (Diggy, iFood)" at bounding box center [406, 107] width 126 height 12
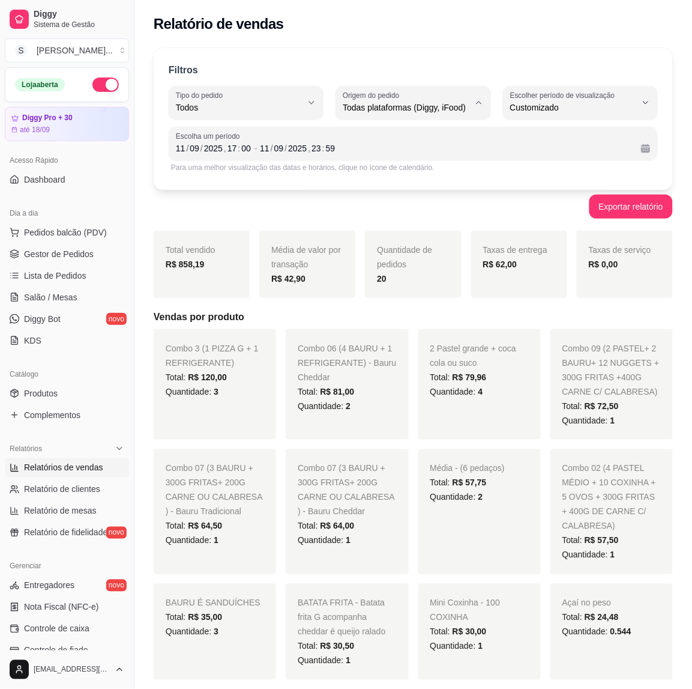
click at [408, 135] on span "Todas plataformas (Diggy, iFood)" at bounding box center [407, 135] width 119 height 11
click at [289, 103] on span "Todos" at bounding box center [239, 107] width 126 height 12
click at [250, 160] on span "Entrega" at bounding box center [240, 155] width 119 height 11
type input "DELIVERY"
select select "DELIVERY"
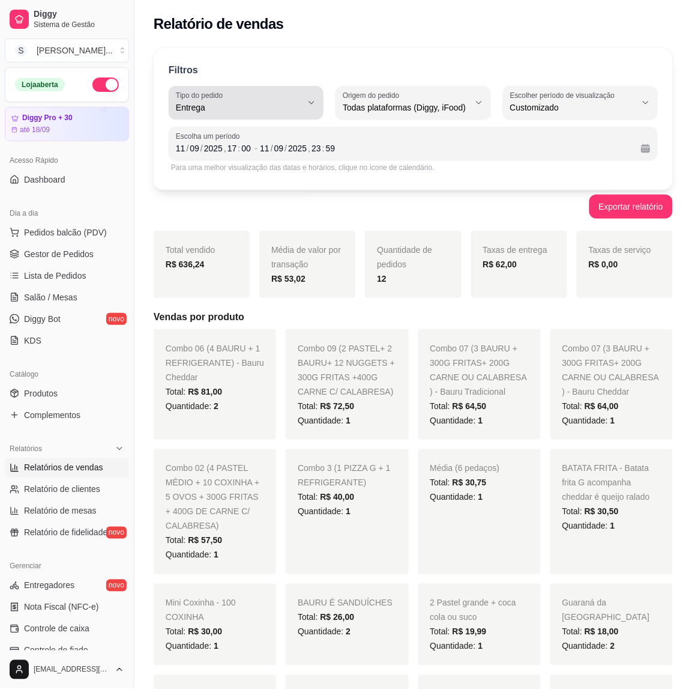
click at [298, 103] on span "Entrega" at bounding box center [239, 107] width 126 height 12
click at [253, 175] on span "Retirada" at bounding box center [240, 175] width 119 height 11
type input "PICKUP"
select select "PICKUP"
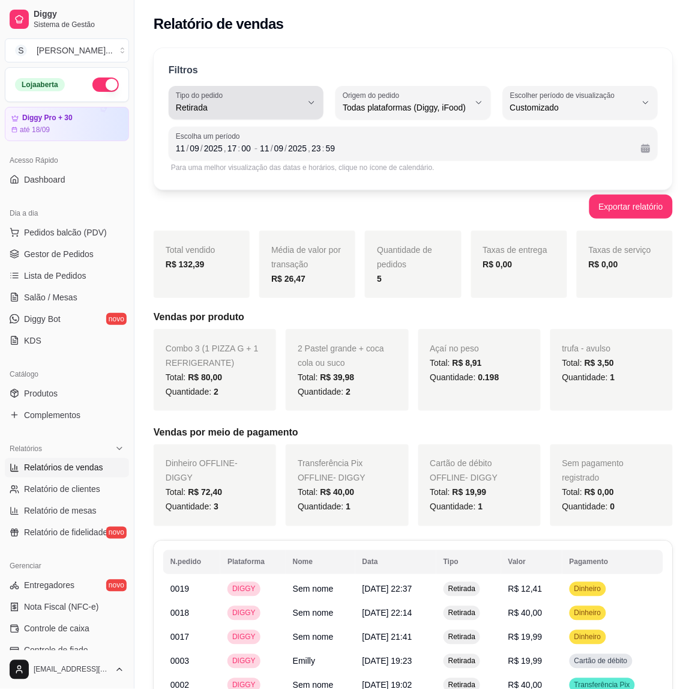
click at [301, 101] on button "Tipo do pedido Retirada" at bounding box center [246, 103] width 155 height 34
click at [244, 198] on span "Mesa" at bounding box center [240, 194] width 119 height 11
type input "IN_STORE"
select select "IN_STORE"
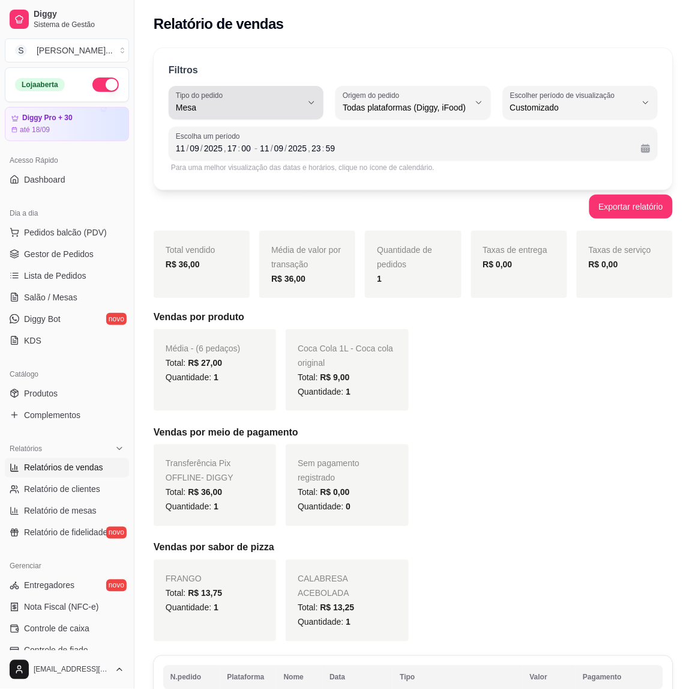
click at [310, 106] on icon "button" at bounding box center [312, 103] width 10 height 10
click at [256, 220] on span "Consumo local" at bounding box center [240, 214] width 119 height 11
type input "EAT_IN"
select select "EAT_IN"
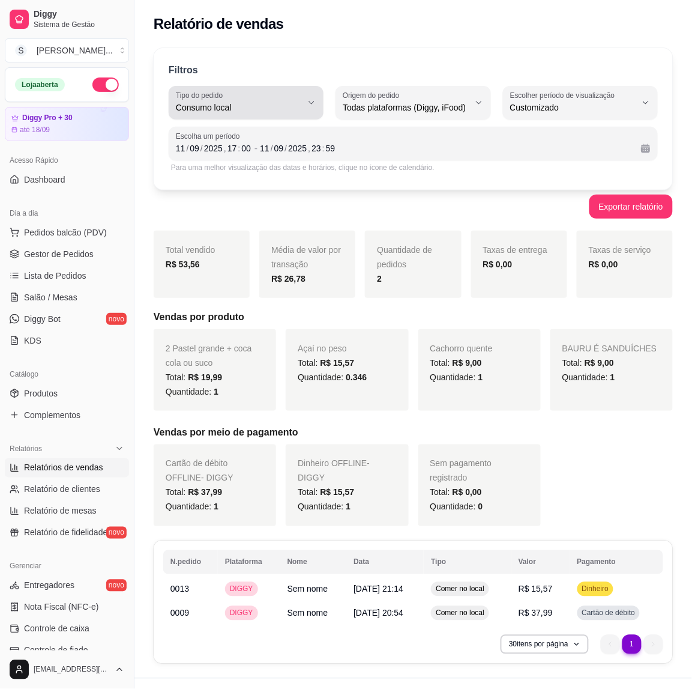
click at [287, 96] on div "Consumo local" at bounding box center [239, 103] width 126 height 24
click at [428, 141] on div "[DATE] 23 : 59" at bounding box center [446, 148] width 372 height 14
click at [298, 94] on div "Consumo local" at bounding box center [239, 103] width 126 height 24
click at [223, 193] on span "Mesa" at bounding box center [240, 194] width 119 height 11
type input "IN_STORE"
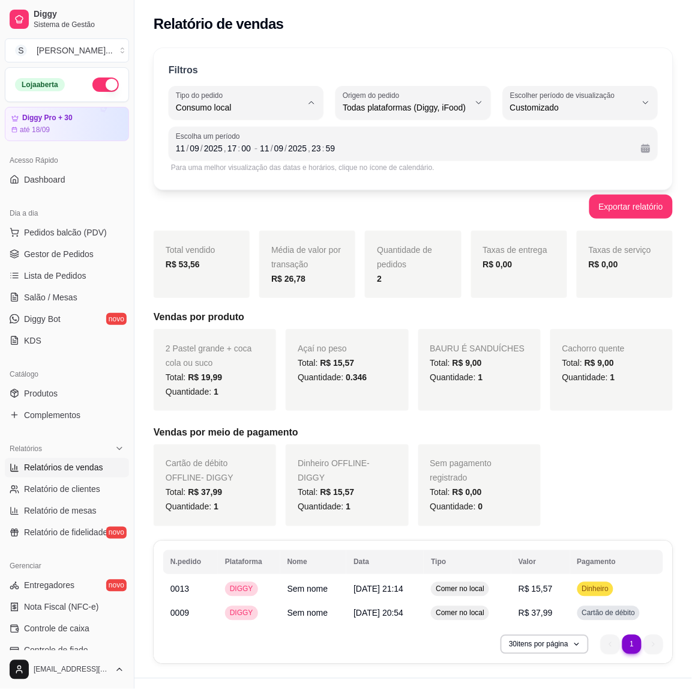
select select "IN_STORE"
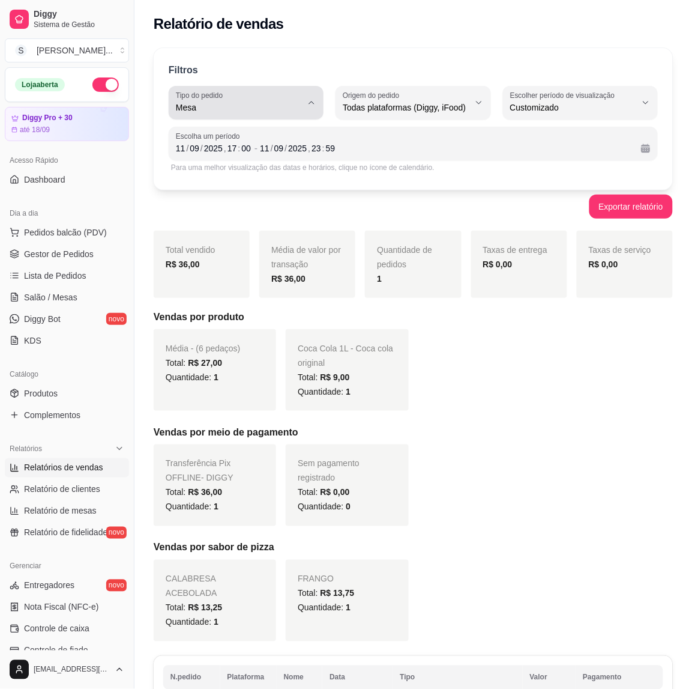
click at [301, 95] on div "Mesa" at bounding box center [239, 103] width 126 height 24
click at [236, 220] on span "Consumo local" at bounding box center [240, 214] width 119 height 11
type input "EAT_IN"
select select "EAT_IN"
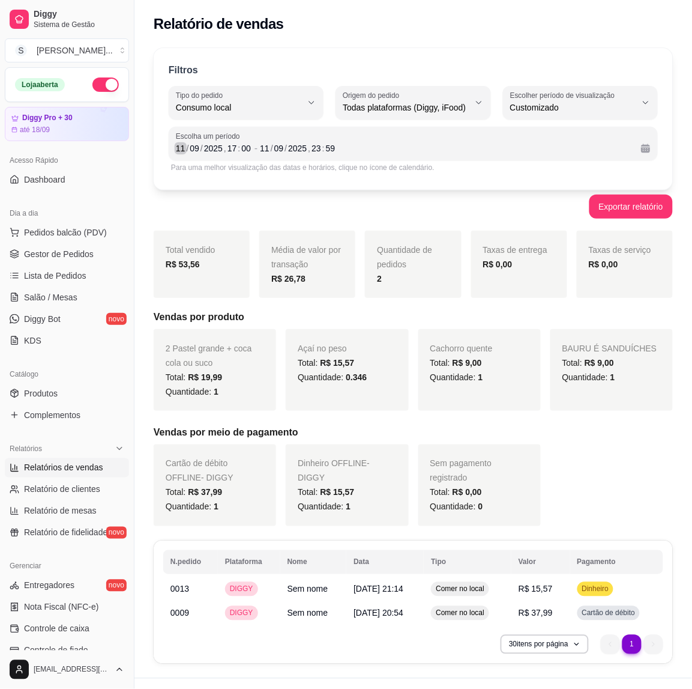
click at [186, 151] on div "/" at bounding box center [188, 148] width 5 height 12
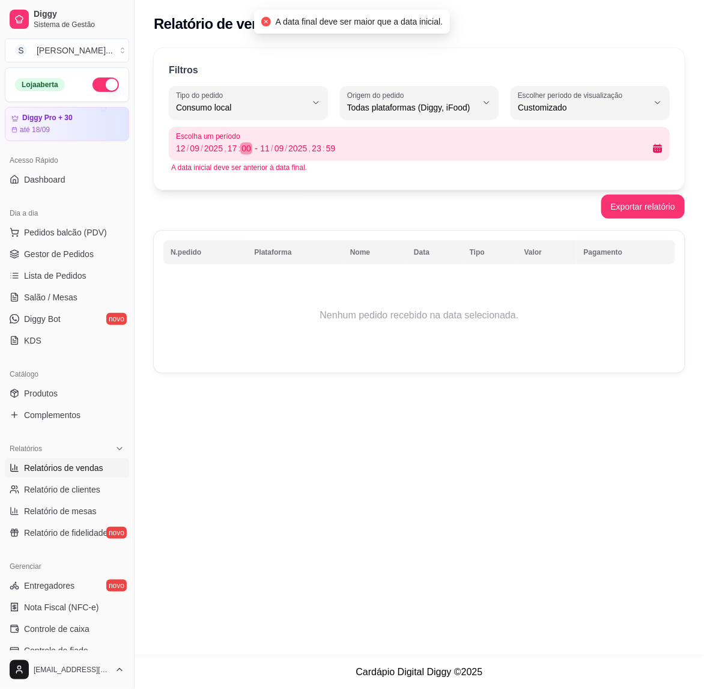
click at [256, 149] on span "-" at bounding box center [256, 148] width 3 height 14
click at [266, 151] on div "11" at bounding box center [265, 148] width 12 height 12
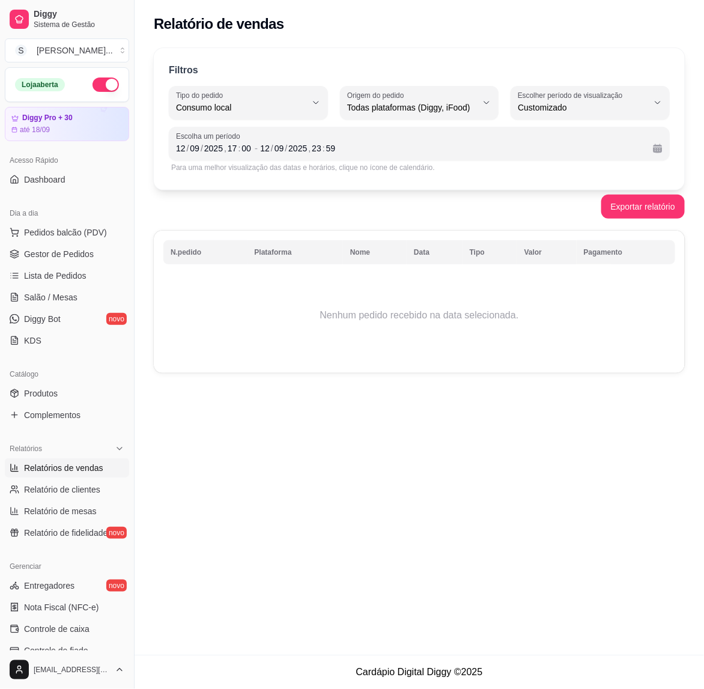
click at [435, 211] on div "Exportar relatório" at bounding box center [419, 207] width 531 height 24
click at [313, 109] on button "Tipo do pedido Consumo local" at bounding box center [248, 103] width 159 height 34
click at [243, 142] on span "Todos" at bounding box center [242, 135] width 122 height 11
type input "ALL"
select select "ALL"
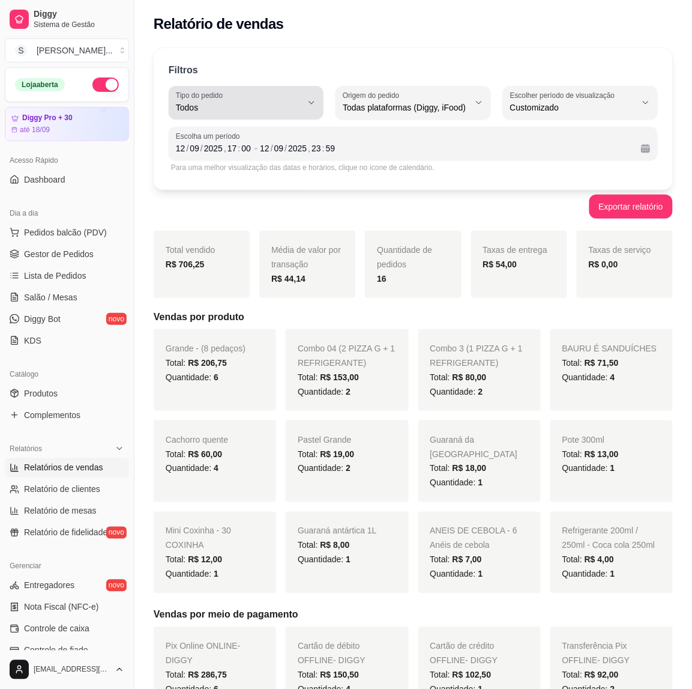
click at [306, 100] on button "Tipo do pedido Todos" at bounding box center [246, 103] width 155 height 34
click at [238, 156] on span "Entrega" at bounding box center [240, 155] width 119 height 11
type input "DELIVERY"
select select "DELIVERY"
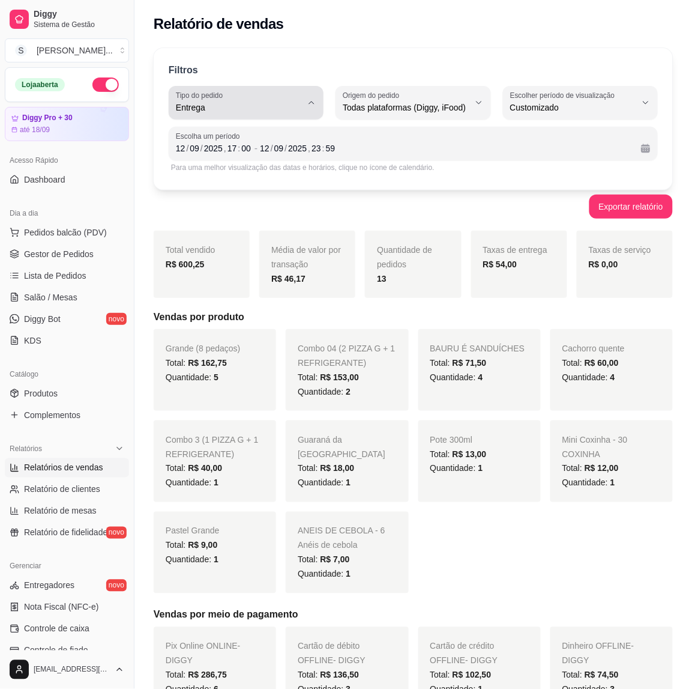
click at [308, 106] on icon "button" at bounding box center [312, 103] width 10 height 10
click at [256, 172] on span "Retirada" at bounding box center [240, 175] width 119 height 11
type input "PICKUP"
select select "PICKUP"
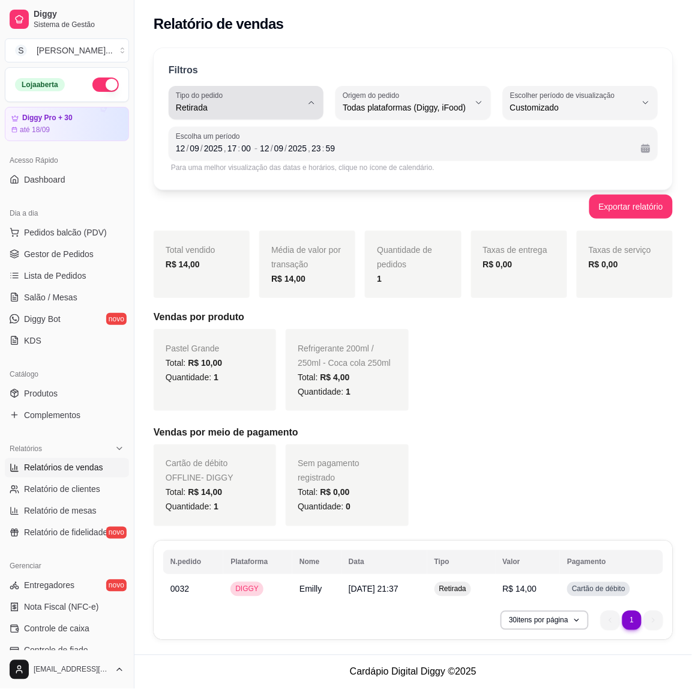
click at [294, 114] on div "Retirada" at bounding box center [239, 103] width 126 height 24
click at [217, 196] on span "Mesa" at bounding box center [240, 194] width 119 height 11
type input "IN_STORE"
select select "IN_STORE"
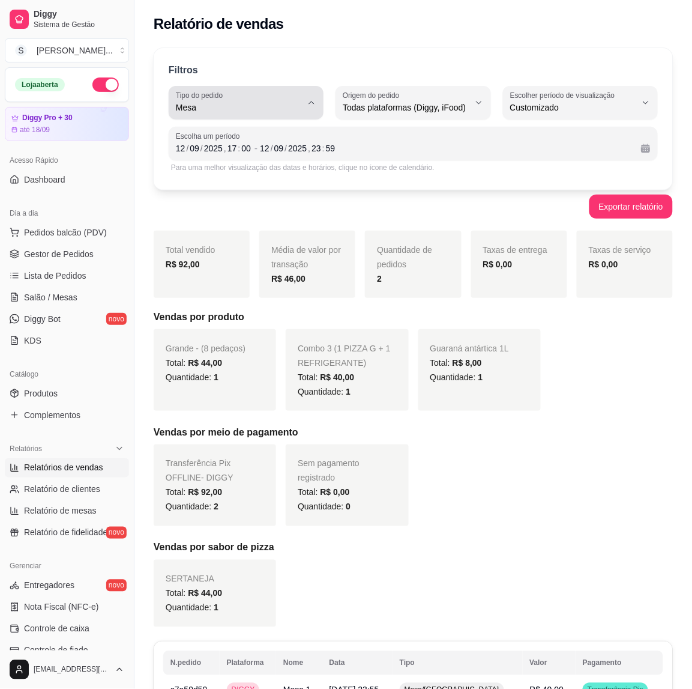
click at [316, 116] on button "Tipo do pedido Mesa" at bounding box center [246, 103] width 155 height 34
click at [257, 220] on span "Consumo local" at bounding box center [240, 214] width 119 height 11
type input "EAT_IN"
select select "EAT_IN"
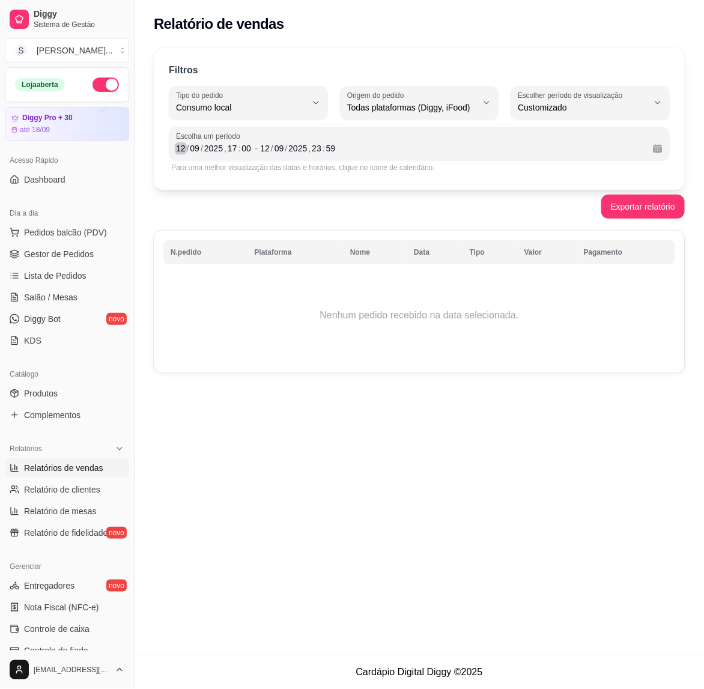
click at [181, 152] on div "12" at bounding box center [181, 148] width 12 height 12
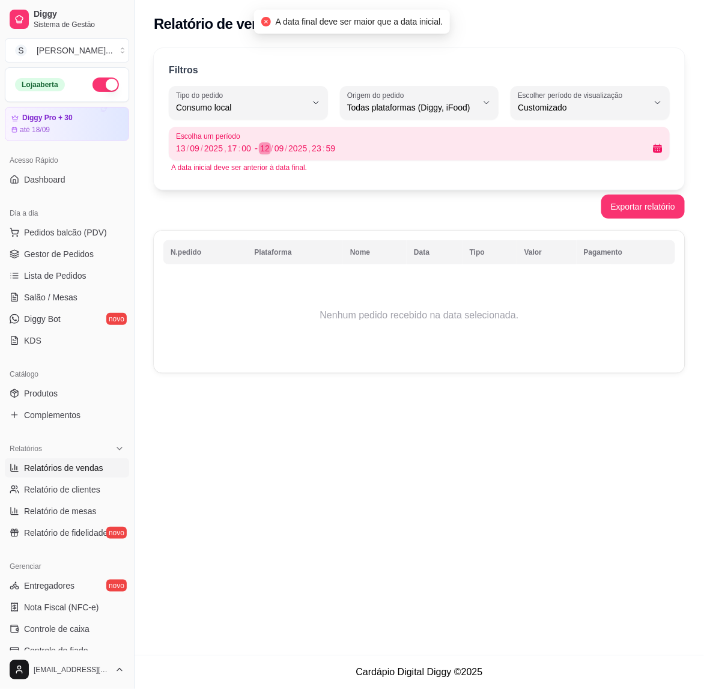
click at [265, 146] on div "12" at bounding box center [265, 148] width 12 height 12
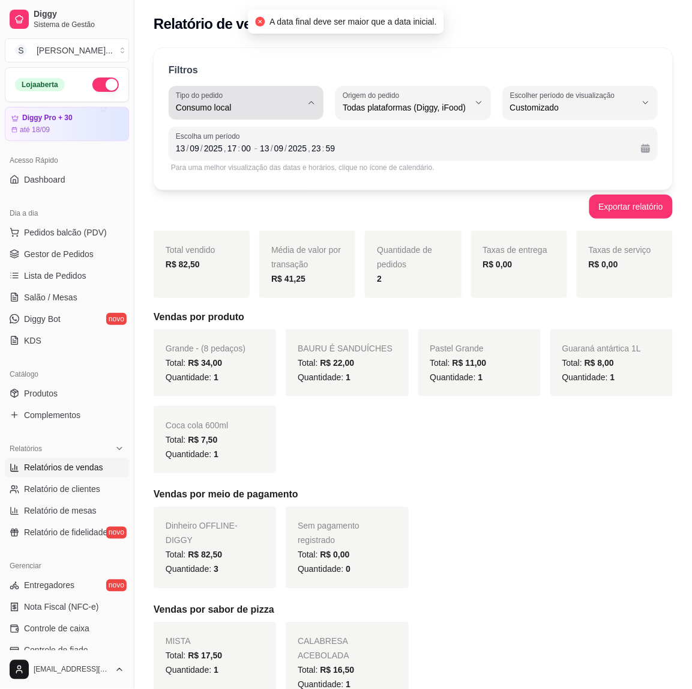
click at [301, 106] on span "Consumo local" at bounding box center [239, 107] width 126 height 12
click at [228, 136] on span "Todos" at bounding box center [240, 135] width 119 height 11
type input "ALL"
select select "ALL"
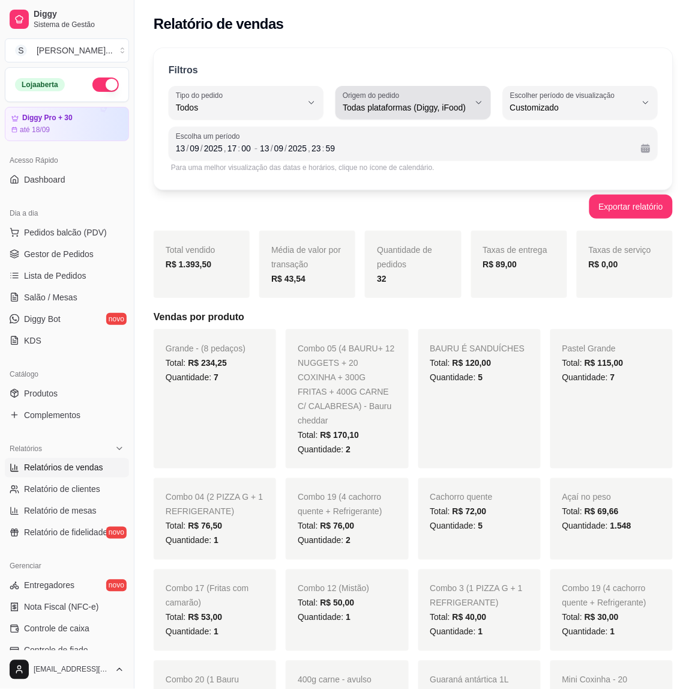
click at [424, 104] on span "Todas plataformas (Diggy, iFood)" at bounding box center [406, 107] width 126 height 12
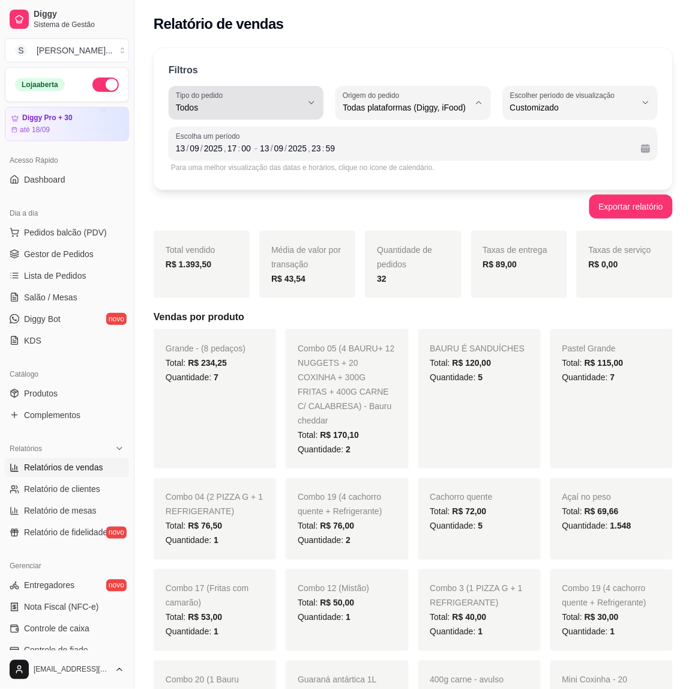
click at [269, 102] on span "Todos" at bounding box center [239, 107] width 126 height 12
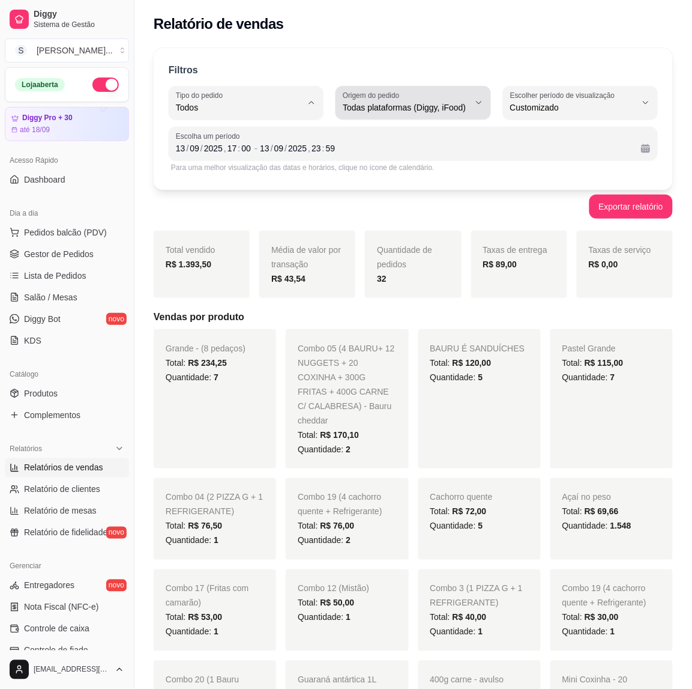
click at [482, 112] on button "Origem do pedido Todas plataformas (Diggy, iFood)" at bounding box center [413, 103] width 155 height 34
click at [422, 159] on span "Diggy" at bounding box center [407, 155] width 119 height 11
type input "DIGGY"
select select "DIGGY"
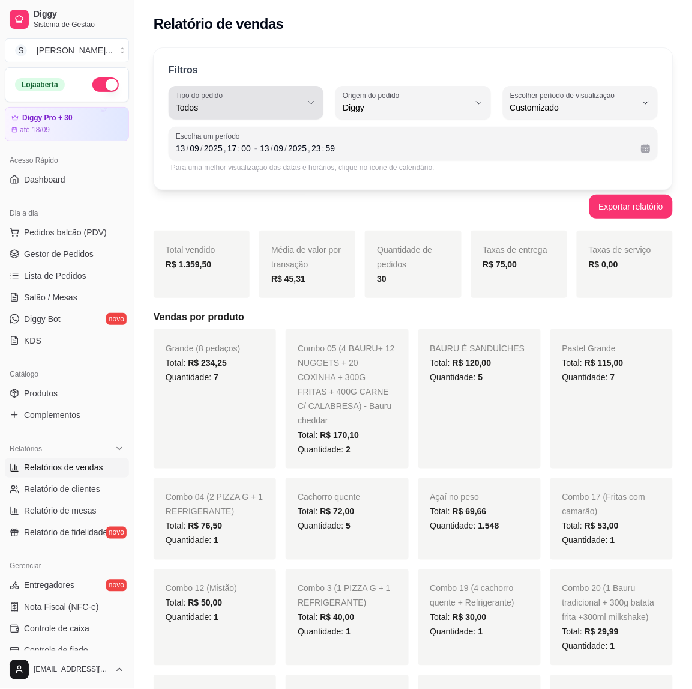
click at [319, 98] on button "Tipo do pedido Todos" at bounding box center [246, 103] width 155 height 34
click at [270, 153] on span "Entrega" at bounding box center [240, 155] width 119 height 11
type input "DELIVERY"
select select "DELIVERY"
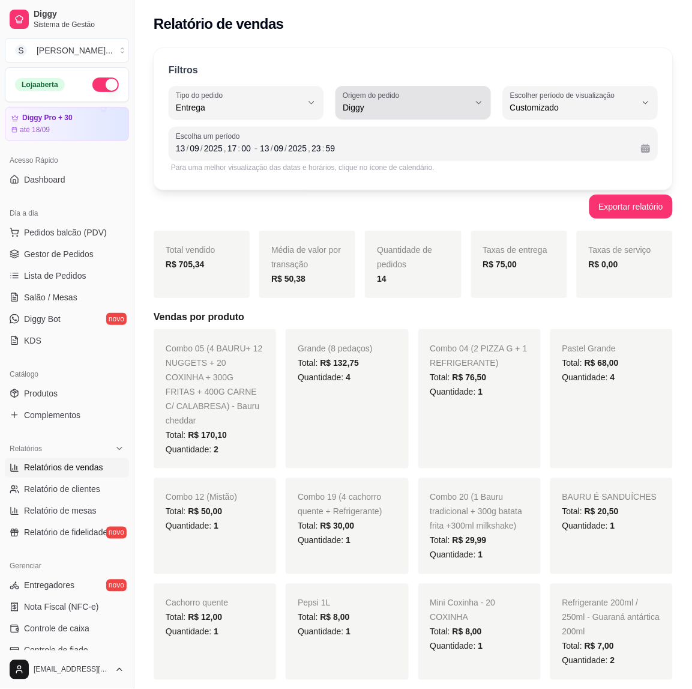
click at [437, 111] on span "Diggy" at bounding box center [406, 107] width 126 height 12
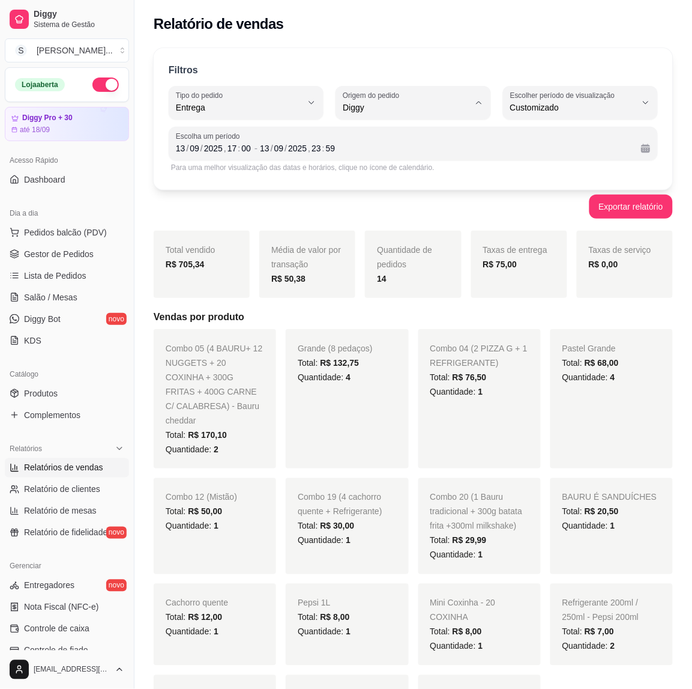
click at [410, 132] on span "Todas plataformas (Diggy, iFood)" at bounding box center [407, 135] width 119 height 11
type input "ALL"
select select "ALL"
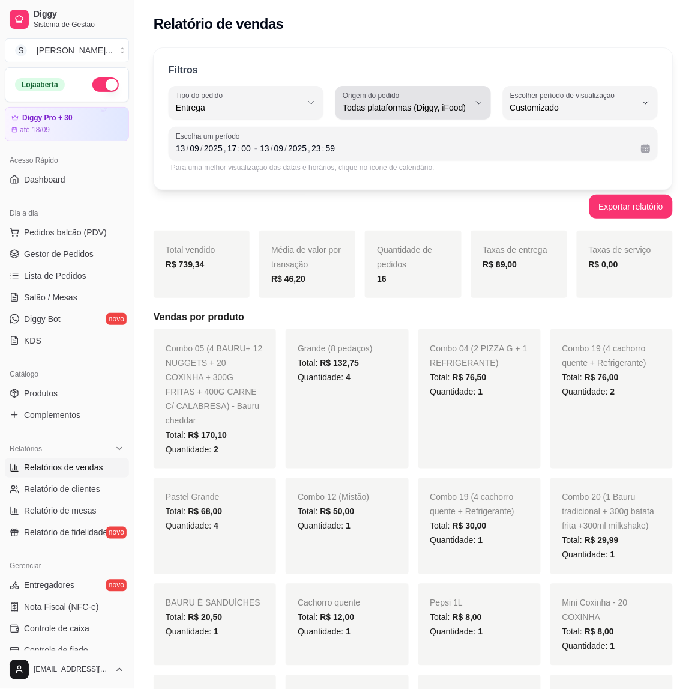
click at [487, 112] on button "Origem do pedido Todas plataformas (Diggy, iFood)" at bounding box center [413, 103] width 155 height 34
click at [431, 164] on li "Diggy" at bounding box center [413, 156] width 140 height 19
type input "DIGGY"
select select "DIGGY"
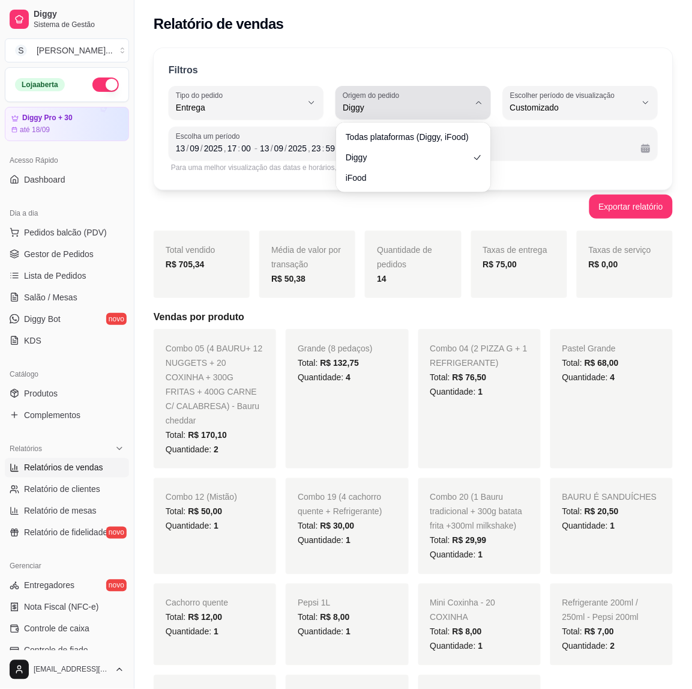
click at [432, 103] on span "Diggy" at bounding box center [406, 107] width 126 height 12
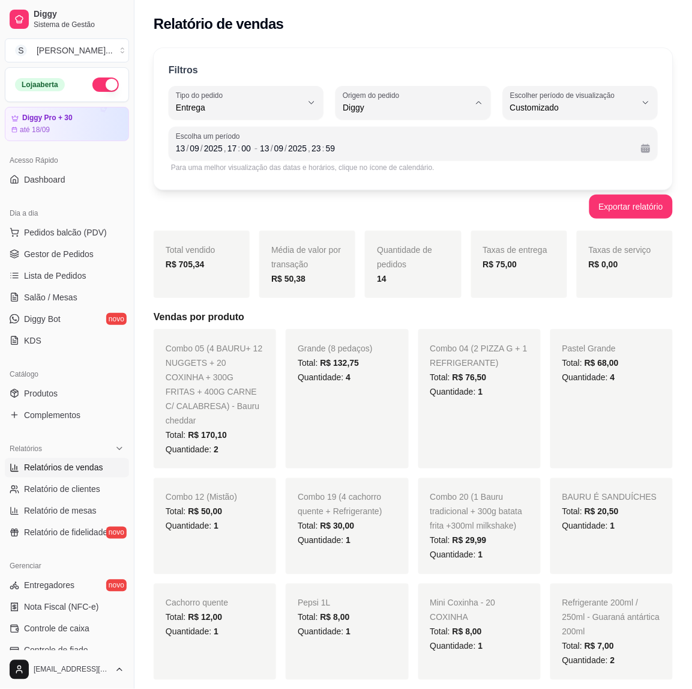
click at [392, 181] on span "iFood" at bounding box center [407, 175] width 119 height 11
type input "IFOOD"
select select "IFOOD"
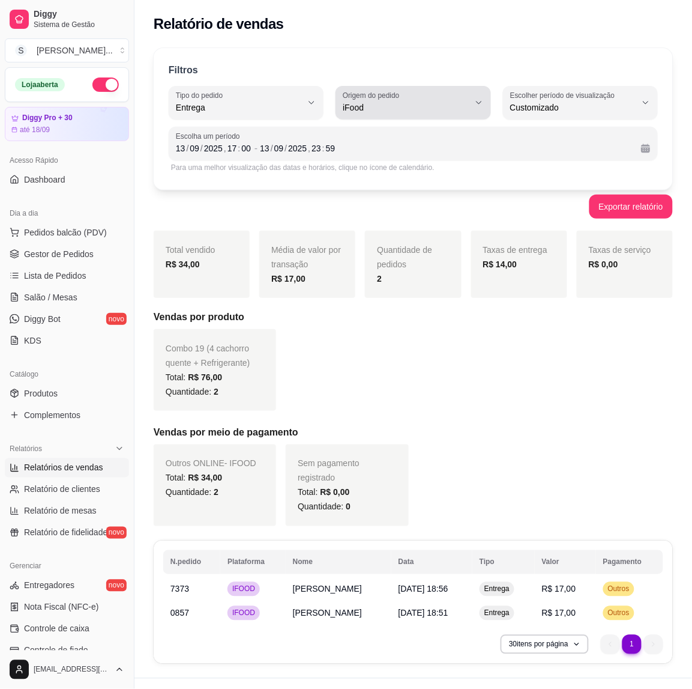
click at [430, 104] on span "iFood" at bounding box center [406, 107] width 126 height 12
click at [376, 135] on span "Todas plataformas (Diggy, iFood)" at bounding box center [407, 135] width 119 height 11
type input "ALL"
select select "ALL"
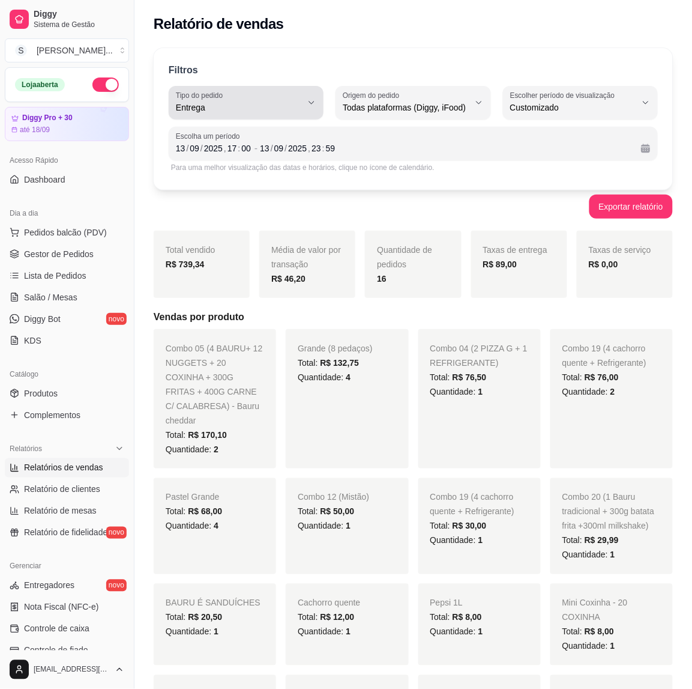
click at [300, 110] on span "Entrega" at bounding box center [239, 107] width 126 height 12
click at [208, 177] on span "Retirada" at bounding box center [240, 175] width 119 height 11
type input "PICKUP"
select select "PICKUP"
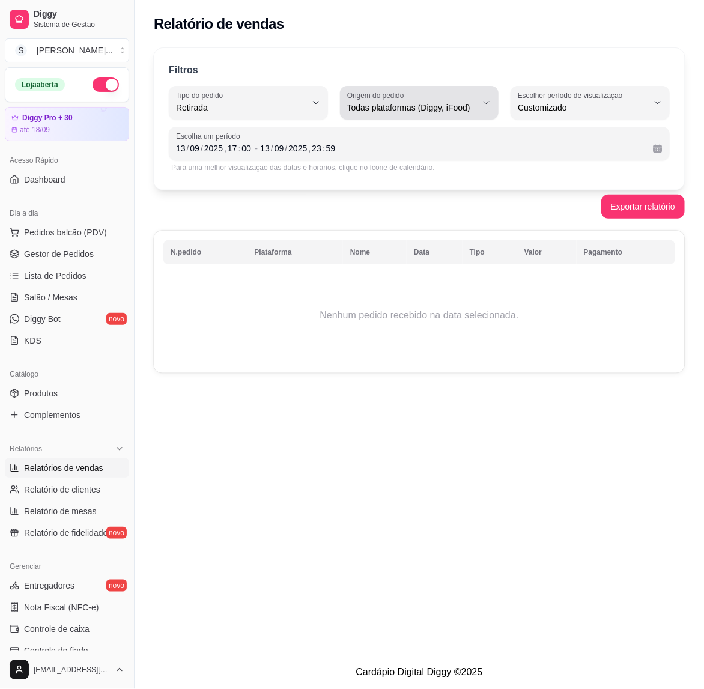
click at [452, 96] on div "Todas plataformas (Diggy, iFood)" at bounding box center [412, 103] width 130 height 24
click at [415, 133] on span "Todas plataformas (Diggy, iFood)" at bounding box center [413, 135] width 122 height 11
click at [392, 97] on label "Origem do pedido" at bounding box center [377, 95] width 61 height 10
click at [385, 114] on div "Todas plataformas (Diggy, iFood)" at bounding box center [412, 103] width 130 height 24
click at [255, 208] on div "Exportar relatório" at bounding box center [419, 207] width 531 height 24
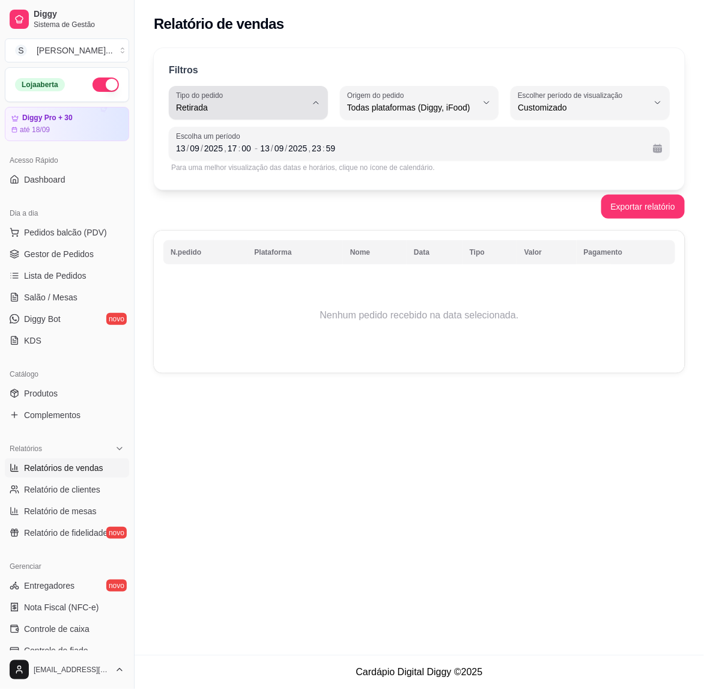
click at [294, 114] on div "Retirada" at bounding box center [241, 103] width 130 height 24
click at [247, 205] on li "Mesa" at bounding box center [249, 195] width 144 height 19
type input "IN_STORE"
select select "IN_STORE"
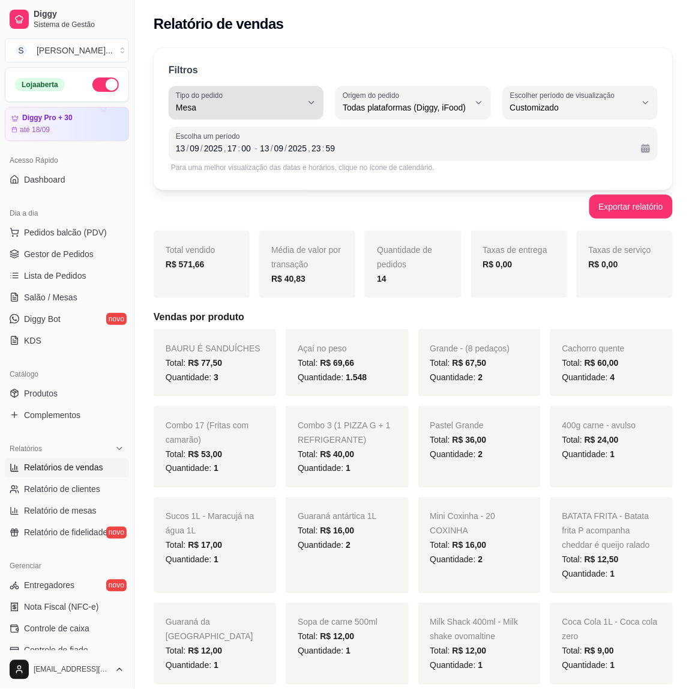
click at [302, 103] on button "Tipo do pedido Mesa" at bounding box center [246, 103] width 155 height 34
click at [260, 218] on span "Consumo local" at bounding box center [240, 214] width 119 height 11
type input "EAT_IN"
select select "EAT_IN"
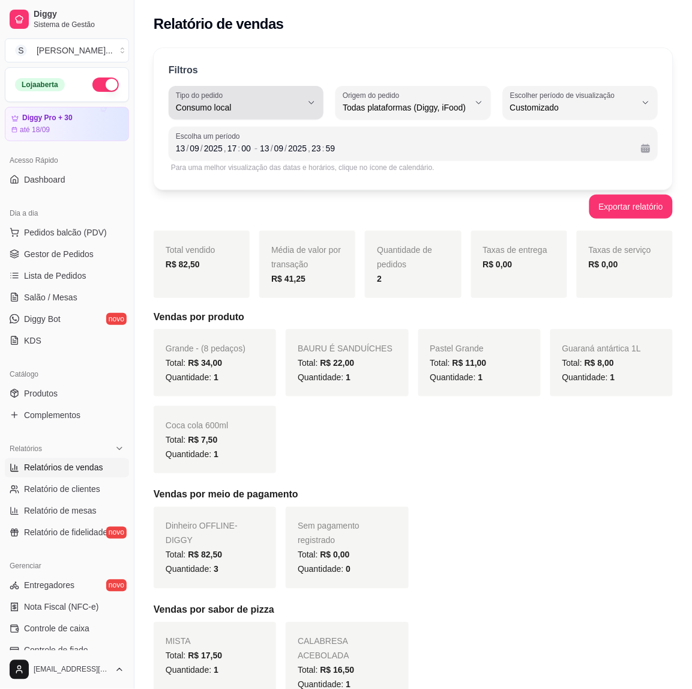
click at [318, 112] on button "Tipo do pedido Consumo local" at bounding box center [246, 103] width 155 height 34
click at [238, 199] on span "Mesa" at bounding box center [240, 194] width 119 height 11
type input "IN_STORE"
select select "IN_STORE"
